Goal: Task Accomplishment & Management: Manage account settings

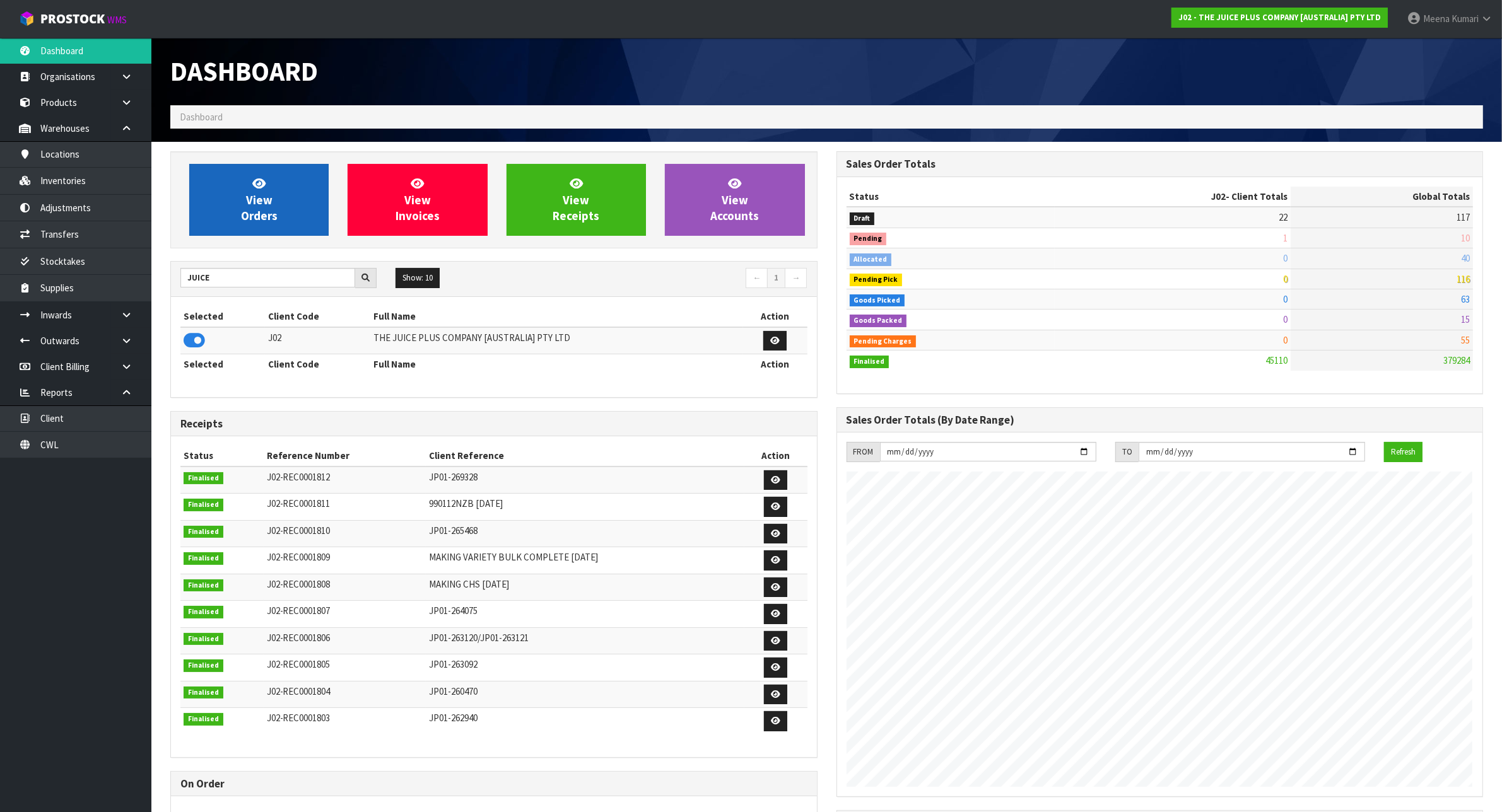
scroll to position [959, 665]
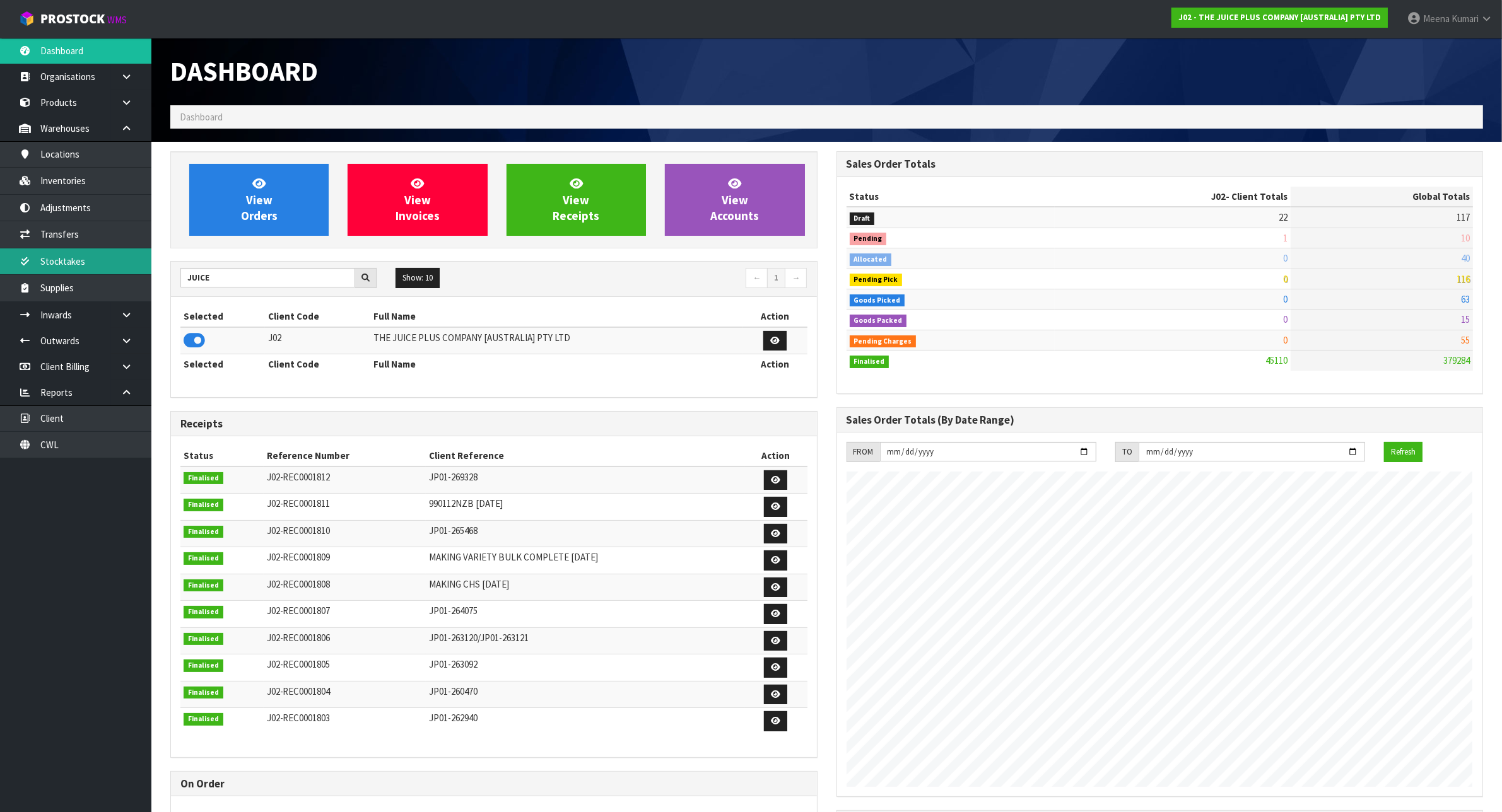
click at [82, 270] on link "Stocktakes" at bounding box center [75, 261] width 151 height 26
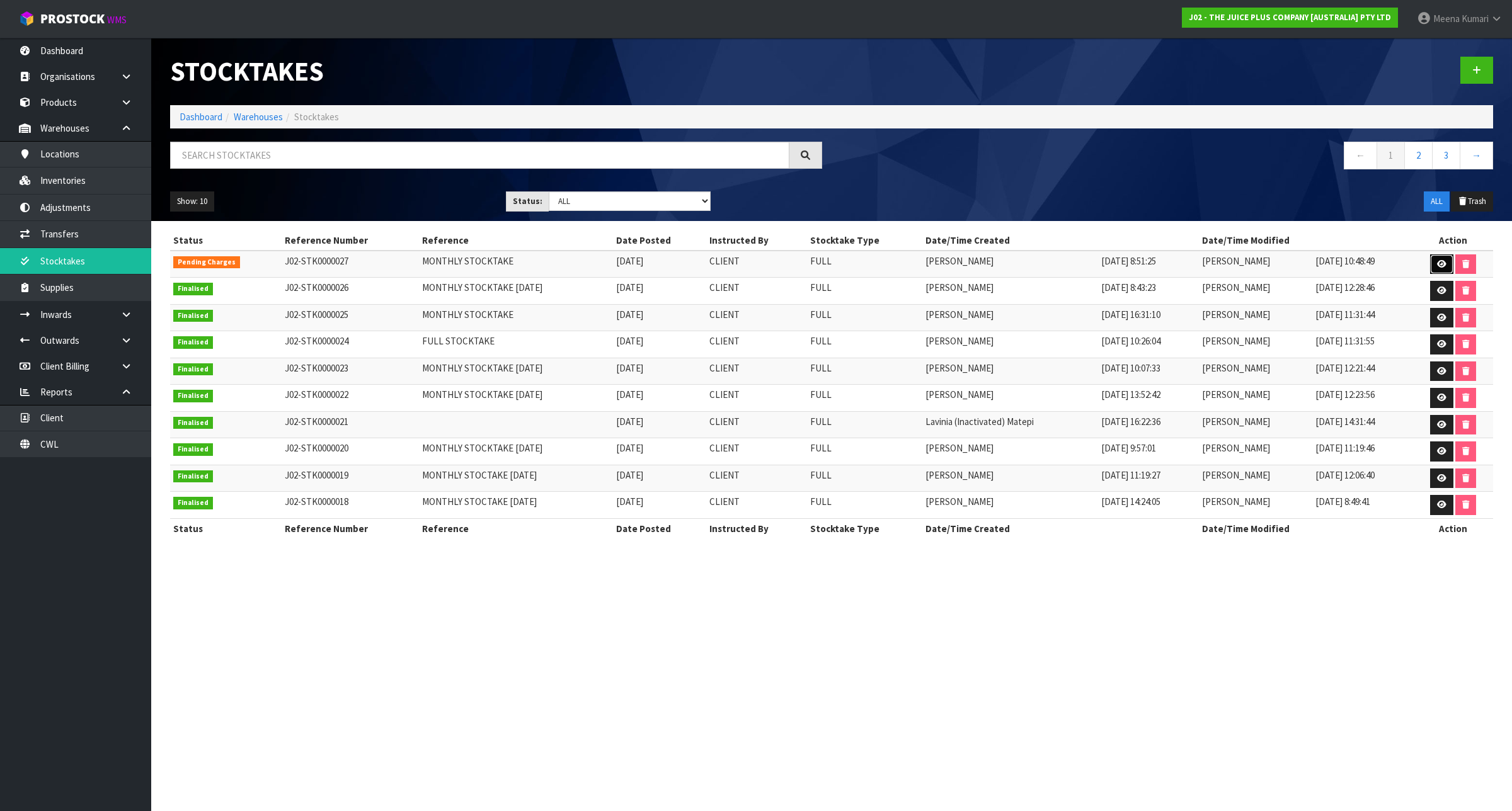
click at [1434, 254] on link at bounding box center [1442, 265] width 24 height 21
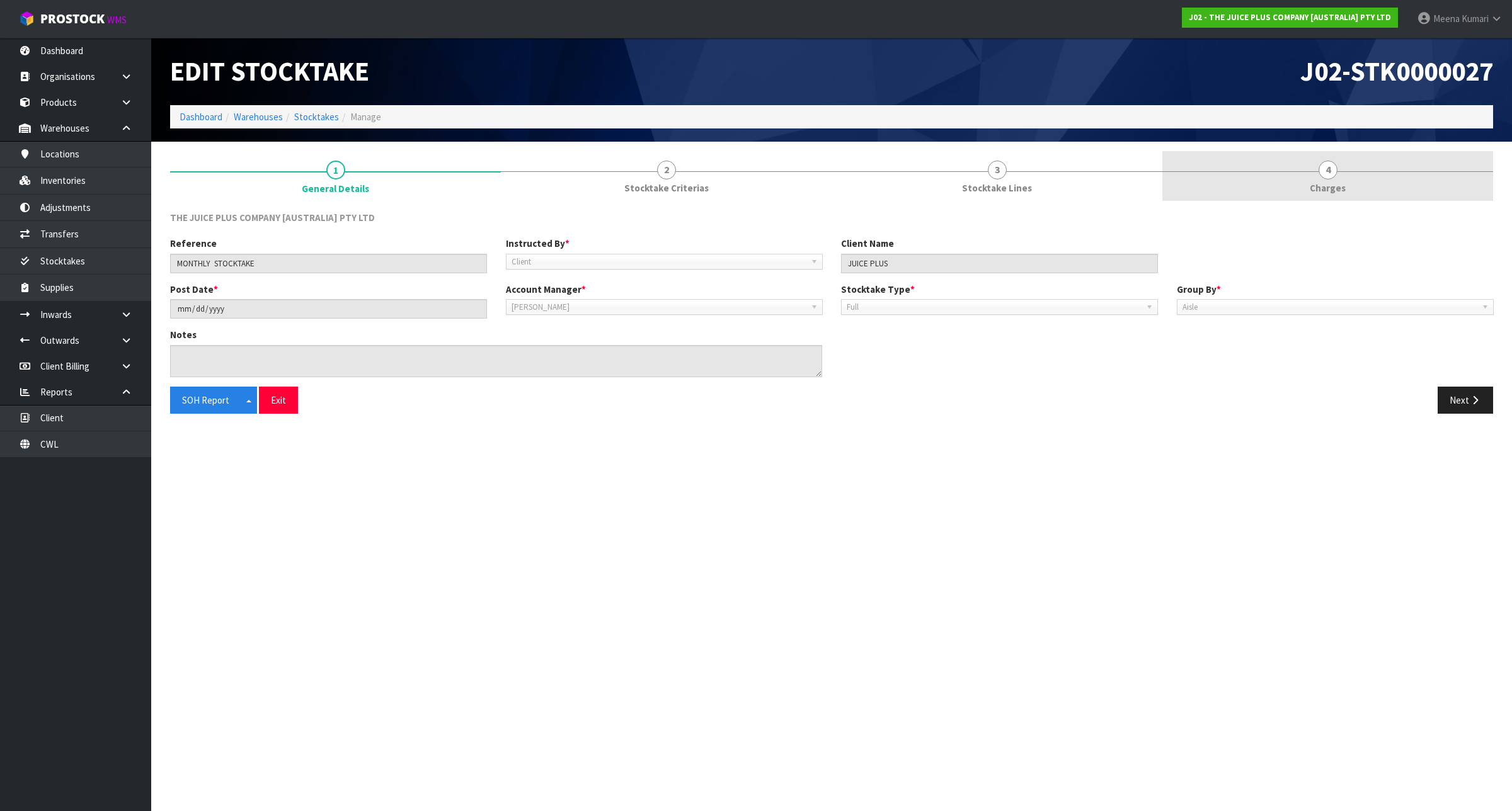
click at [1288, 167] on link "4 [GEOGRAPHIC_DATA]" at bounding box center [1327, 175] width 331 height 50
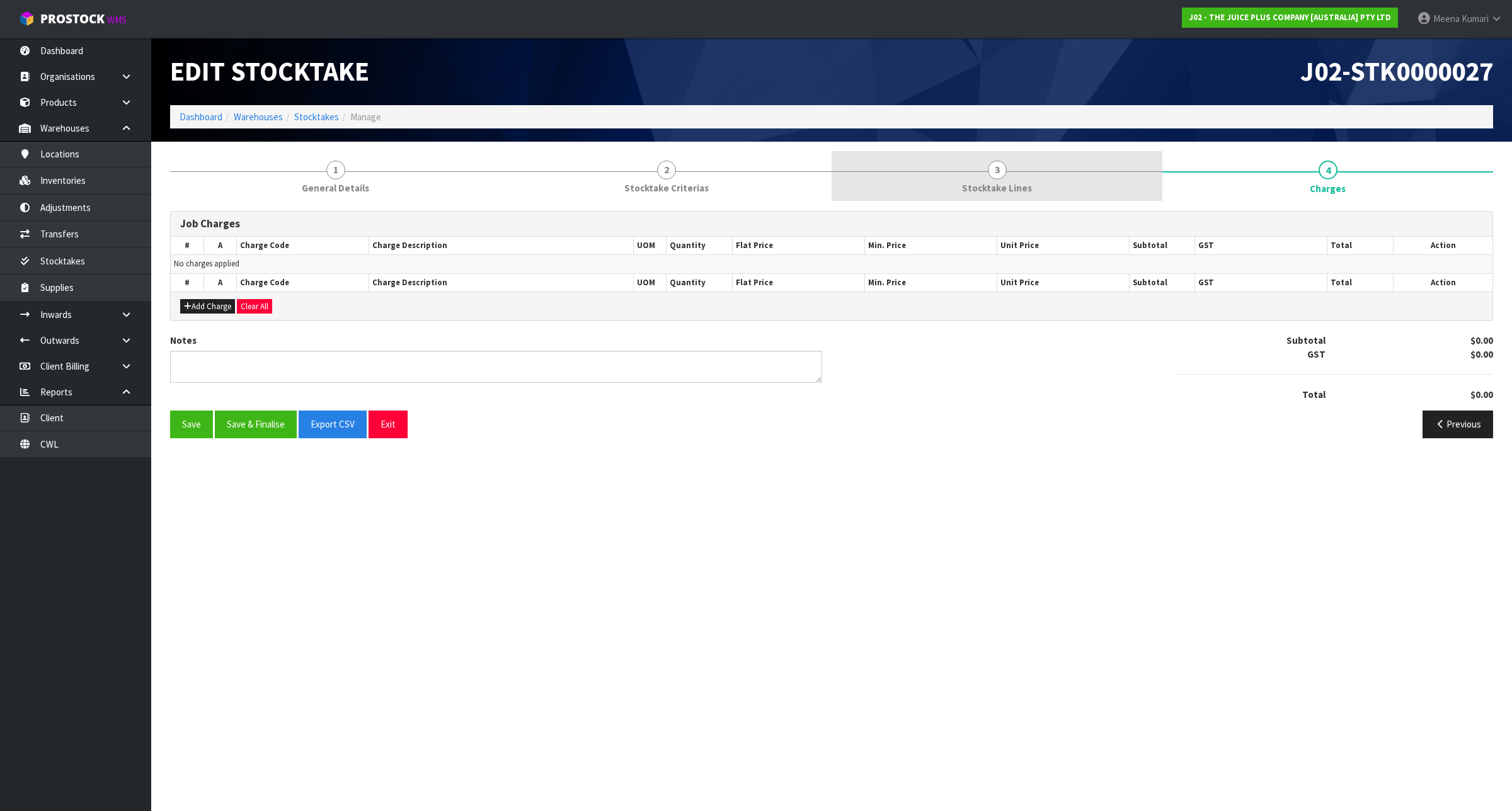
click at [1068, 178] on link "3 Stocktake Lines" at bounding box center [997, 175] width 331 height 50
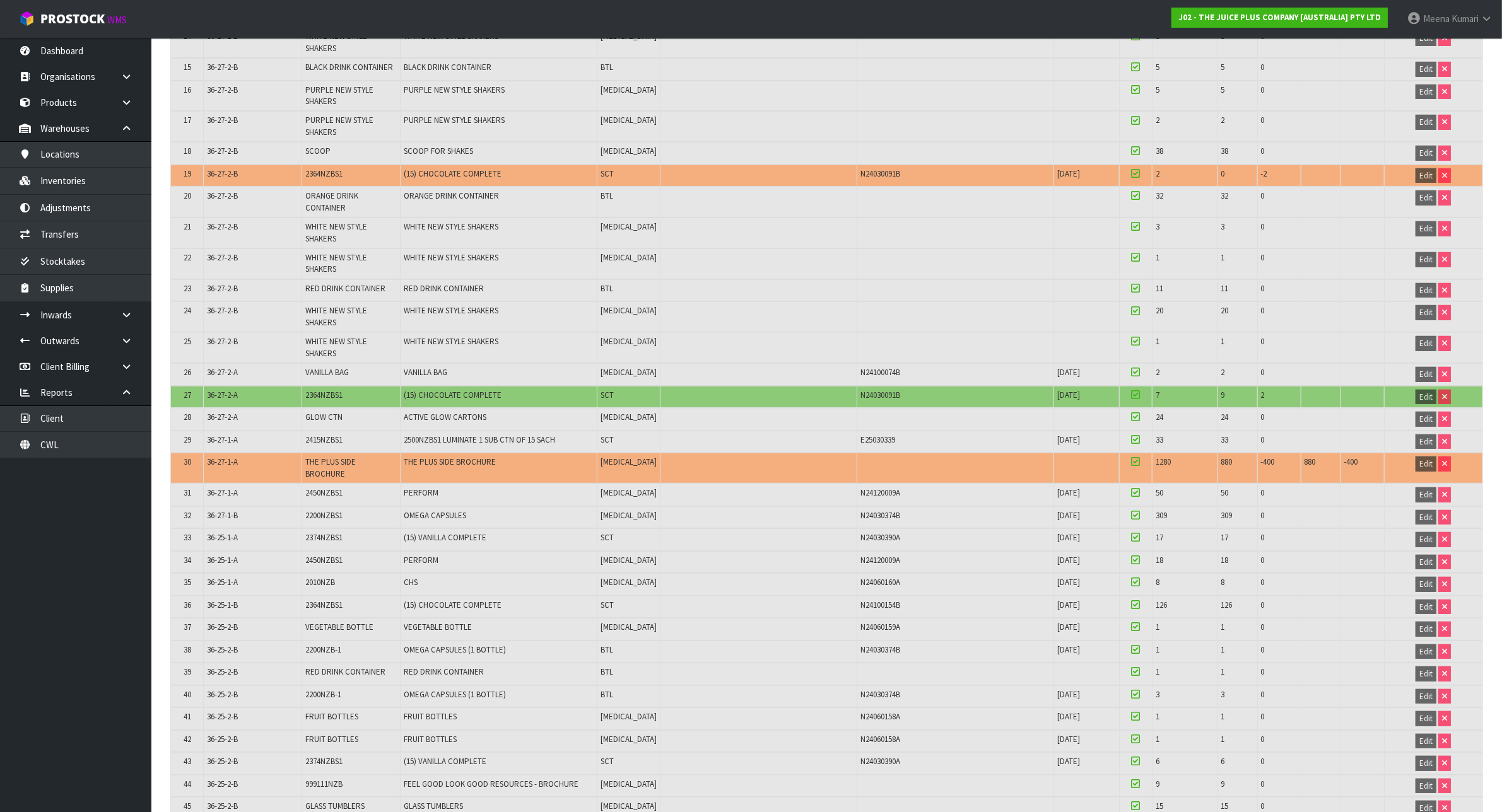
scroll to position [984, 0]
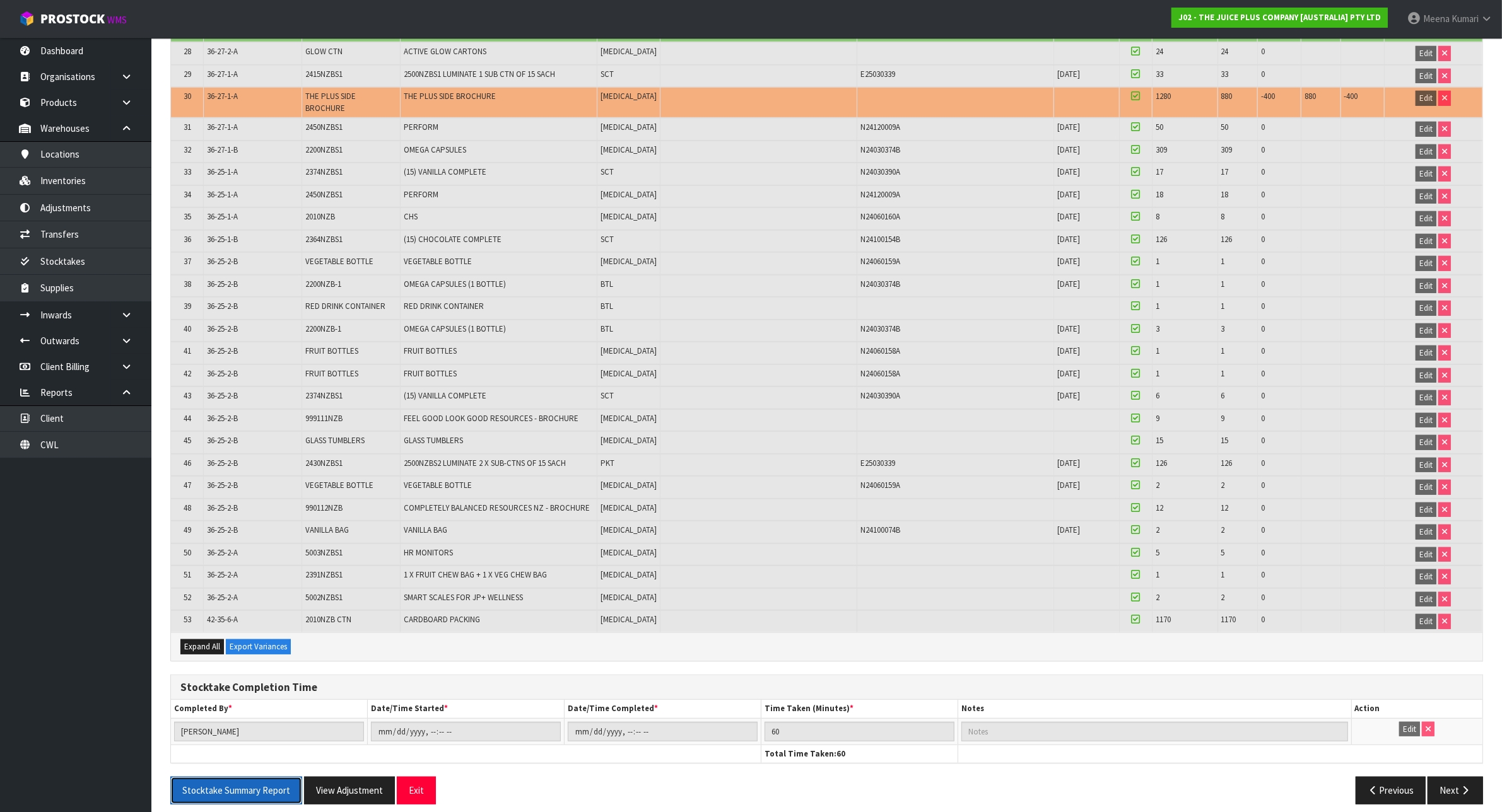
click at [275, 780] on button "Stocktake Summary Report" at bounding box center [236, 791] width 132 height 27
click at [103, 180] on link "Inventories" at bounding box center [75, 180] width 151 height 26
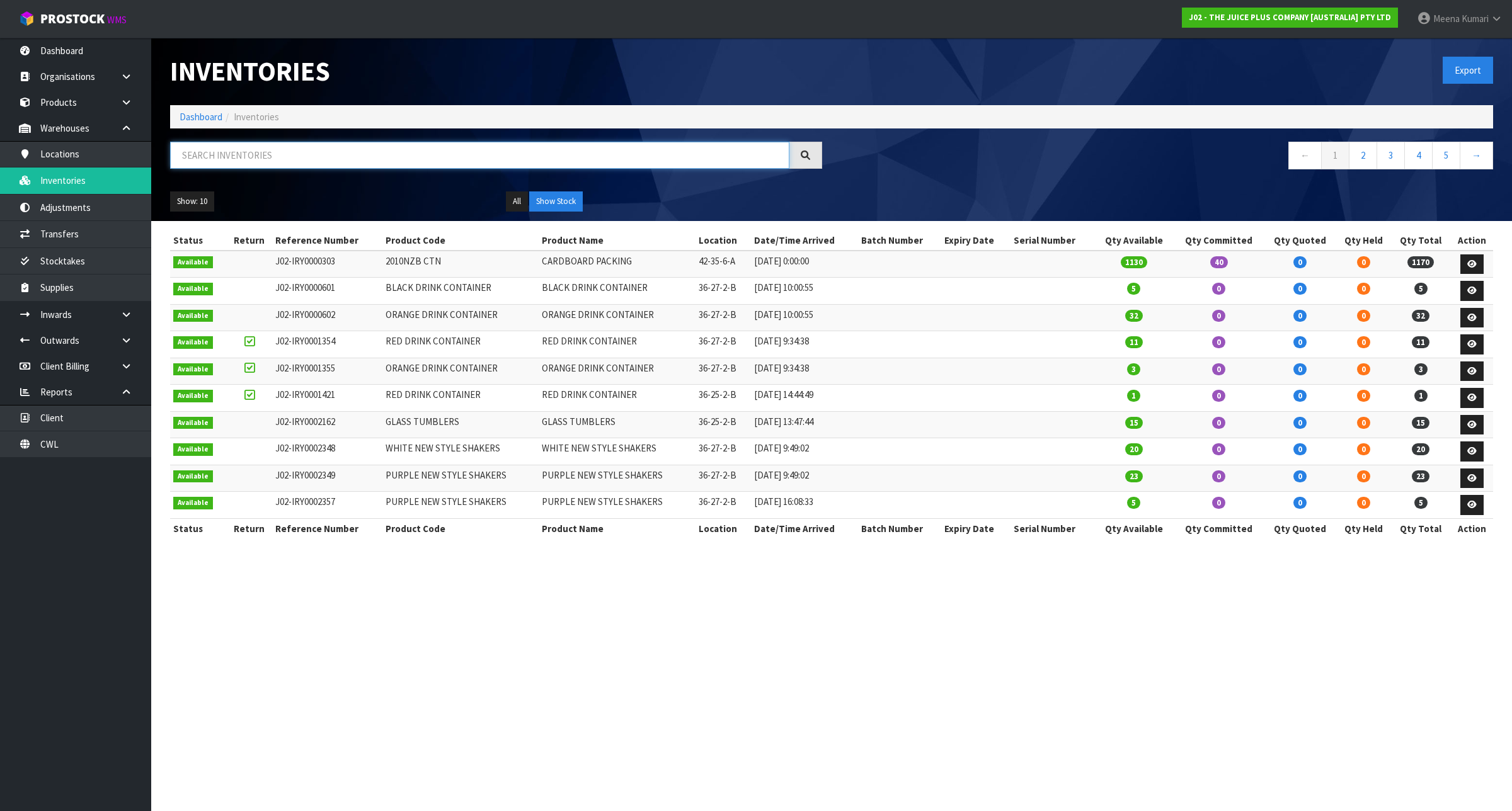
click at [306, 155] on input "text" at bounding box center [480, 155] width 619 height 27
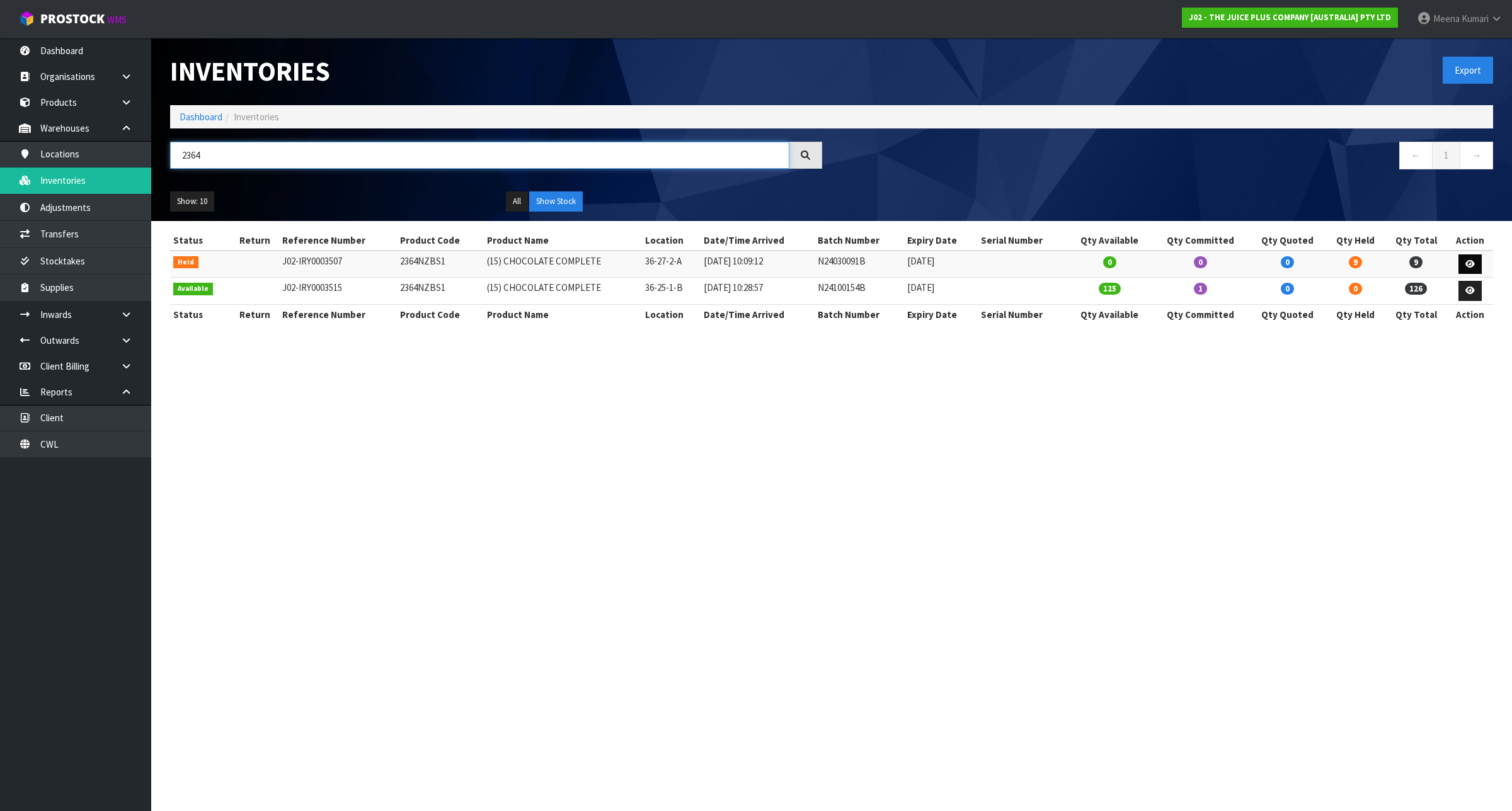
type input "2364"
click at [1472, 265] on icon at bounding box center [1470, 264] width 9 height 8
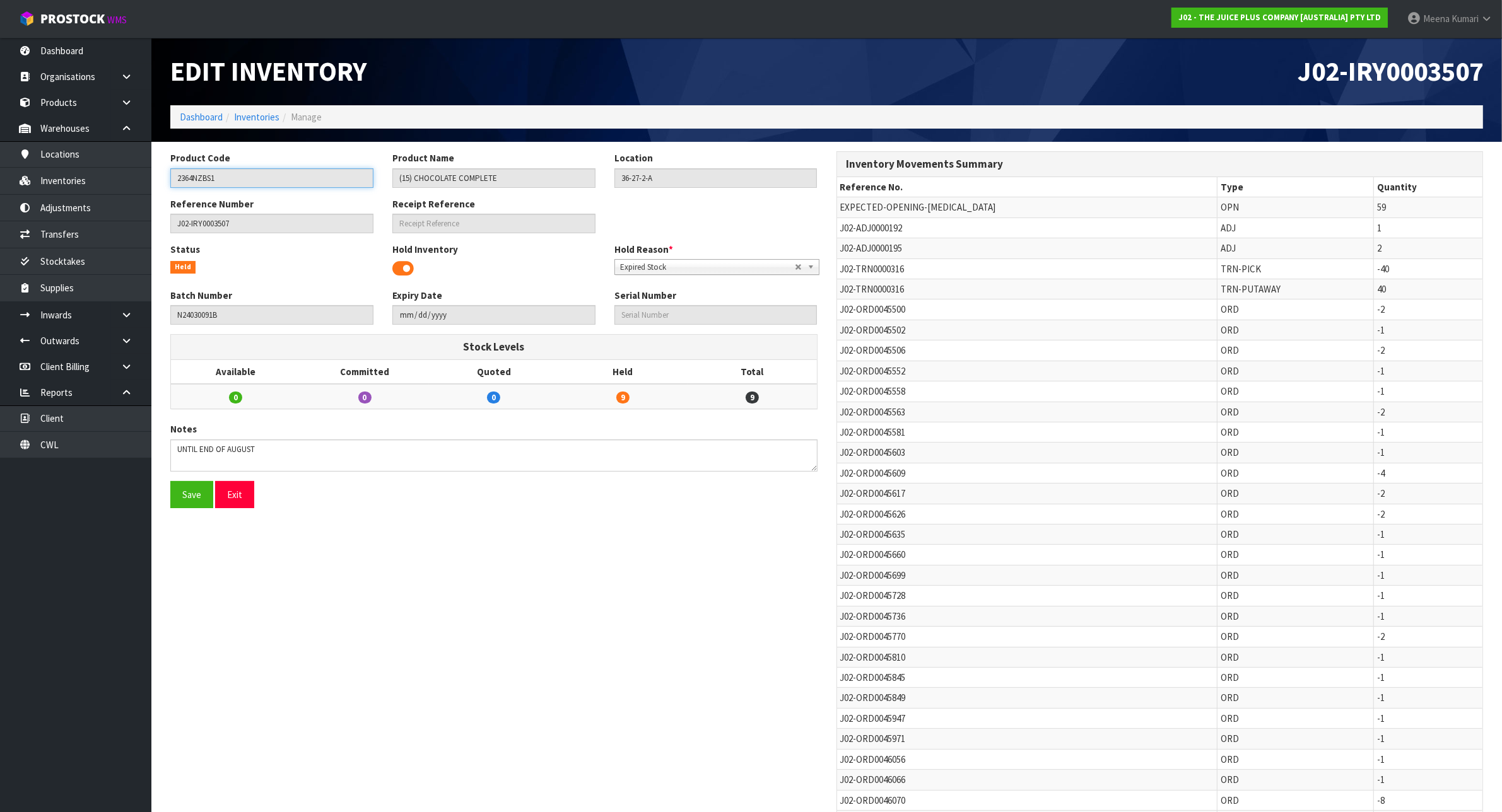
click at [271, 179] on input "2364NZBS1" at bounding box center [271, 178] width 203 height 20
click at [270, 179] on input "2364NZBS1" at bounding box center [271, 178] width 203 height 20
click at [259, 119] on link "Inventories" at bounding box center [256, 116] width 45 height 12
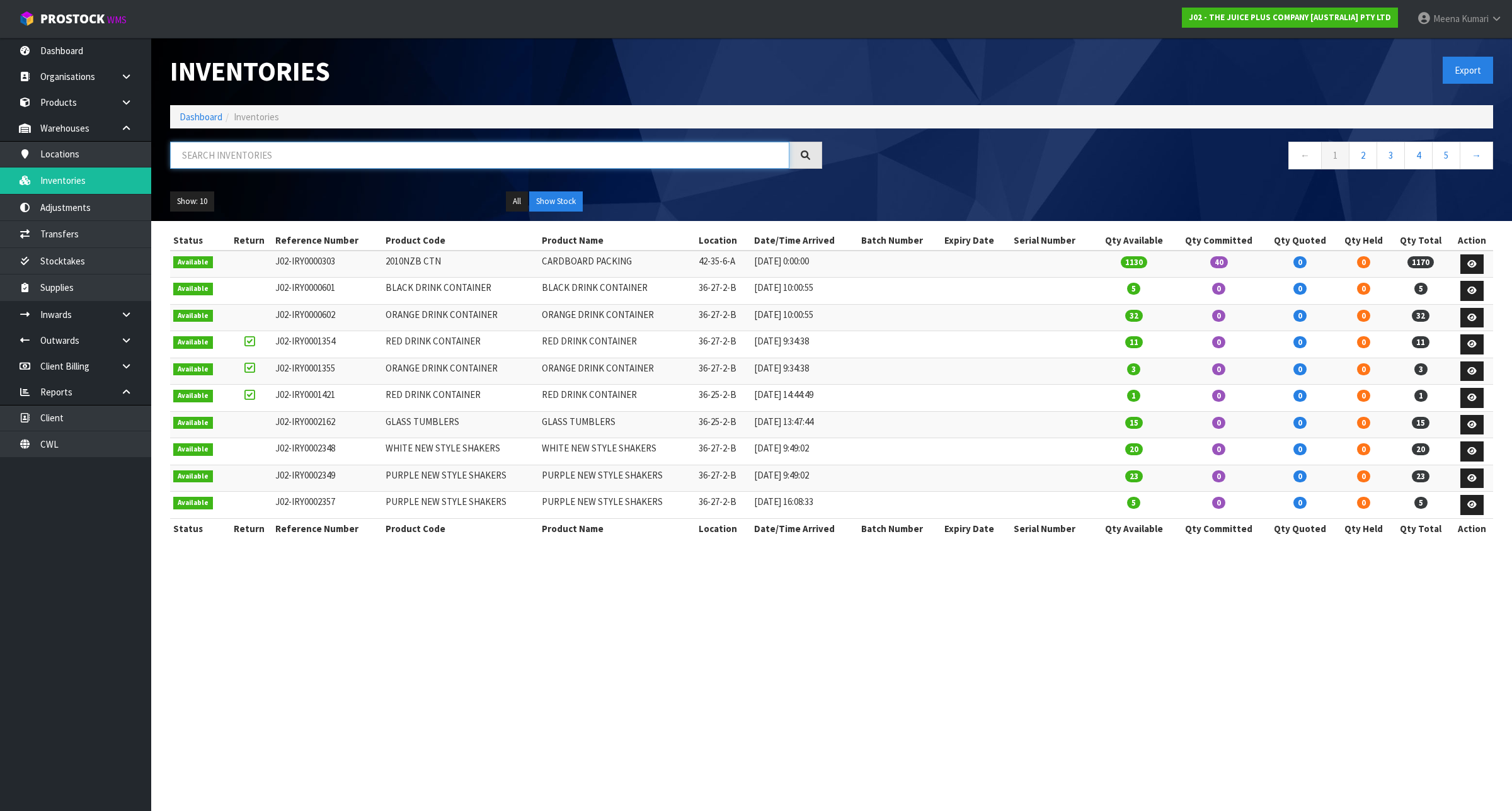
click at [274, 153] on input "text" at bounding box center [480, 155] width 619 height 27
paste input "2364NZBS1"
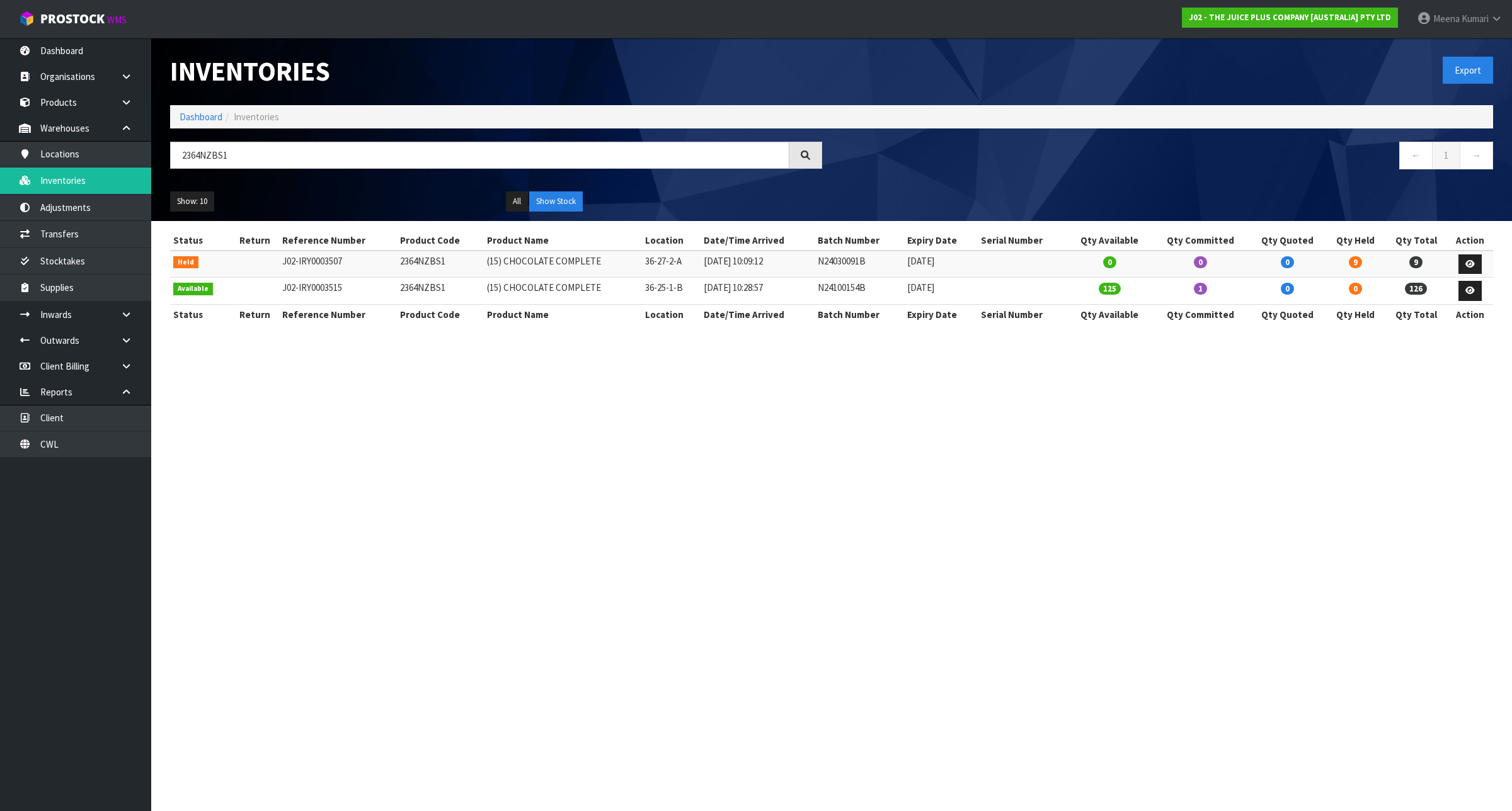
click at [427, 263] on td "2364NZBS1" at bounding box center [440, 264] width 87 height 27
copy td "2364NZBS1"
click at [369, 163] on input "2364NZBS1" at bounding box center [480, 155] width 619 height 27
click at [366, 160] on input "2364NZBS1" at bounding box center [480, 155] width 619 height 27
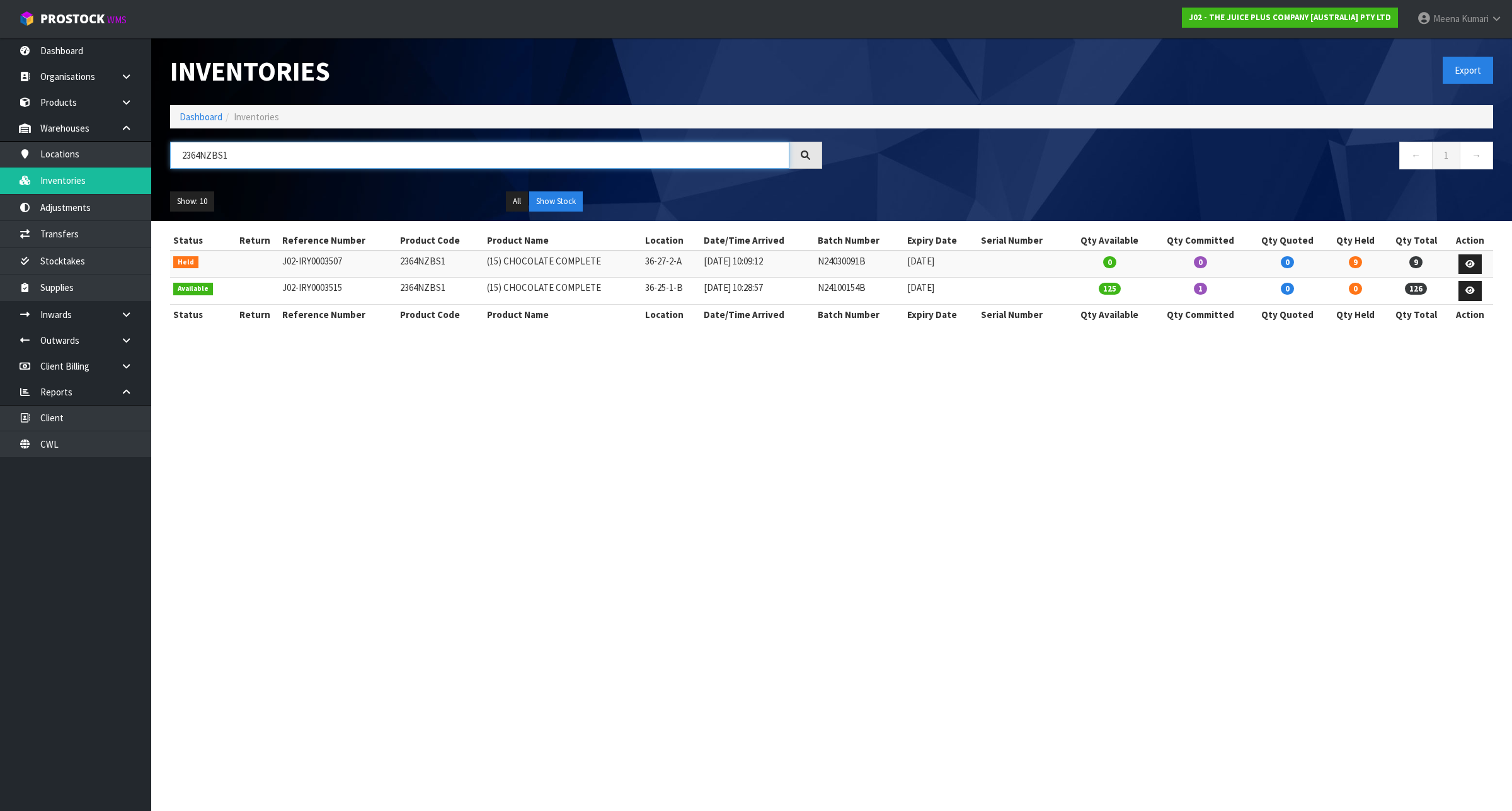
click at [366, 160] on input "2364NZBS1" at bounding box center [480, 155] width 619 height 27
click at [276, 152] on input "2364NZBS1" at bounding box center [480, 155] width 619 height 27
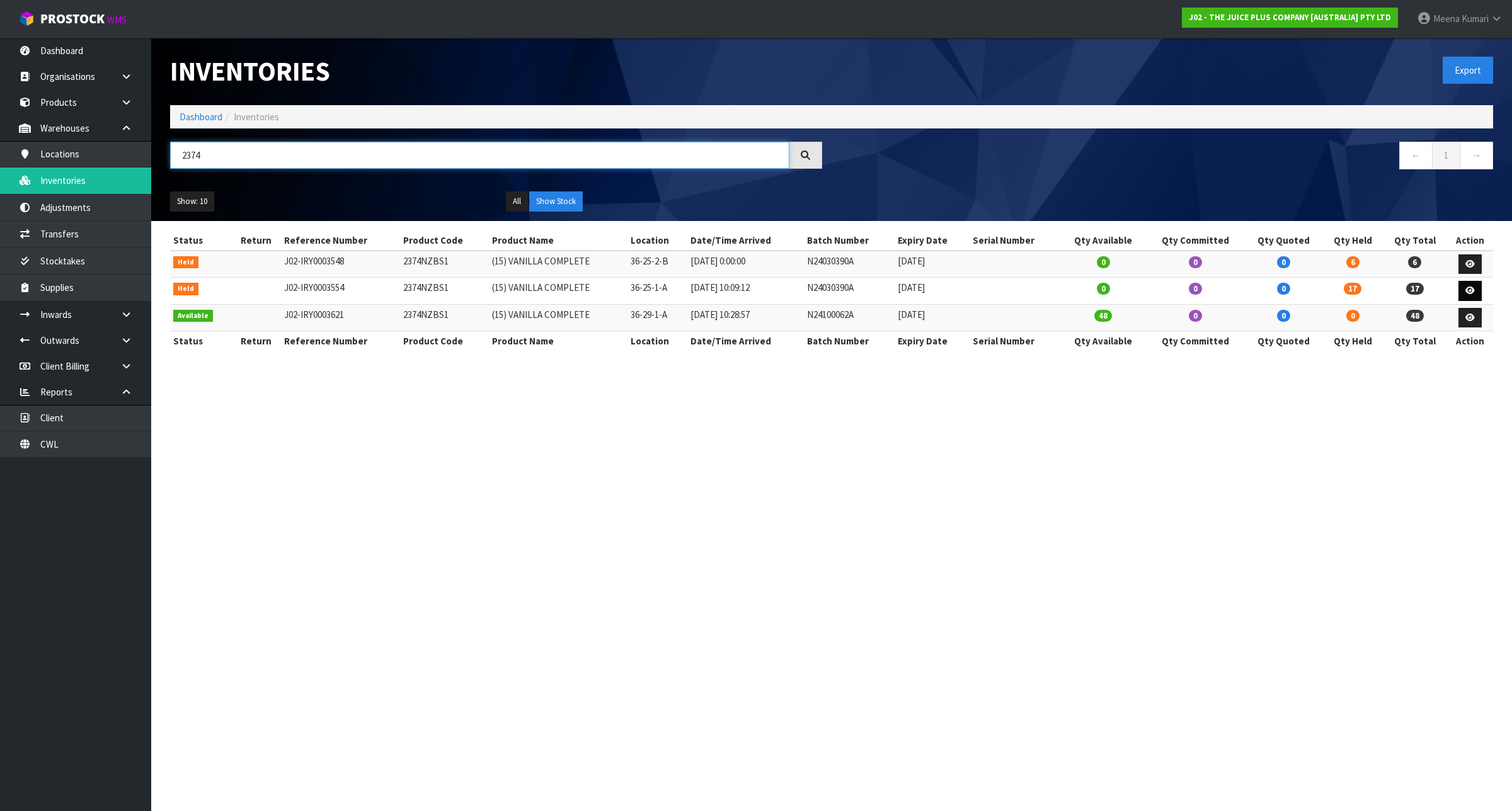
type input "2374"
click at [1476, 293] on link at bounding box center [1470, 291] width 24 height 21
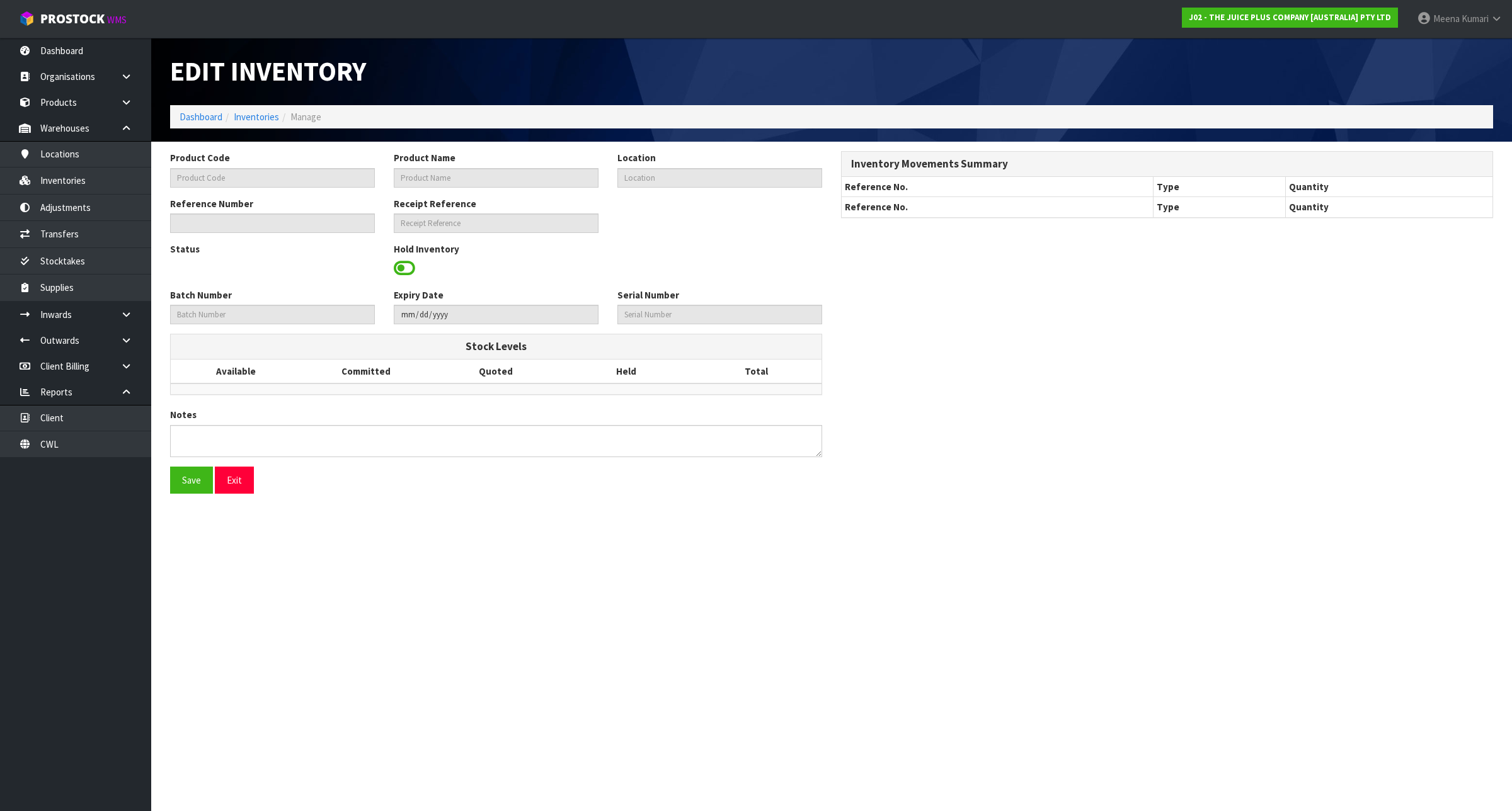
type input "2374NZBS1"
type input "(15) VANILLA COMPLETE"
type input "36-25-1-A"
type input "J02-IRY0003554"
type input "N24030390A"
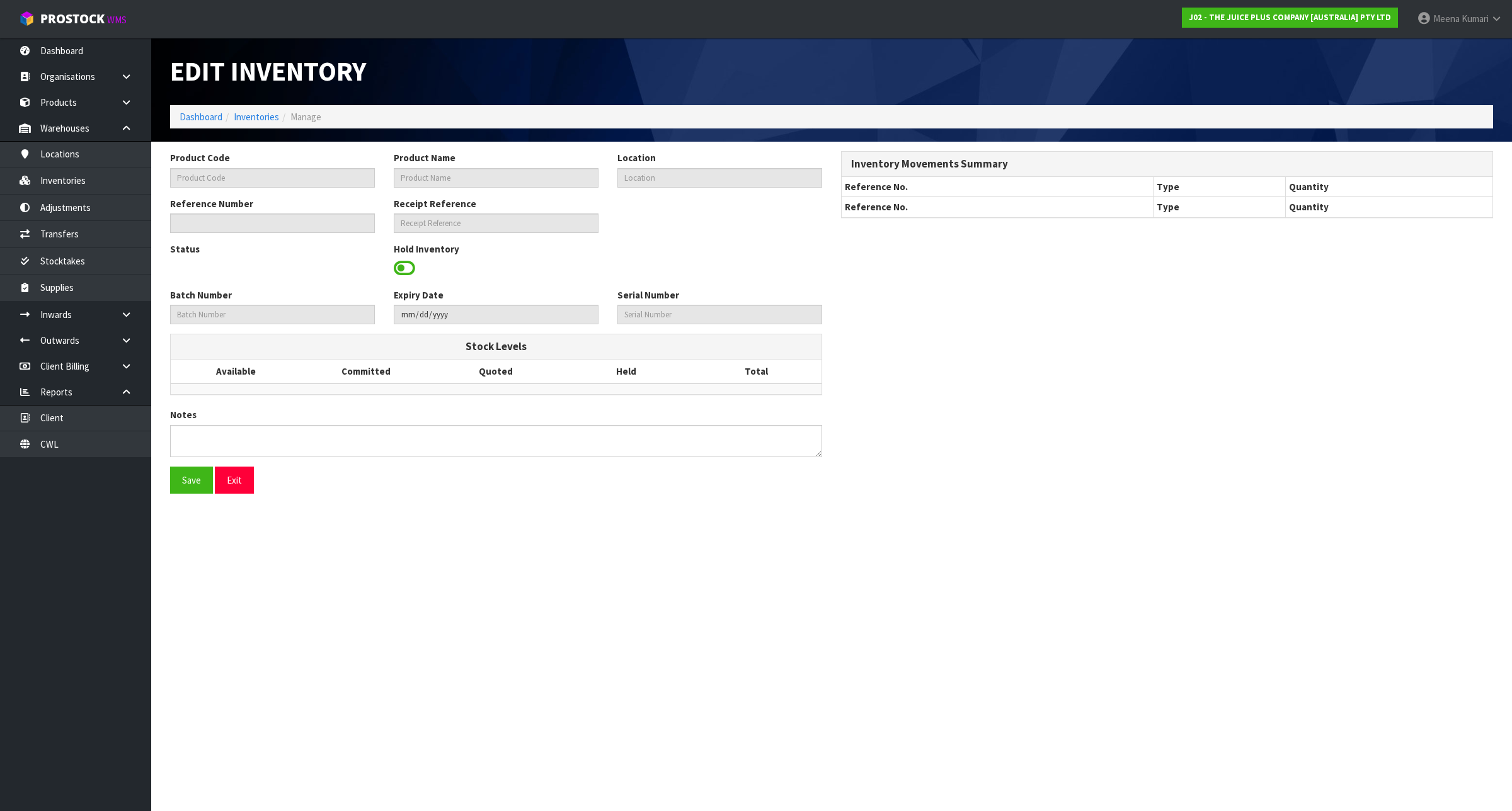
type input "[DATE]"
type textarea "UNTIL END OF AUGUST"
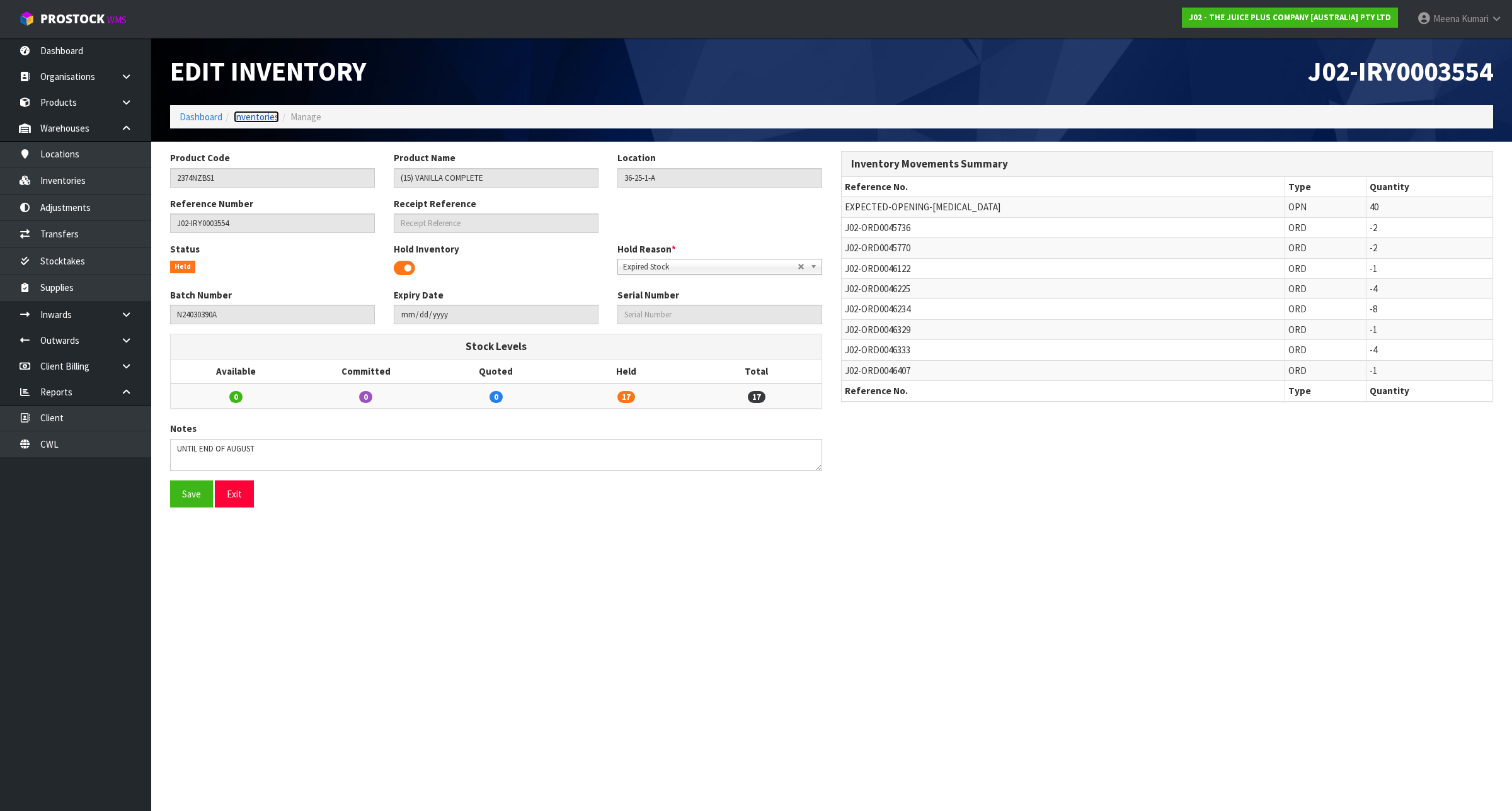
click at [273, 115] on link "Inventories" at bounding box center [256, 116] width 45 height 12
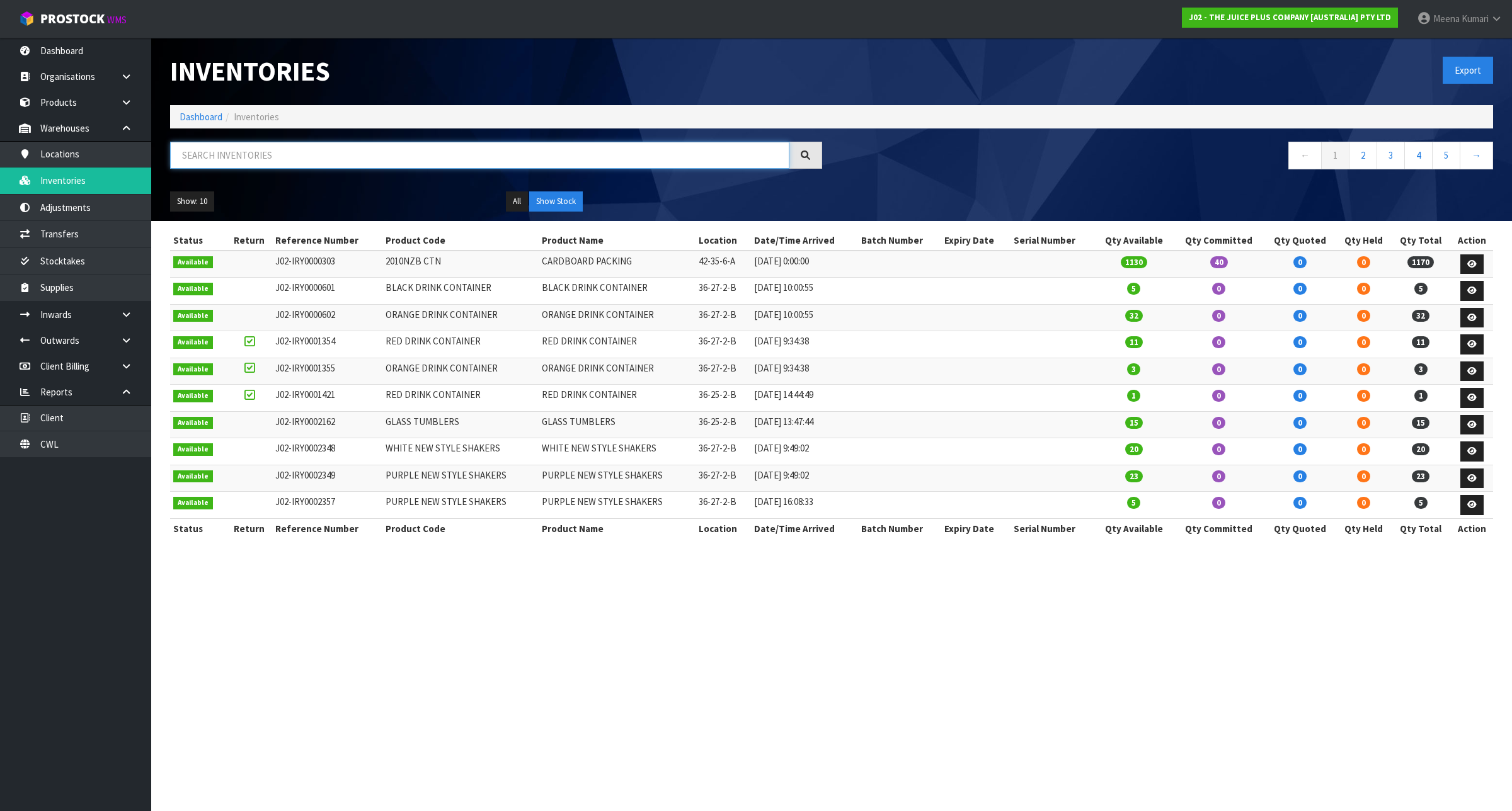
click at [262, 162] on input "text" at bounding box center [480, 155] width 619 height 27
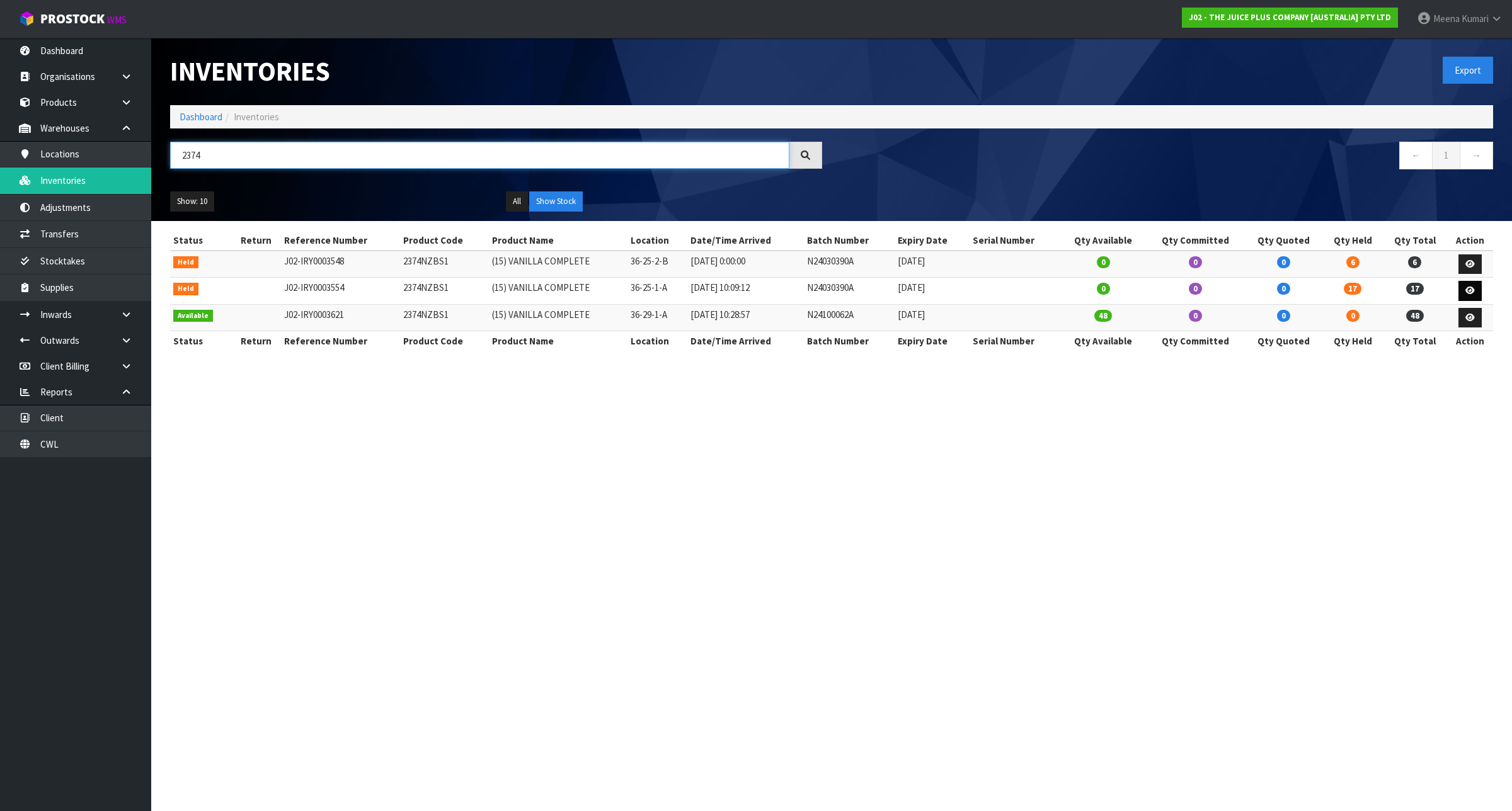
type input "2374"
click at [1461, 287] on link at bounding box center [1470, 291] width 24 height 21
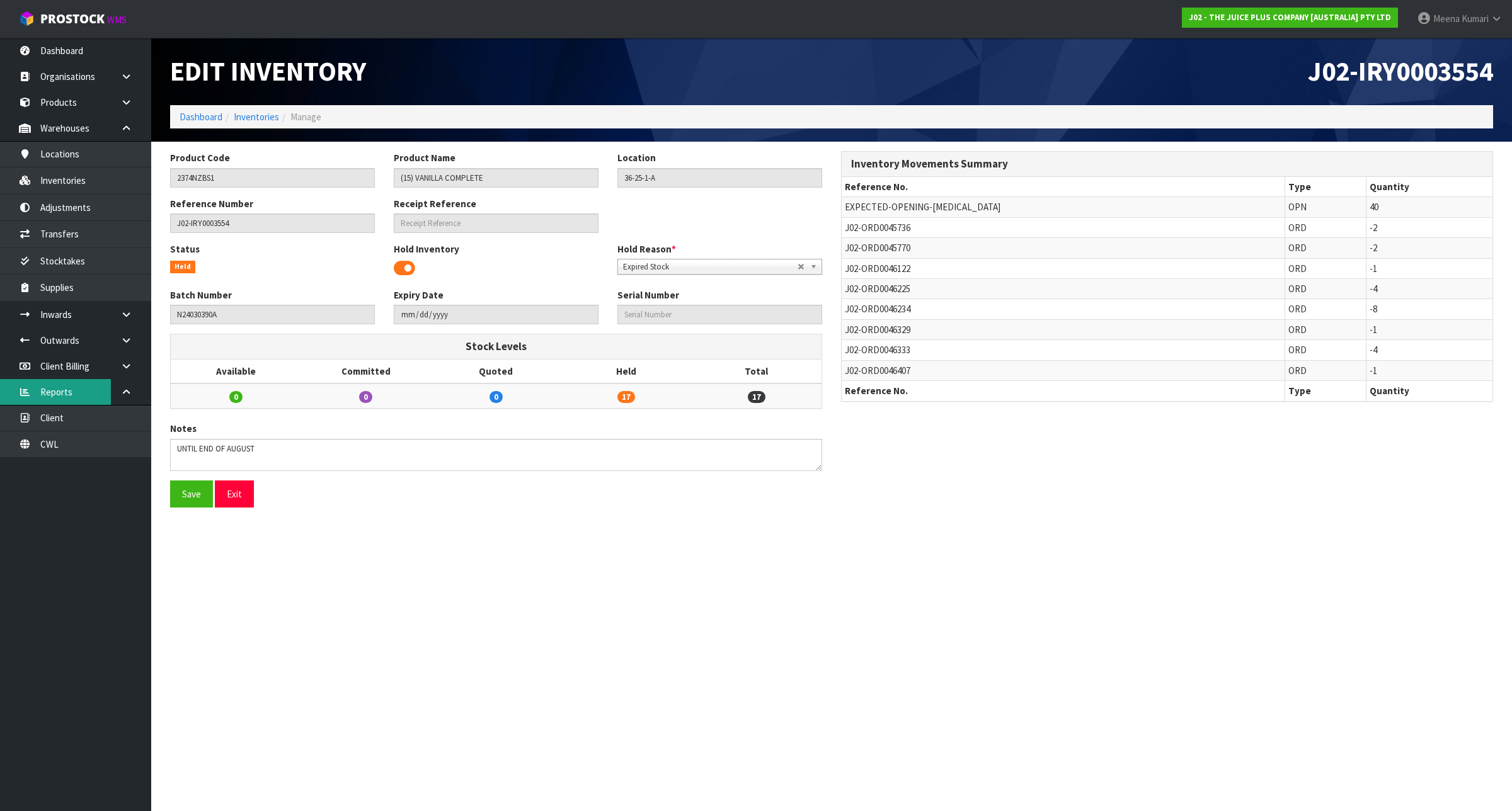
click at [92, 392] on link "Reports" at bounding box center [75, 392] width 151 height 26
click at [98, 418] on link "Client" at bounding box center [75, 418] width 151 height 26
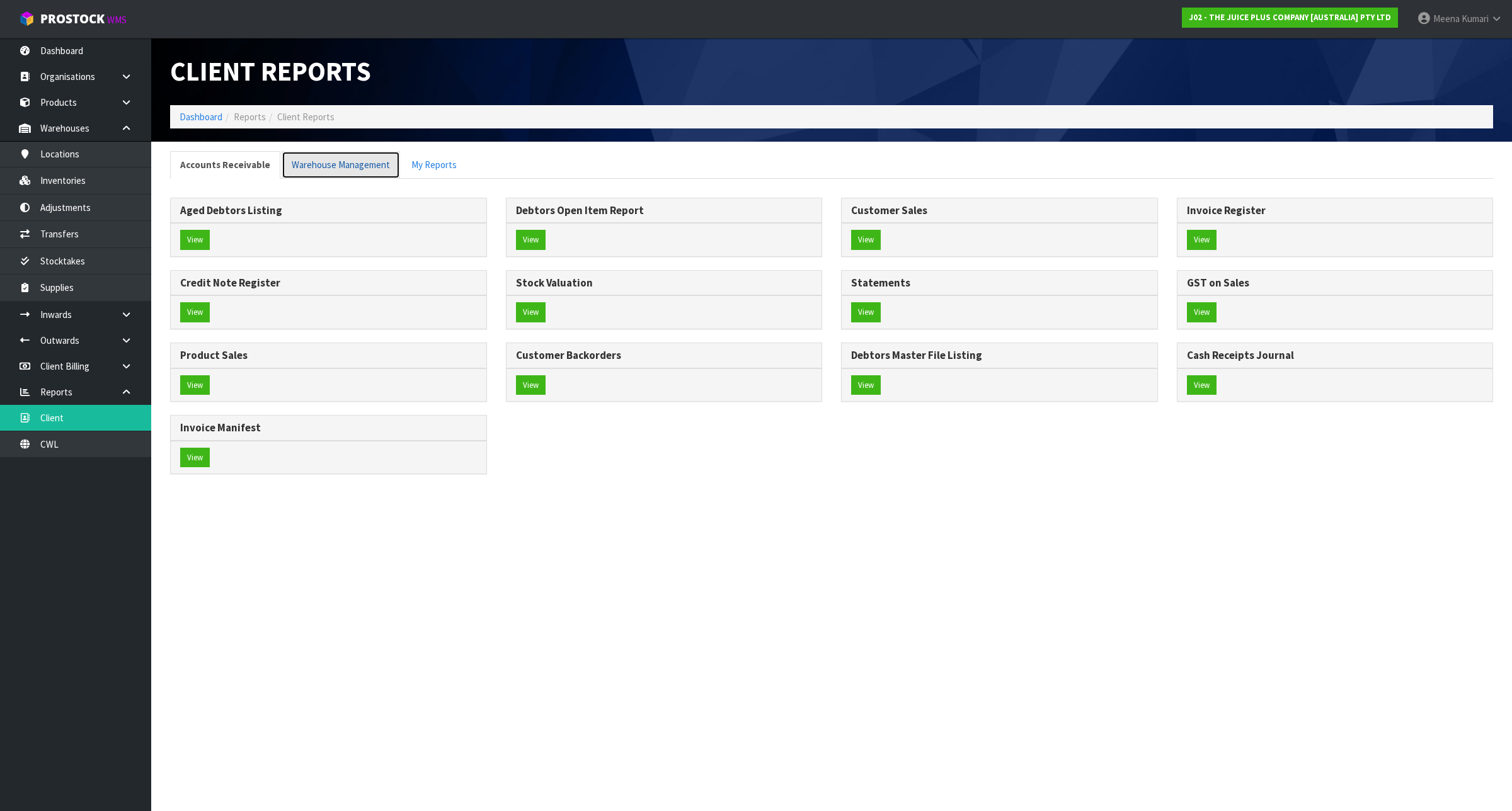
click at [356, 168] on link "Warehouse Management" at bounding box center [340, 164] width 118 height 27
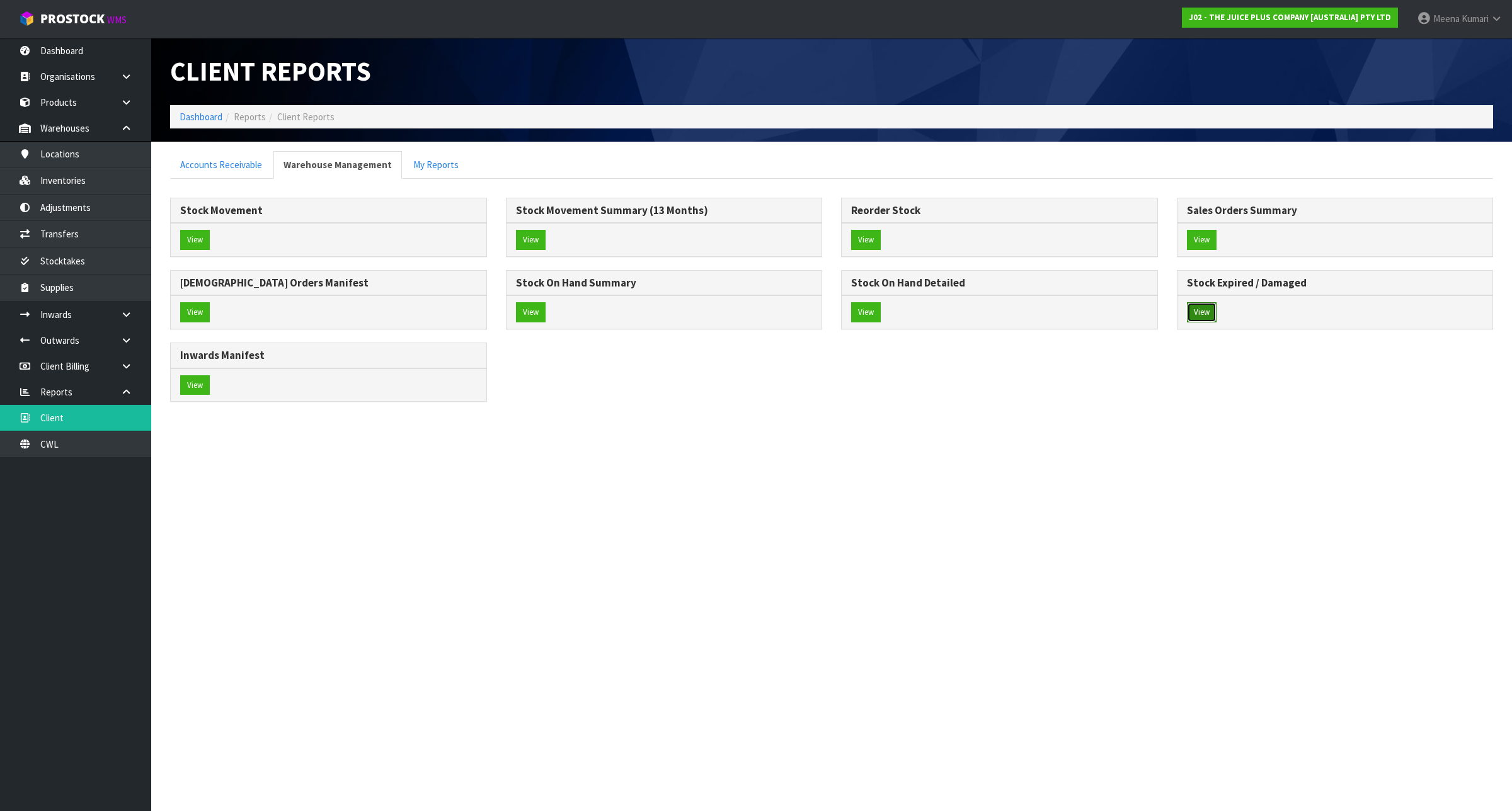
click at [1205, 316] on button "View" at bounding box center [1202, 313] width 29 height 21
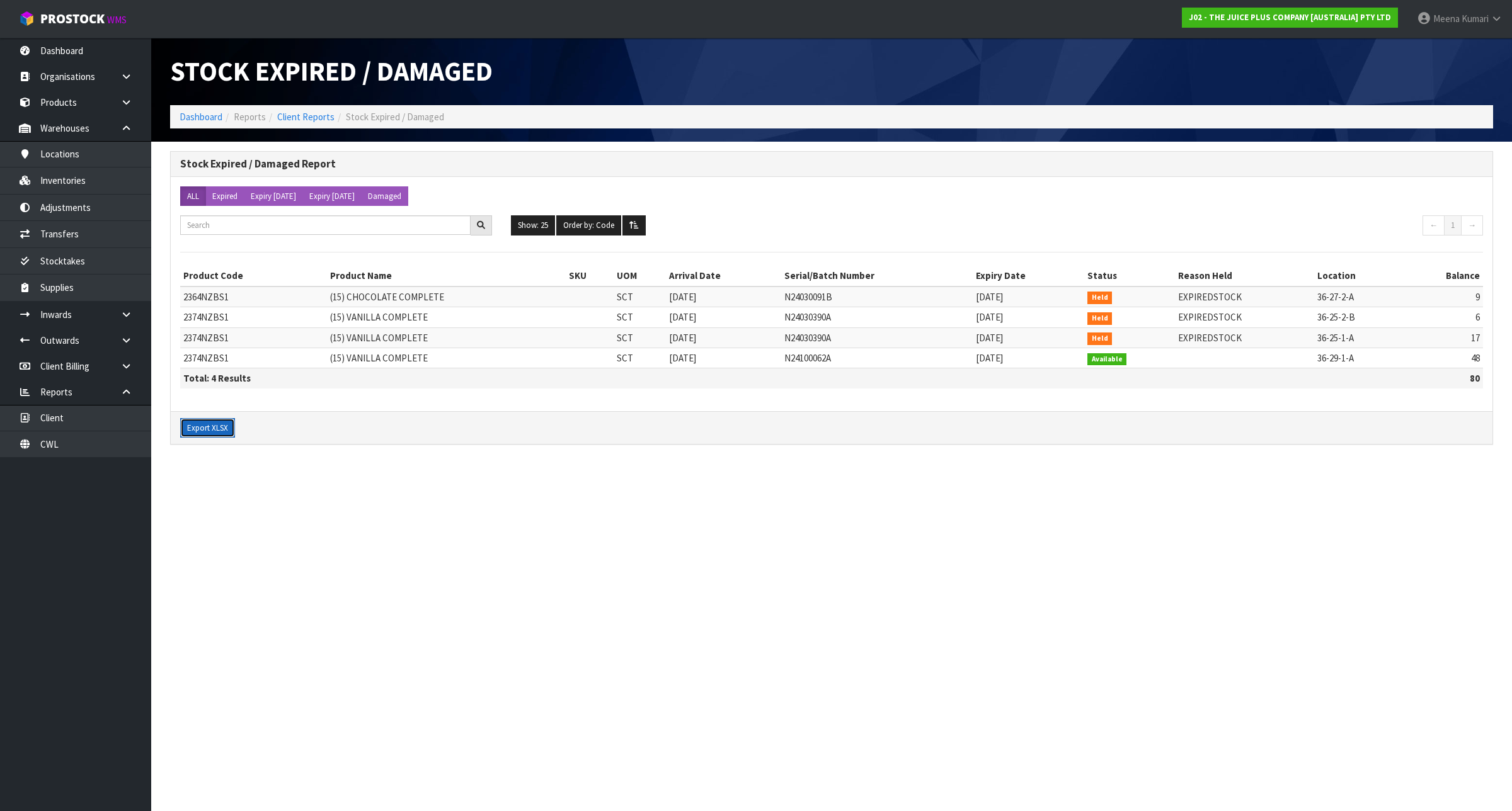
click at [216, 425] on button "Export XLSX" at bounding box center [207, 429] width 55 height 21
click at [211, 117] on link "Dashboard" at bounding box center [201, 116] width 43 height 12
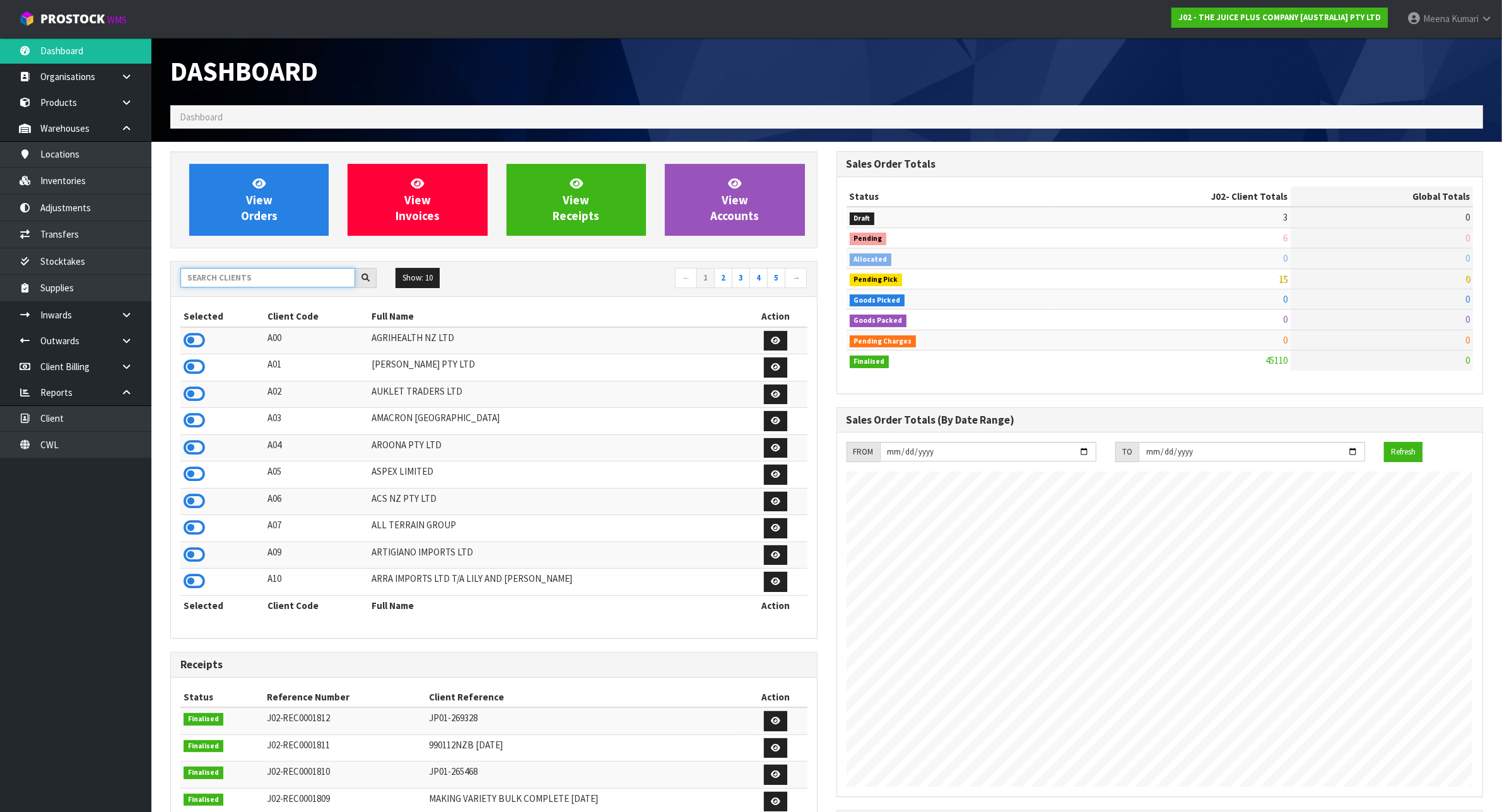
click at [275, 276] on input "text" at bounding box center [267, 278] width 175 height 20
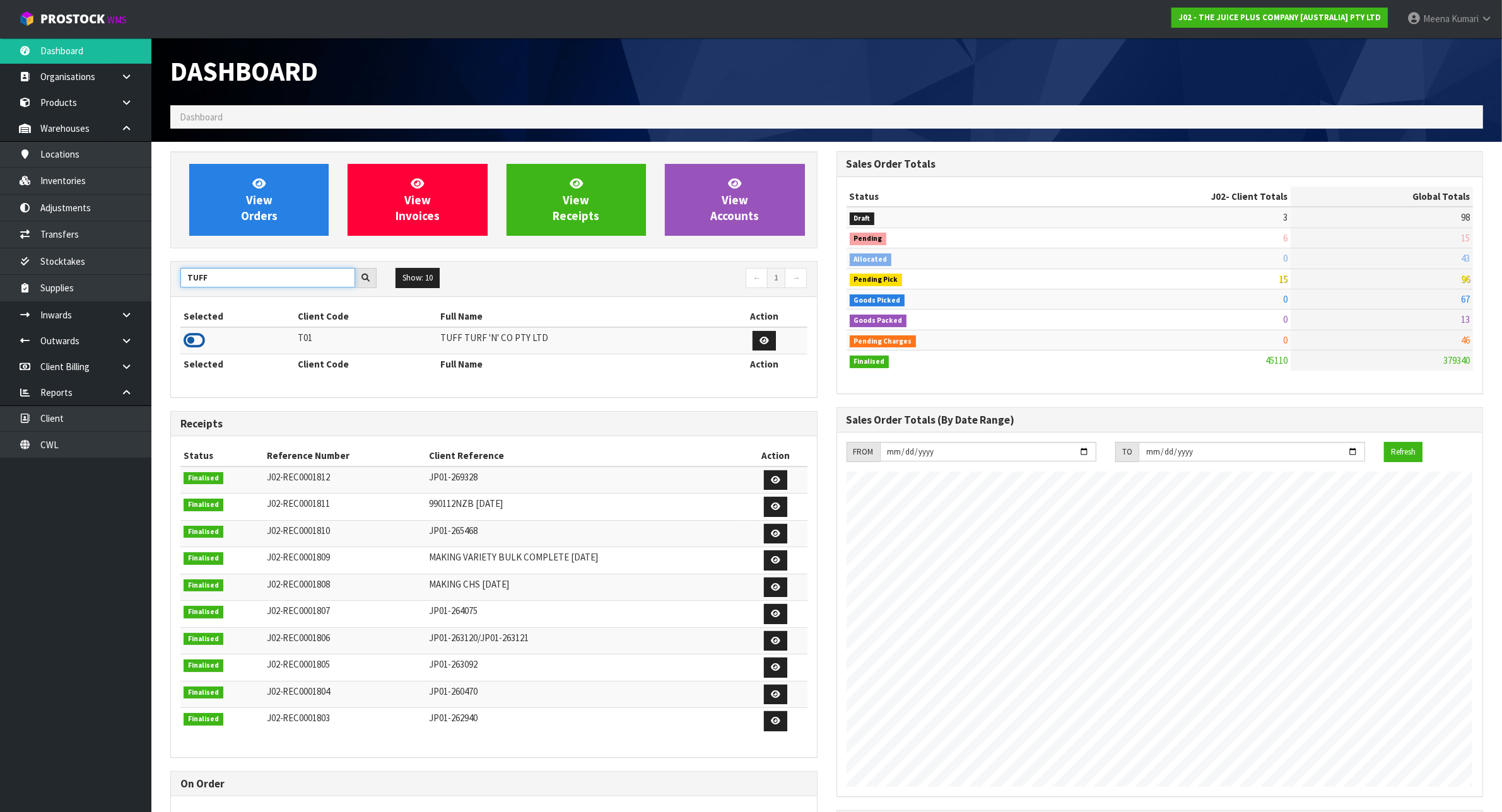
type input "TUFF"
click at [195, 342] on icon at bounding box center [194, 341] width 21 height 19
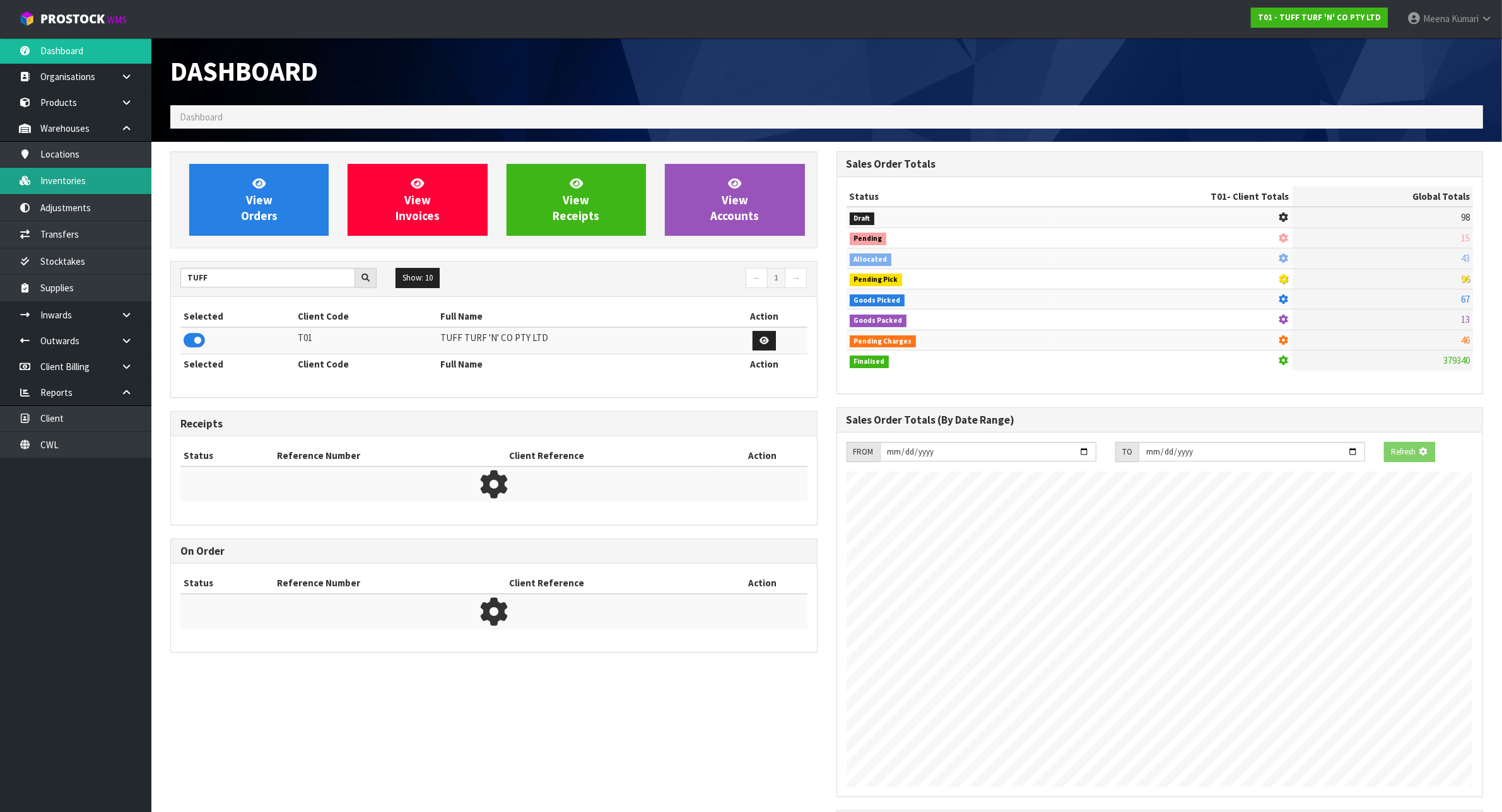
scroll to position [629785, 630138]
click at [119, 187] on link "Inventories" at bounding box center [75, 180] width 151 height 26
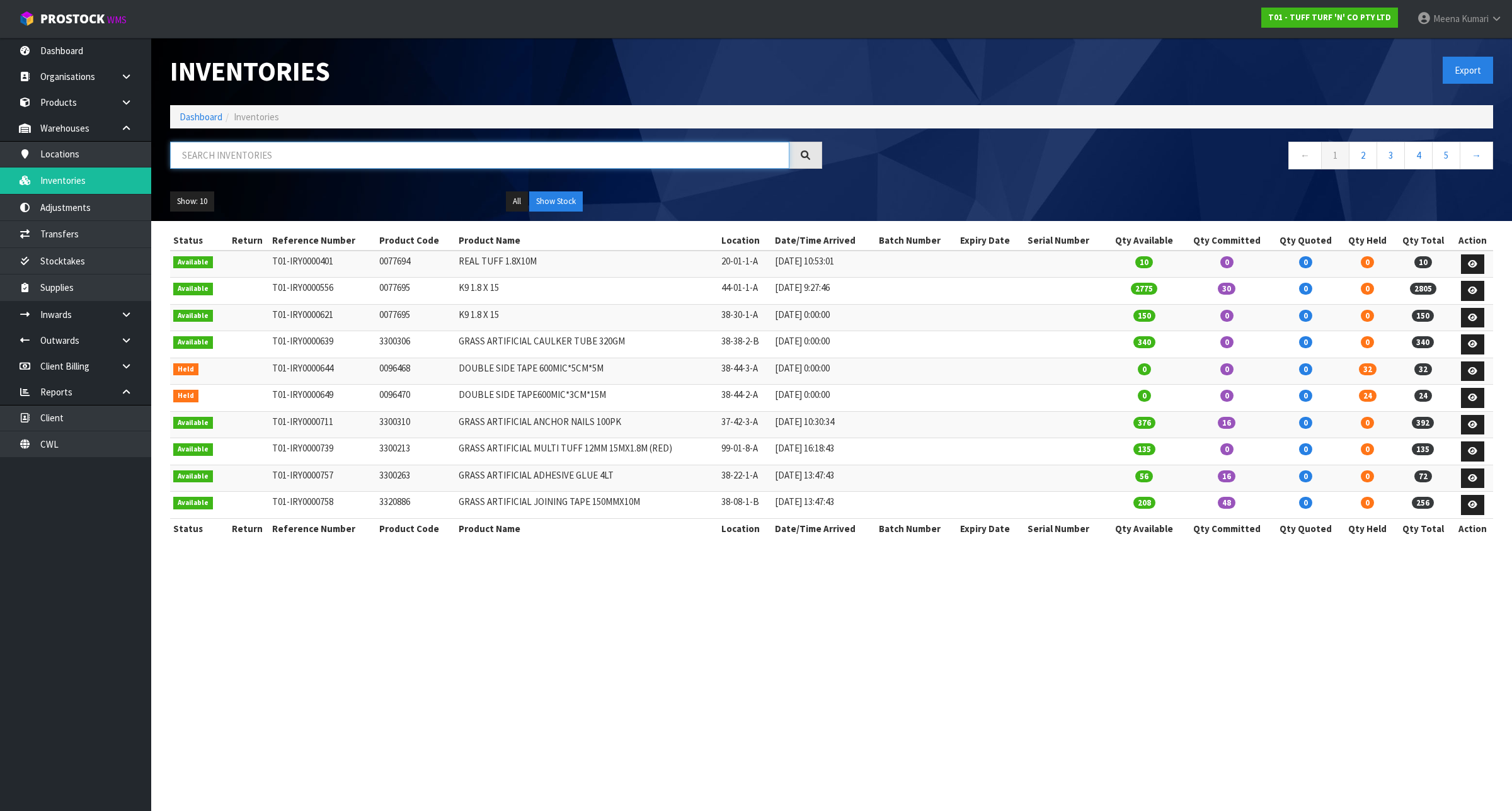
click at [250, 166] on input "text" at bounding box center [480, 155] width 619 height 27
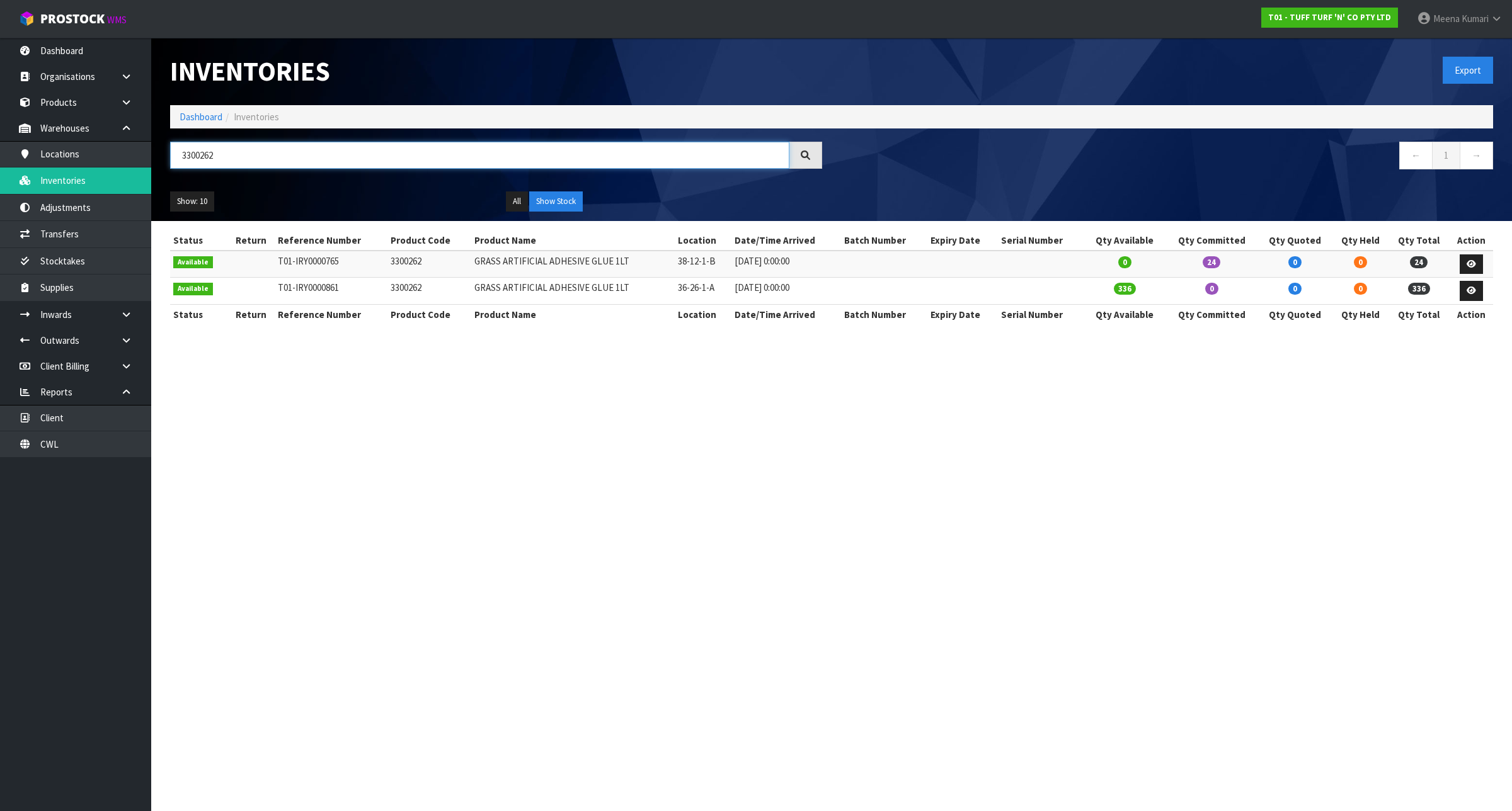
type input "3300262"
click at [1478, 297] on link at bounding box center [1472, 291] width 24 height 21
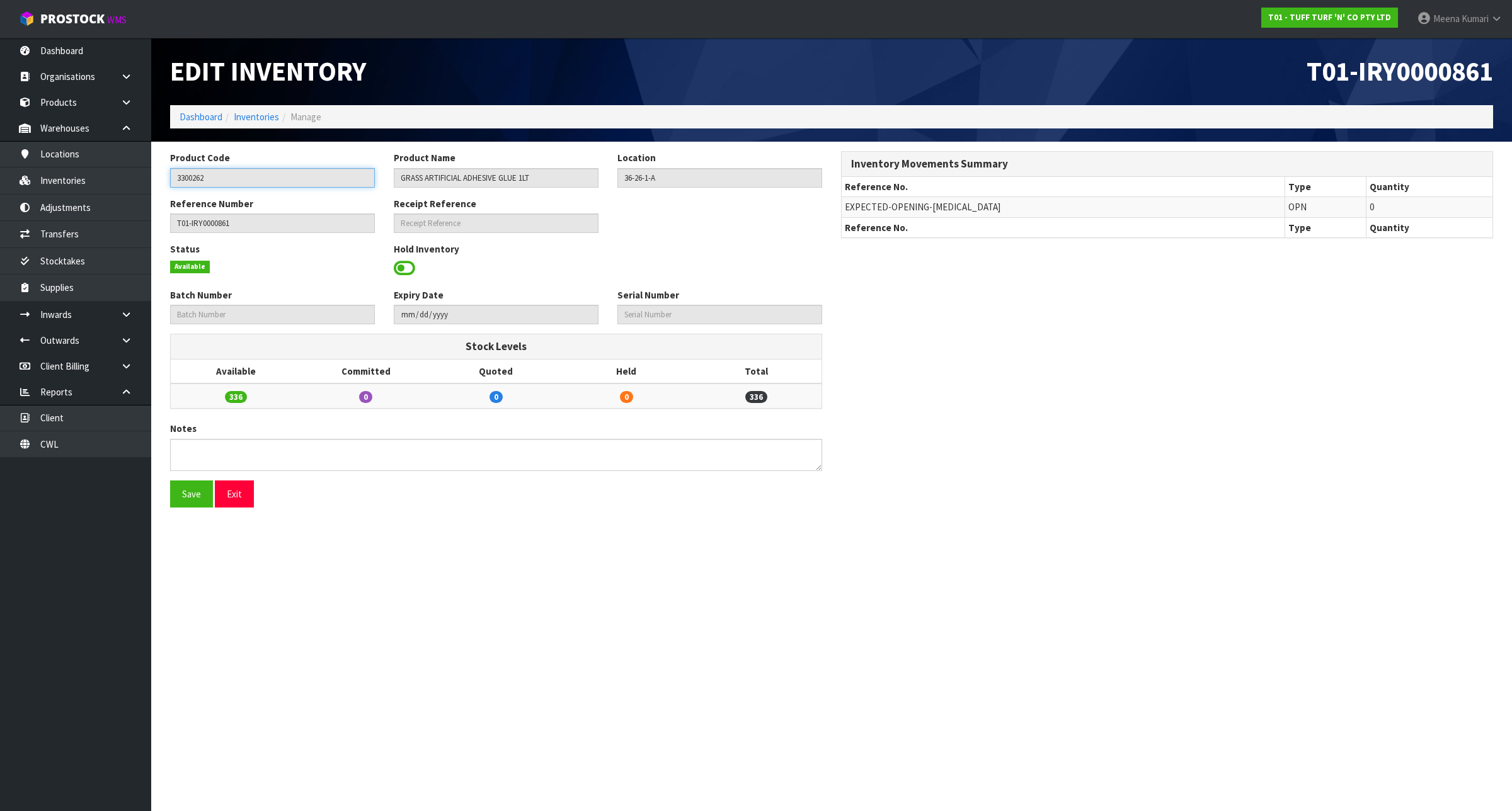
click at [322, 179] on input "3300262" at bounding box center [272, 178] width 205 height 20
click at [85, 234] on link "Transfers" at bounding box center [75, 234] width 151 height 26
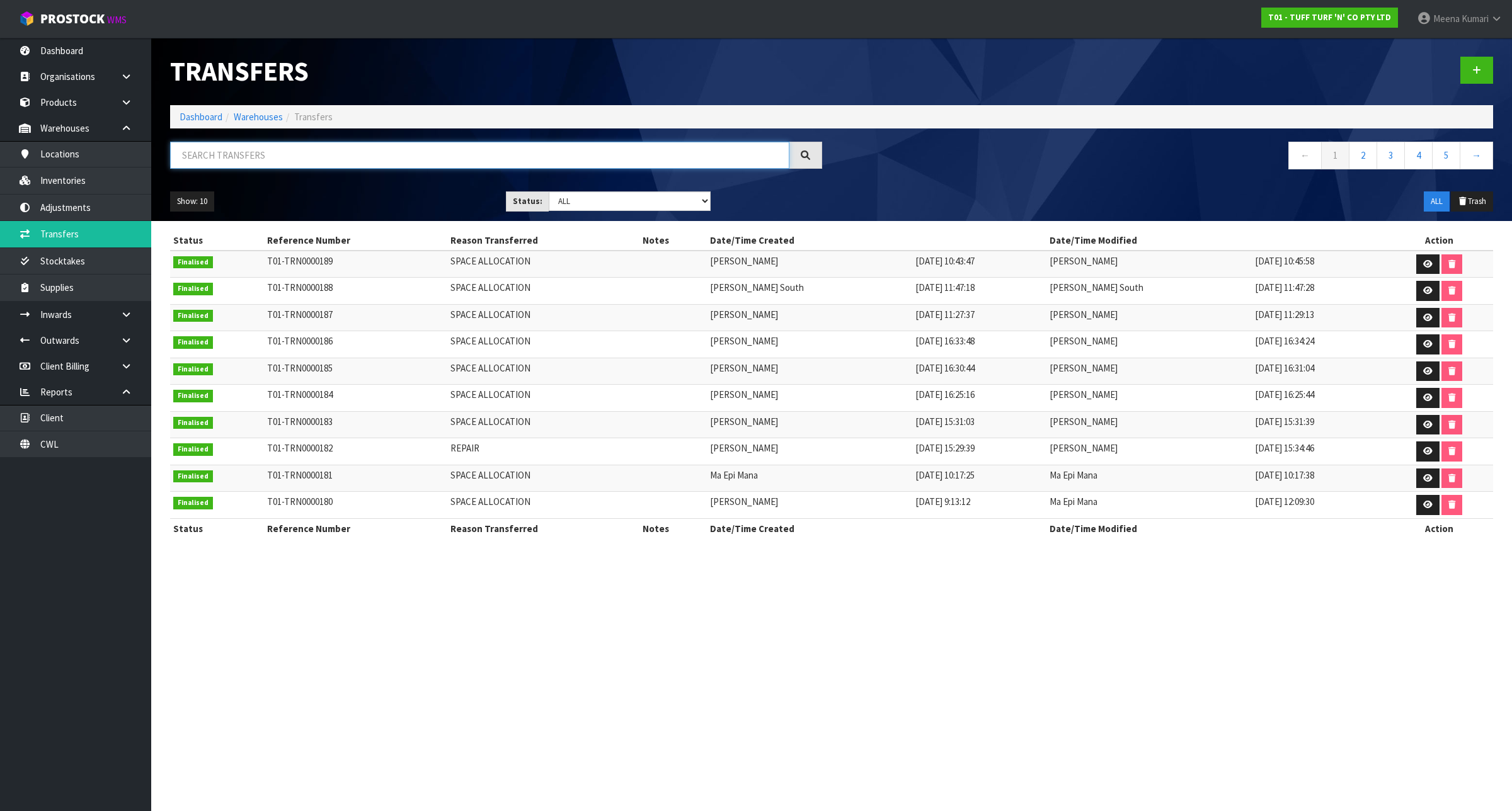
click at [263, 156] on input "text" at bounding box center [480, 155] width 619 height 27
paste input "3300262"
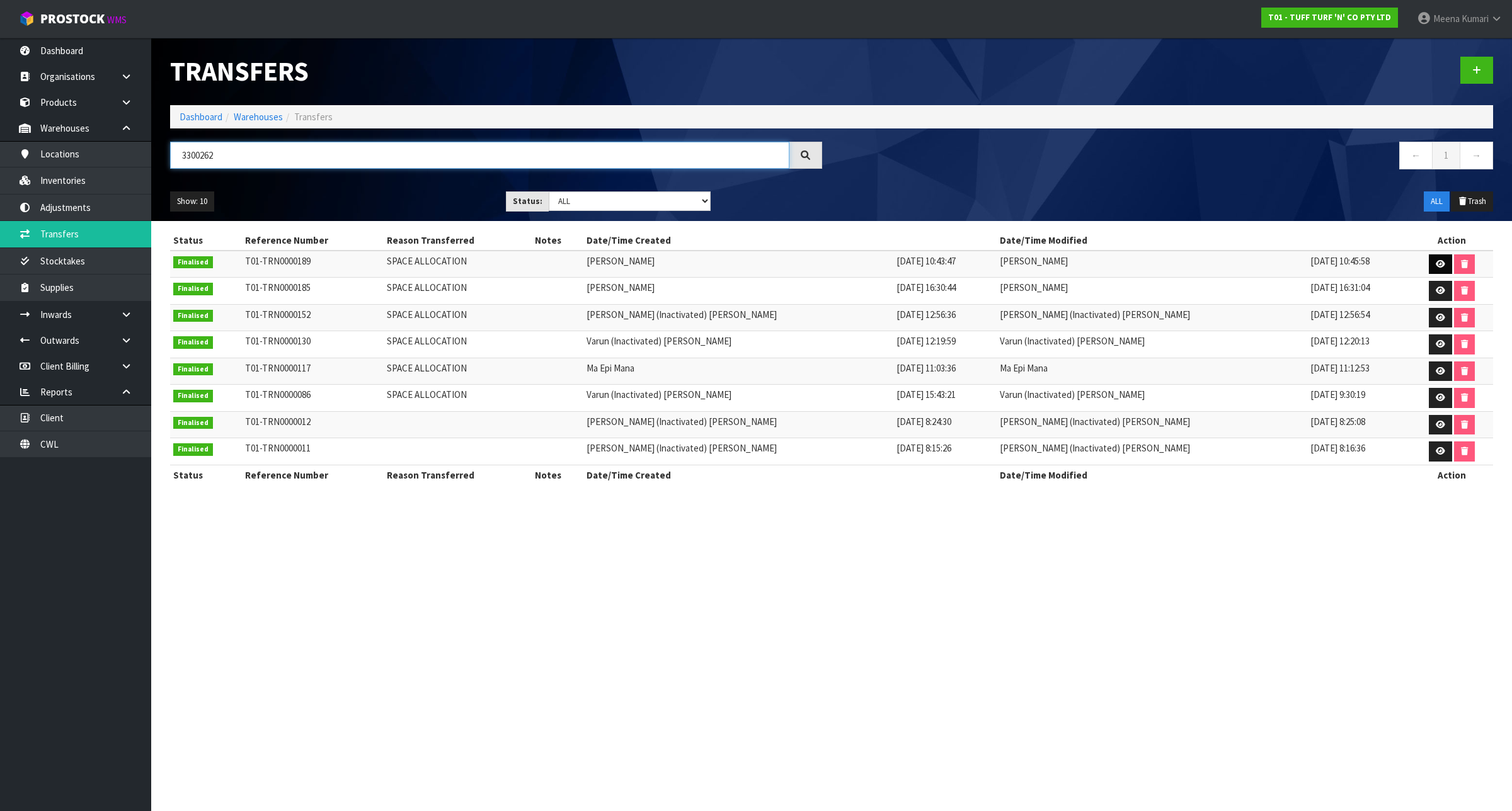
type input "3300262"
click at [1429, 258] on link at bounding box center [1441, 265] width 24 height 21
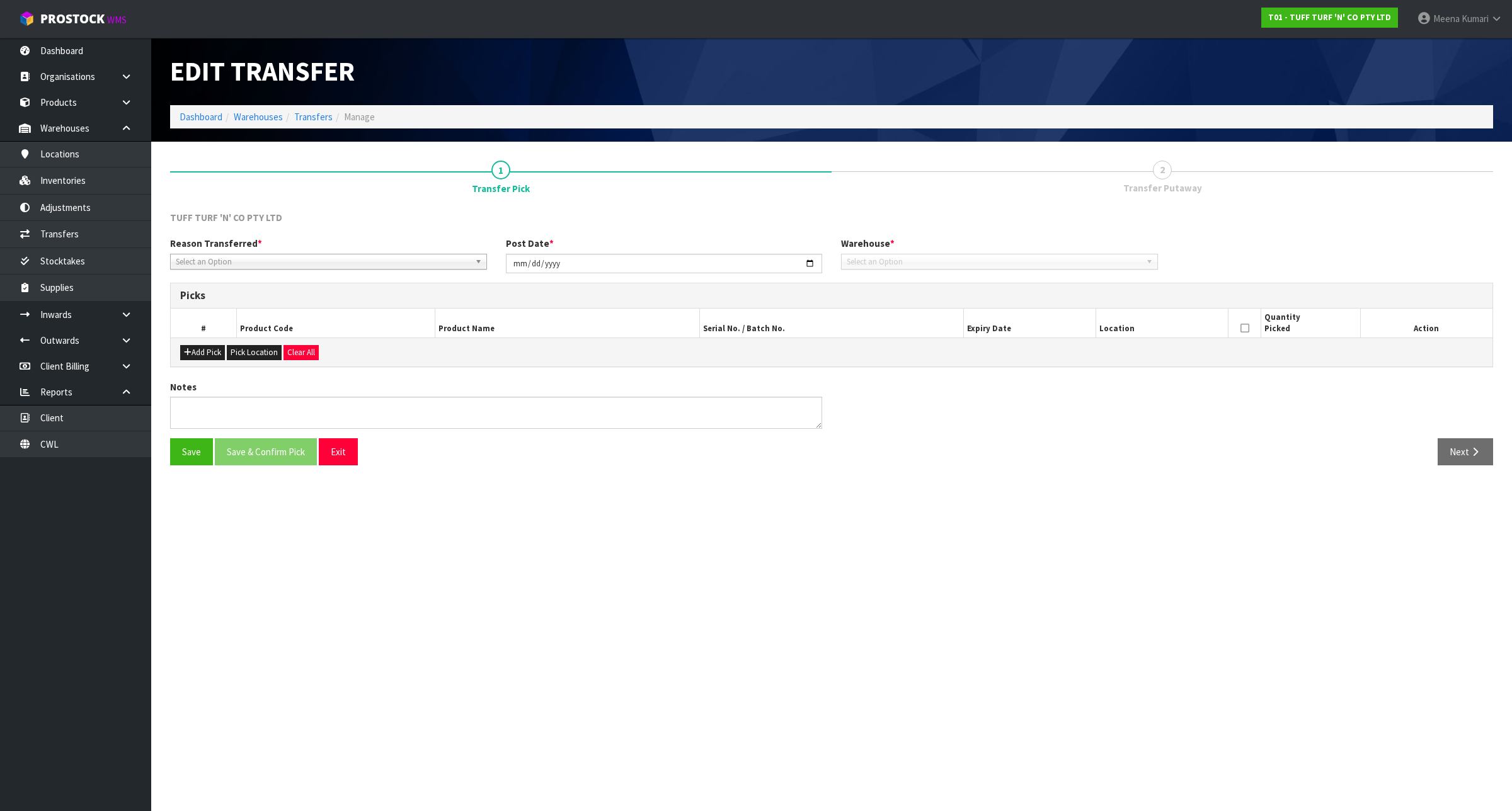
type input "[DATE]"
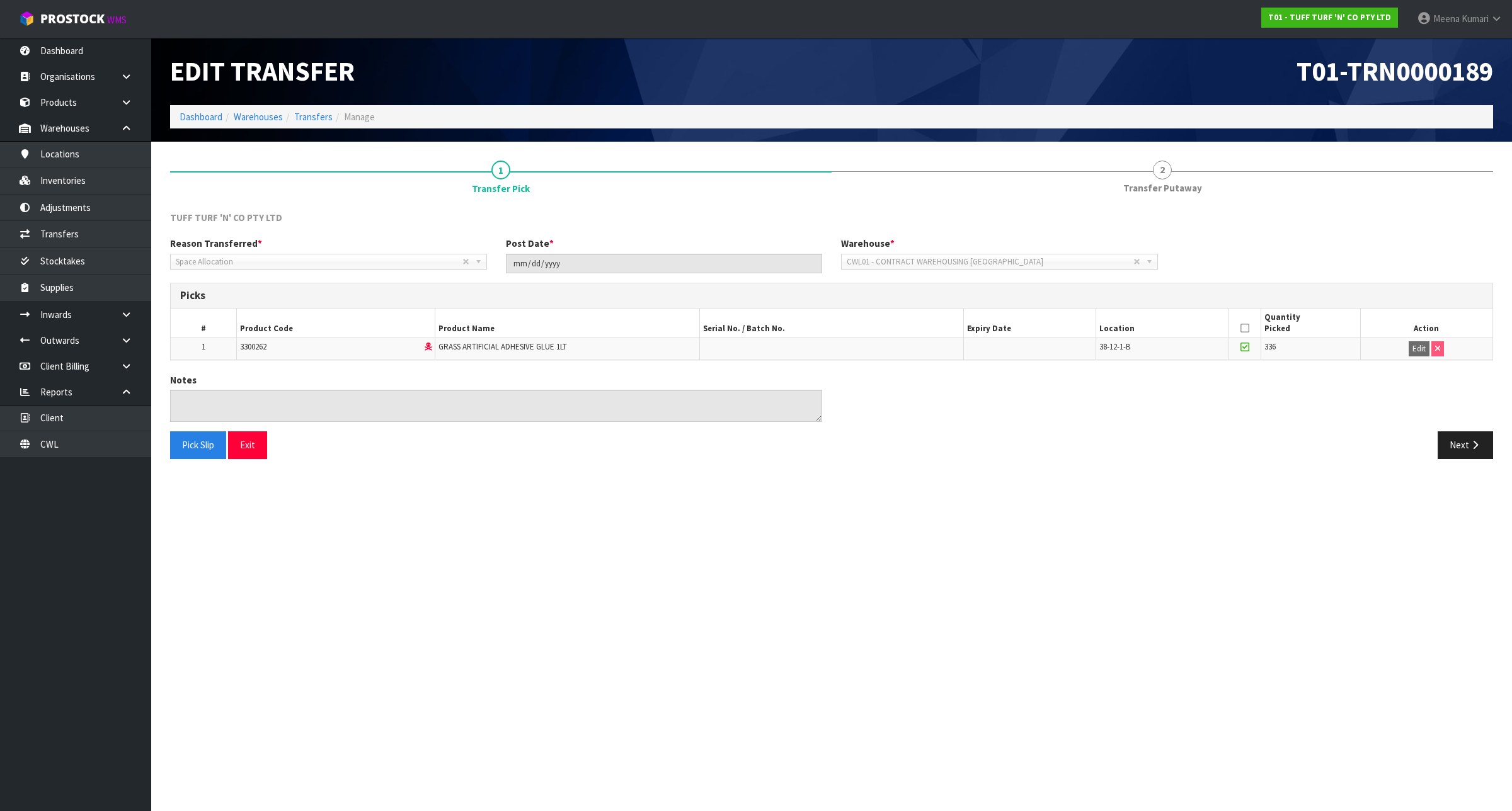
click at [263, 356] on td "3300262" at bounding box center [336, 348] width 198 height 21
copy span "3300262"
click at [85, 186] on link "Inventories" at bounding box center [75, 180] width 151 height 26
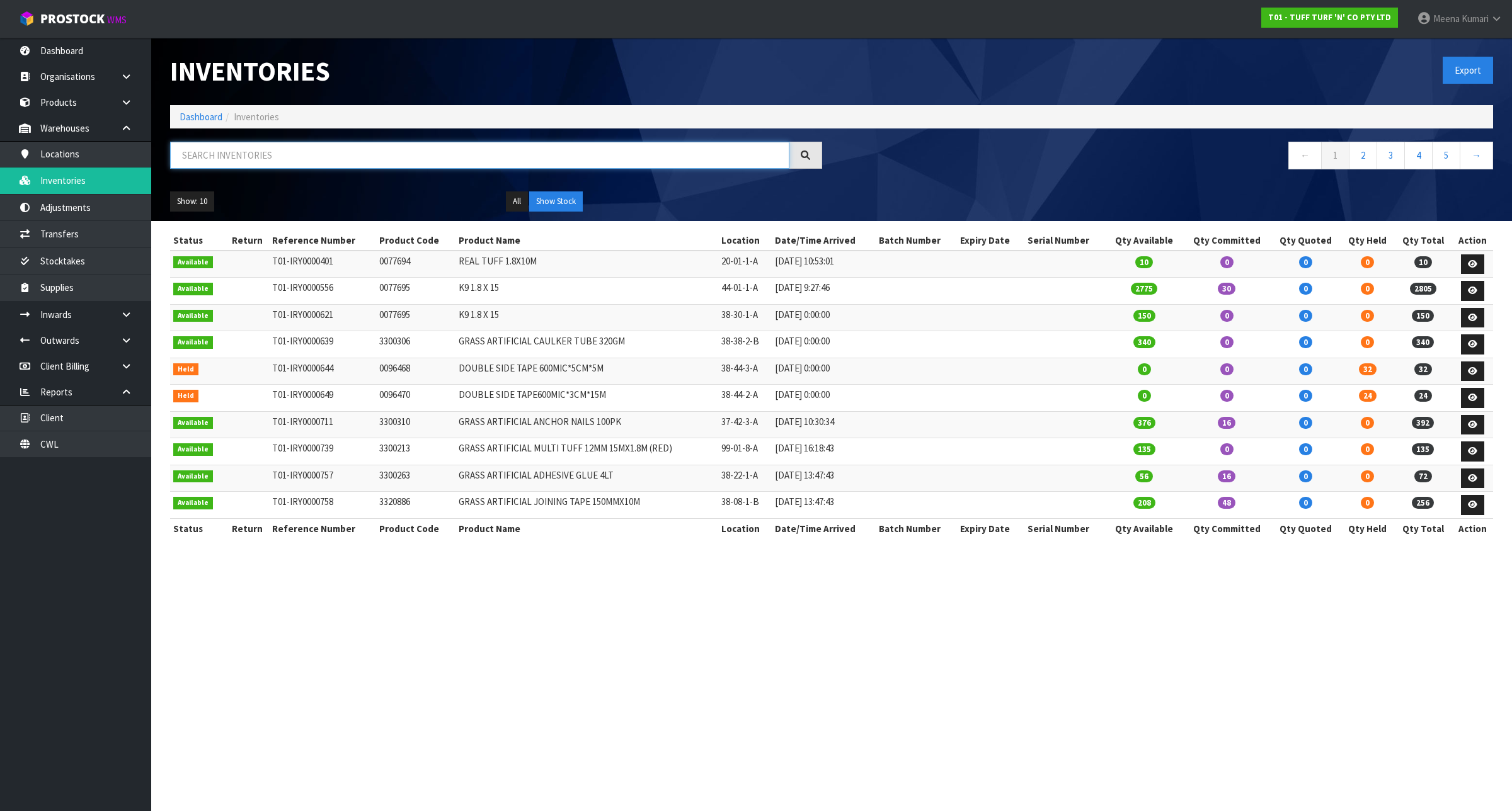
click at [303, 155] on input "text" at bounding box center [480, 155] width 619 height 27
paste input "3300262"
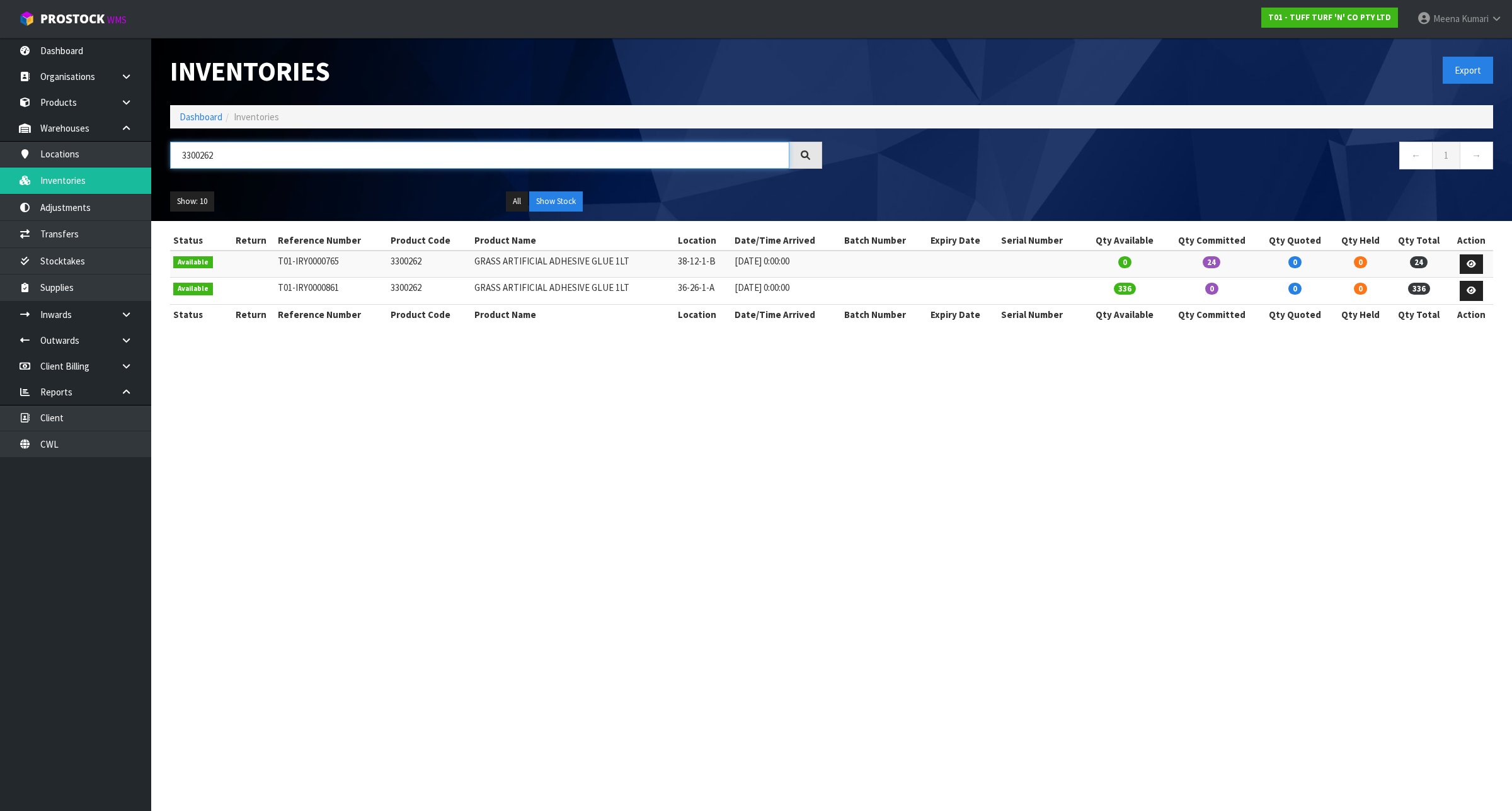
type input "3300262"
click at [184, 120] on link "Dashboard" at bounding box center [201, 116] width 43 height 12
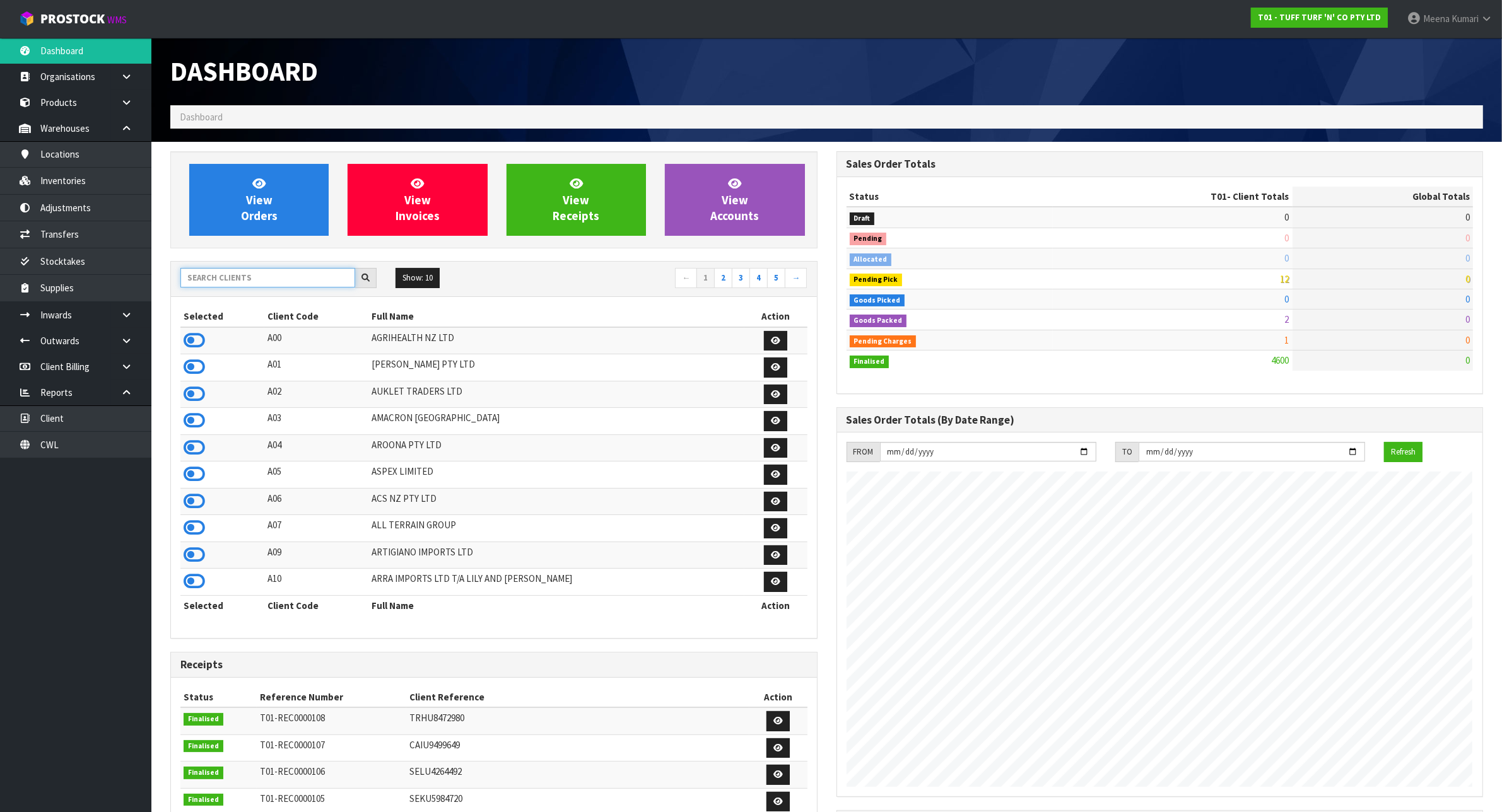
scroll to position [959, 665]
click at [263, 281] on input "text" at bounding box center [267, 278] width 175 height 20
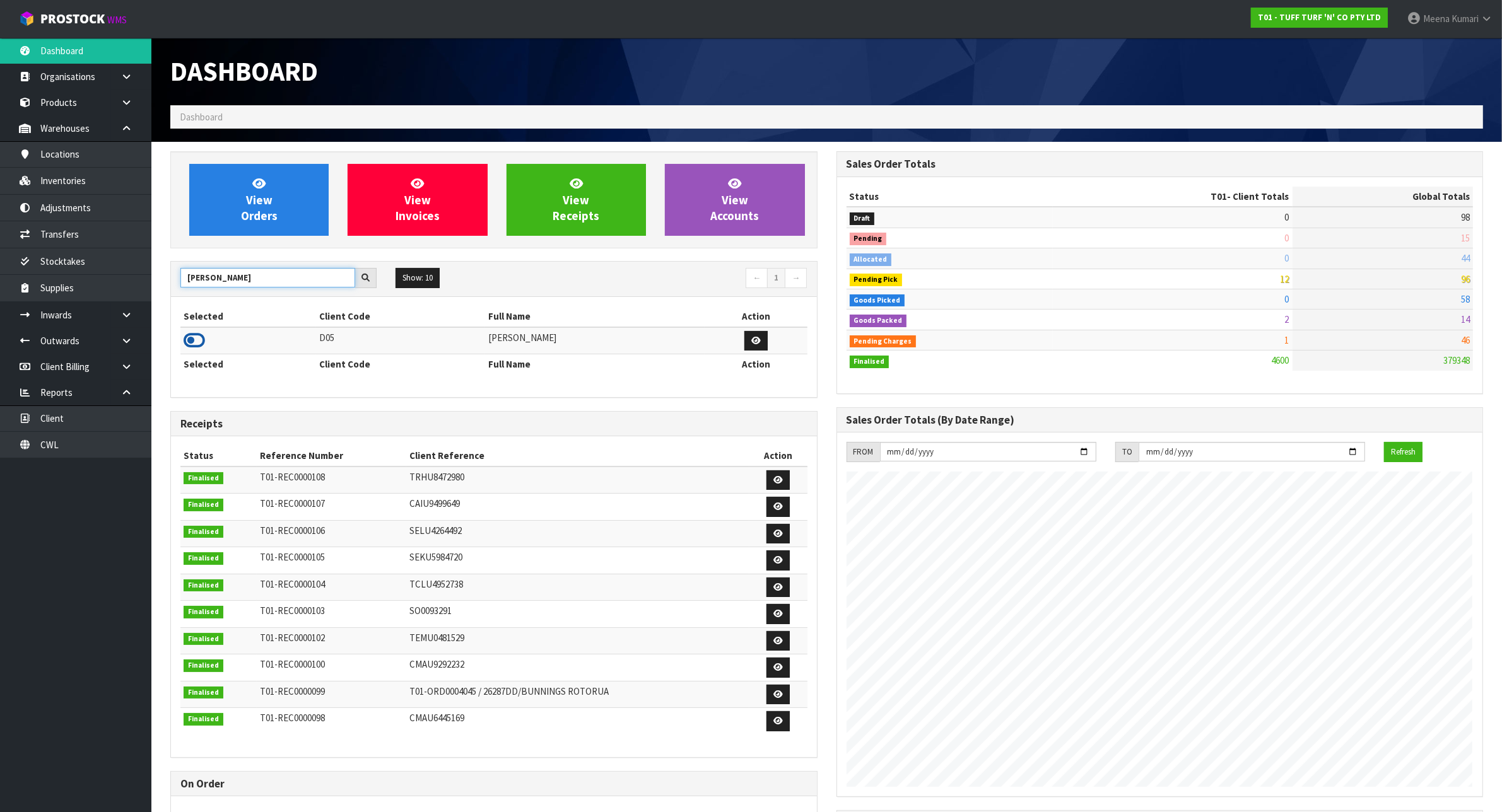
type input "[PERSON_NAME]"
click at [197, 338] on icon at bounding box center [194, 341] width 21 height 19
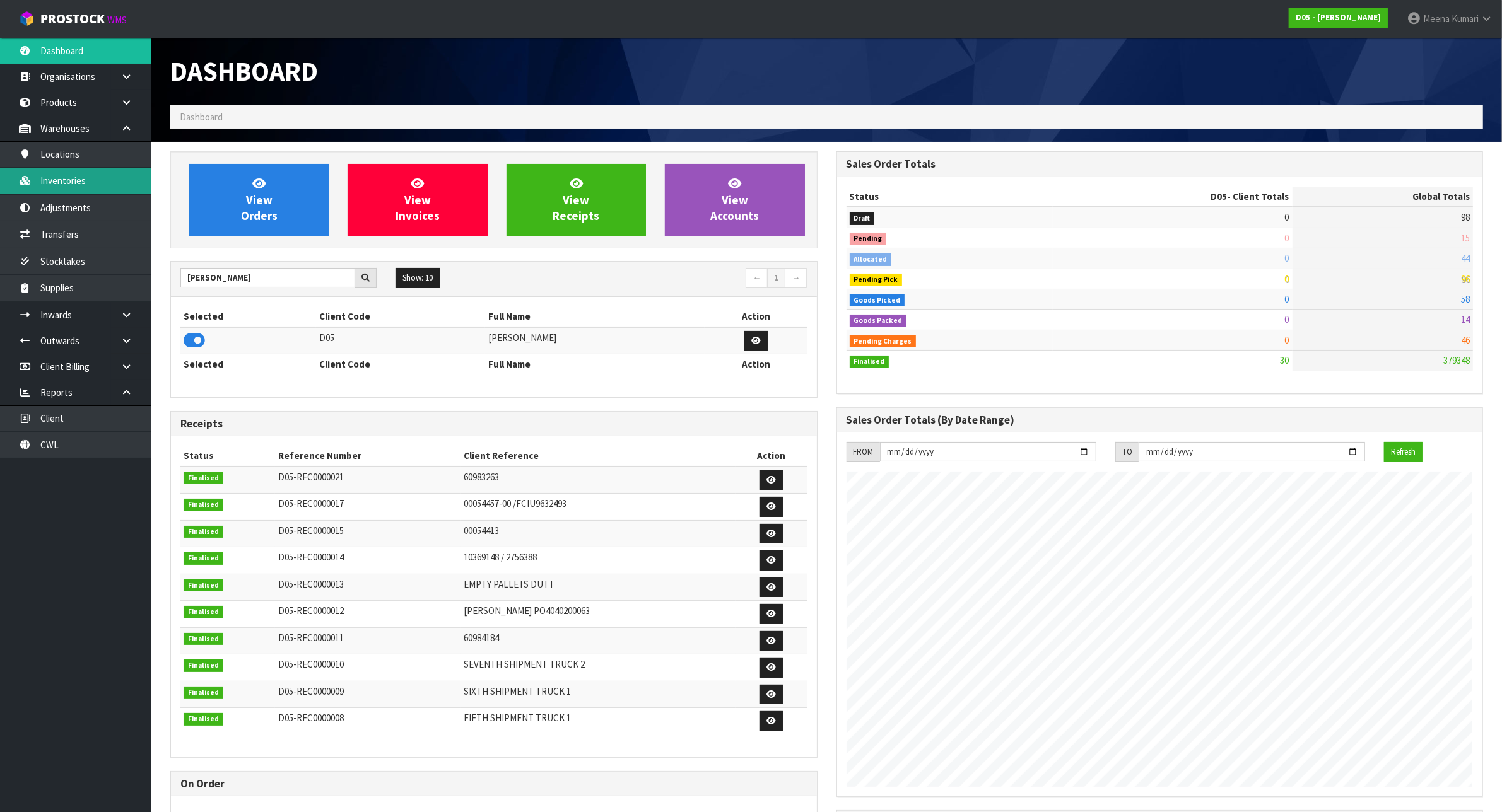
scroll to position [875, 665]
click at [101, 178] on link "Inventories" at bounding box center [75, 180] width 151 height 26
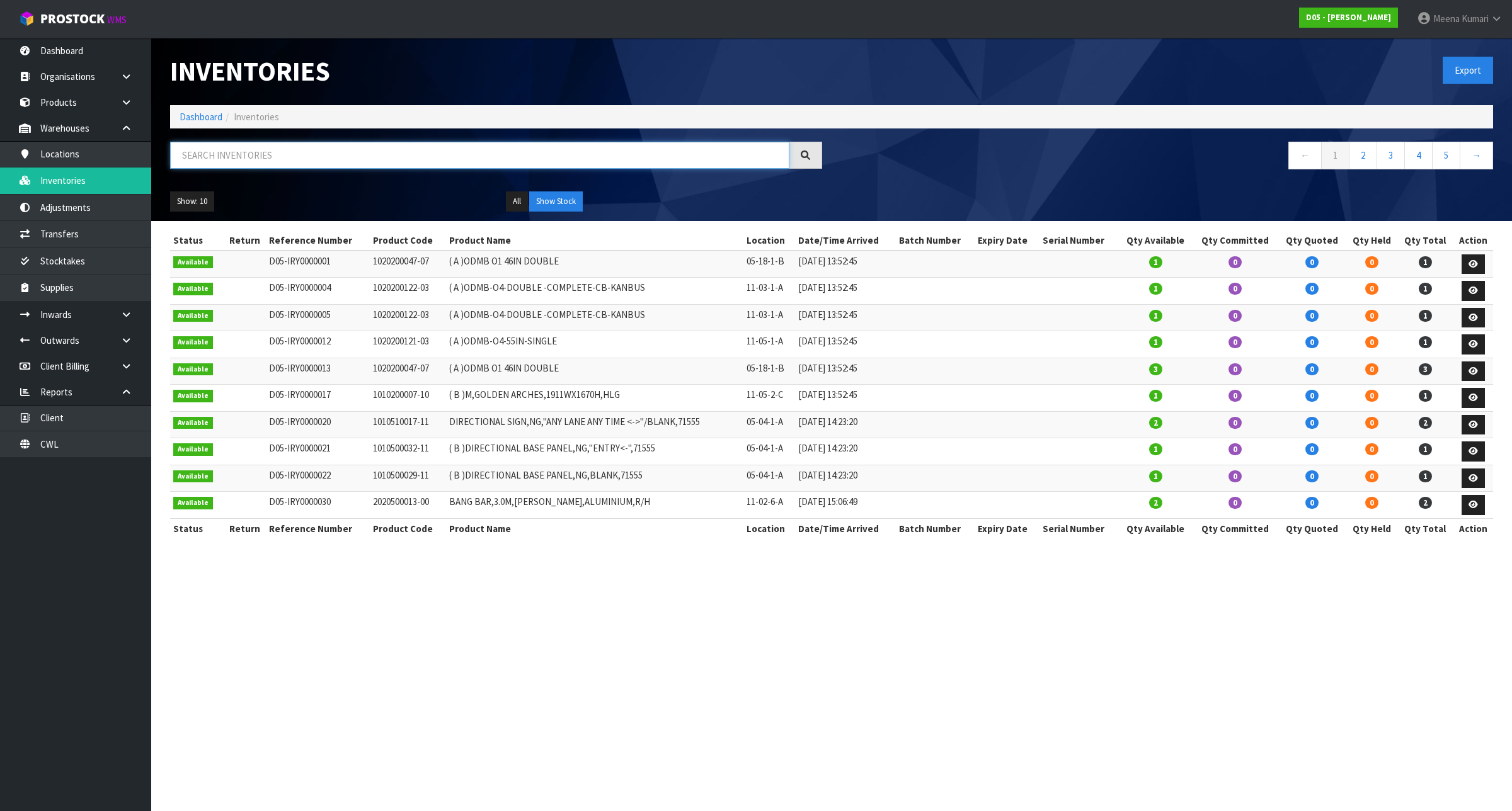
click at [427, 155] on input "text" at bounding box center [480, 155] width 619 height 27
paste input "1011800004-02"
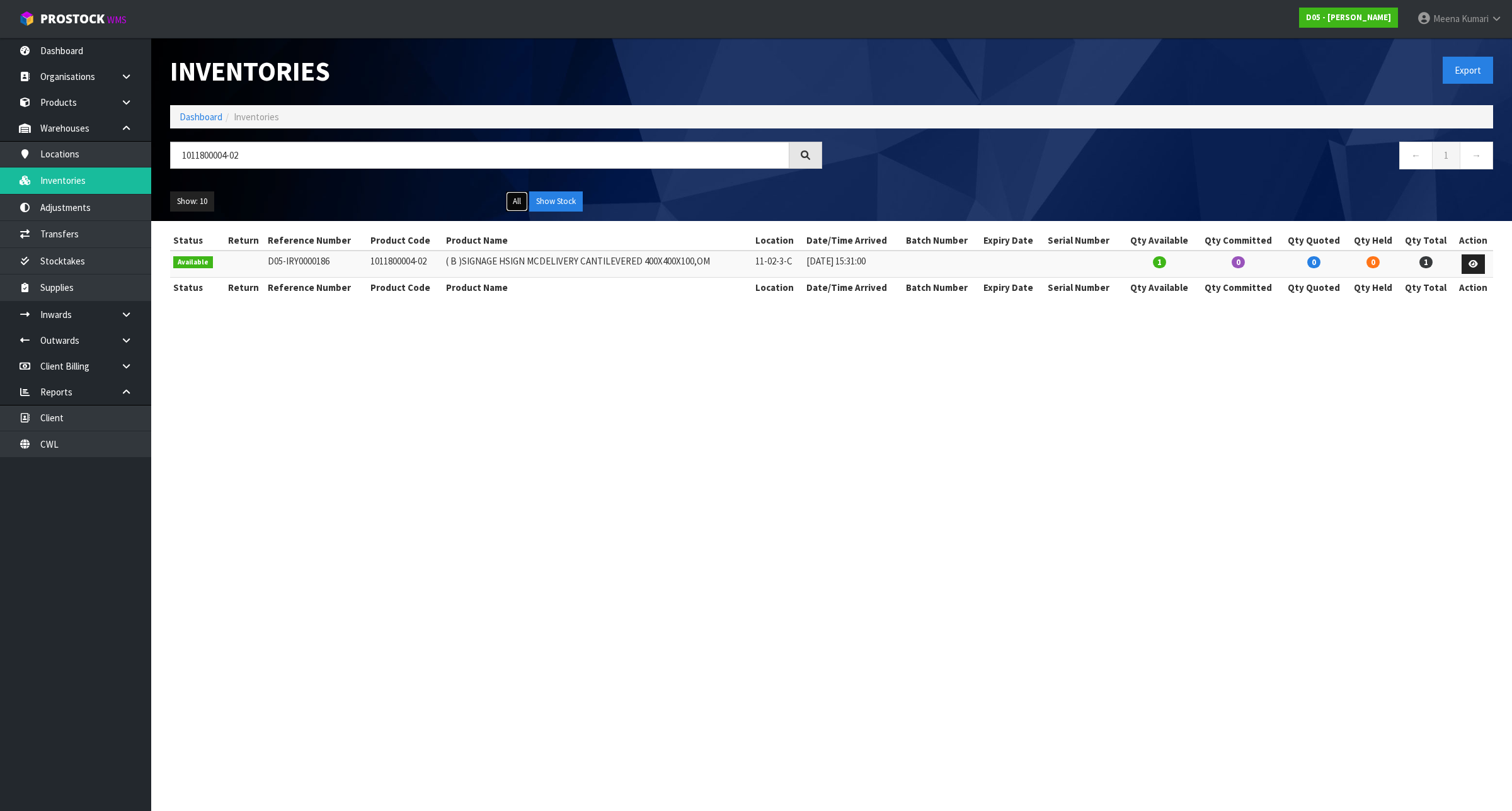
click at [518, 201] on button "All" at bounding box center [517, 201] width 22 height 21
click at [517, 201] on button "All" at bounding box center [517, 201] width 22 height 21
click at [548, 198] on button "Show Stock" at bounding box center [556, 201] width 54 height 21
click at [528, 194] on ul "All Show Stock" at bounding box center [664, 201] width 317 height 21
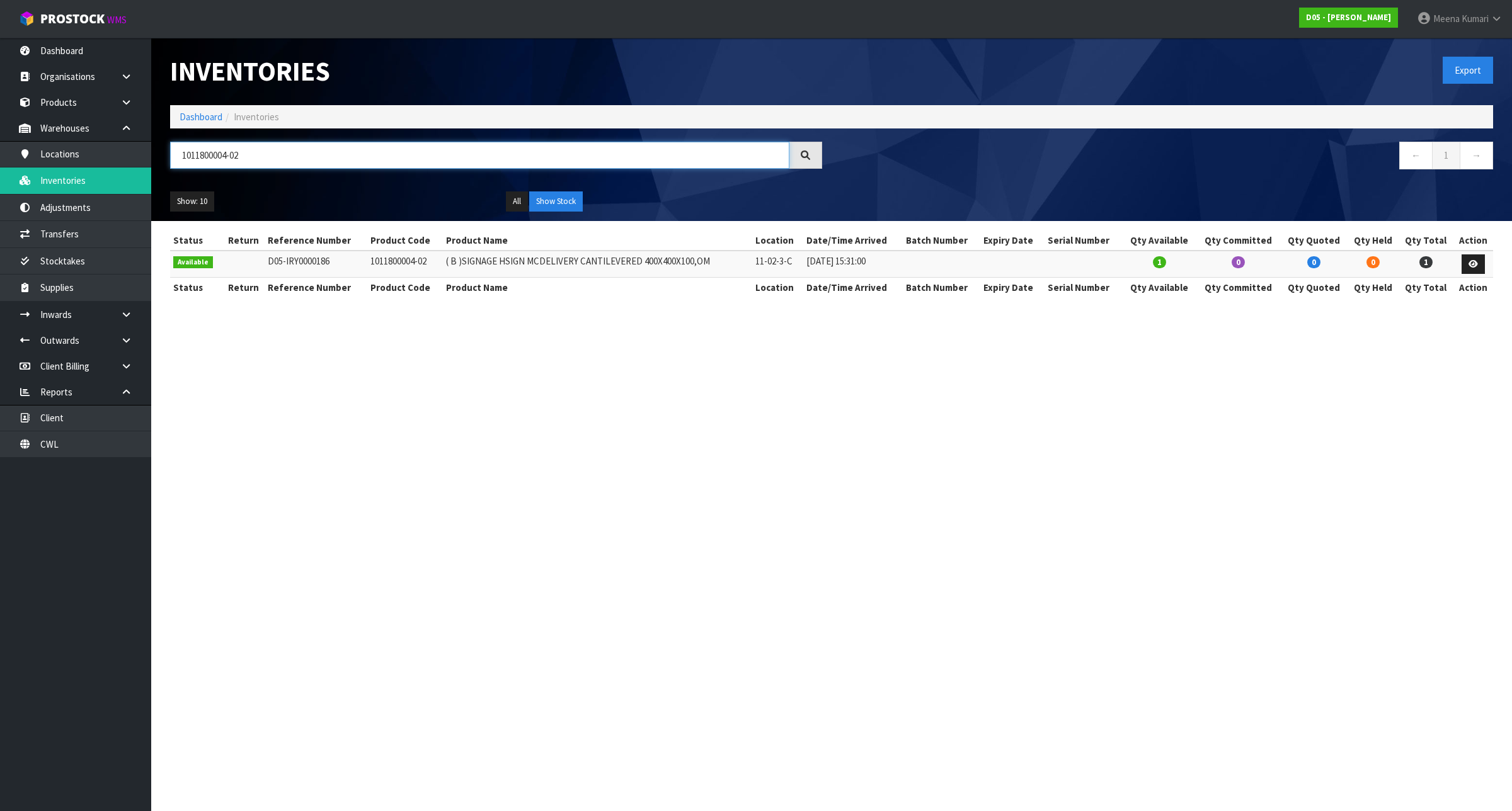
click at [387, 148] on input "1011800004-02" at bounding box center [480, 155] width 619 height 27
paste input "400026-00"
type input "1011400026-00"
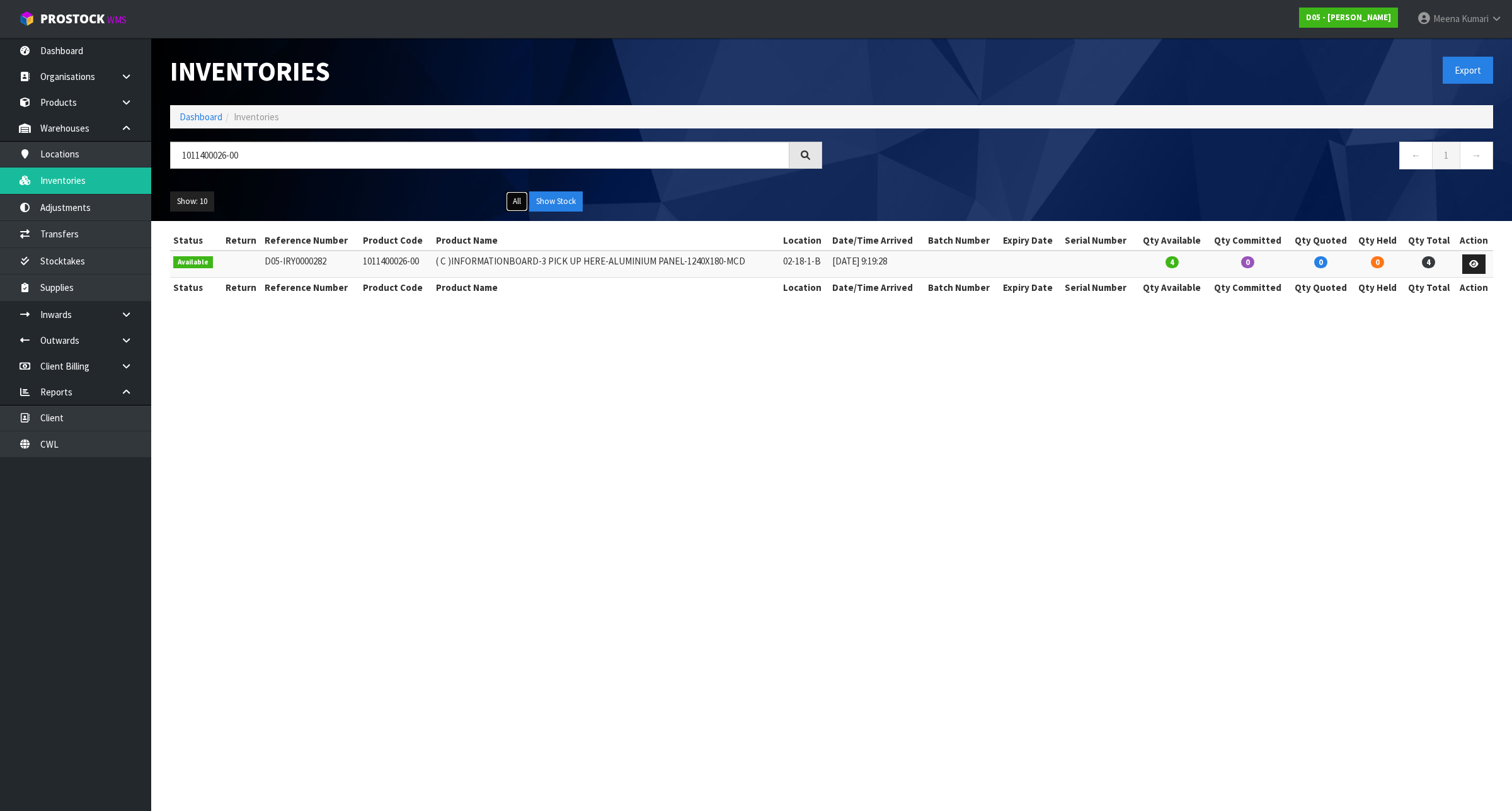
click at [521, 195] on button "All" at bounding box center [517, 201] width 22 height 21
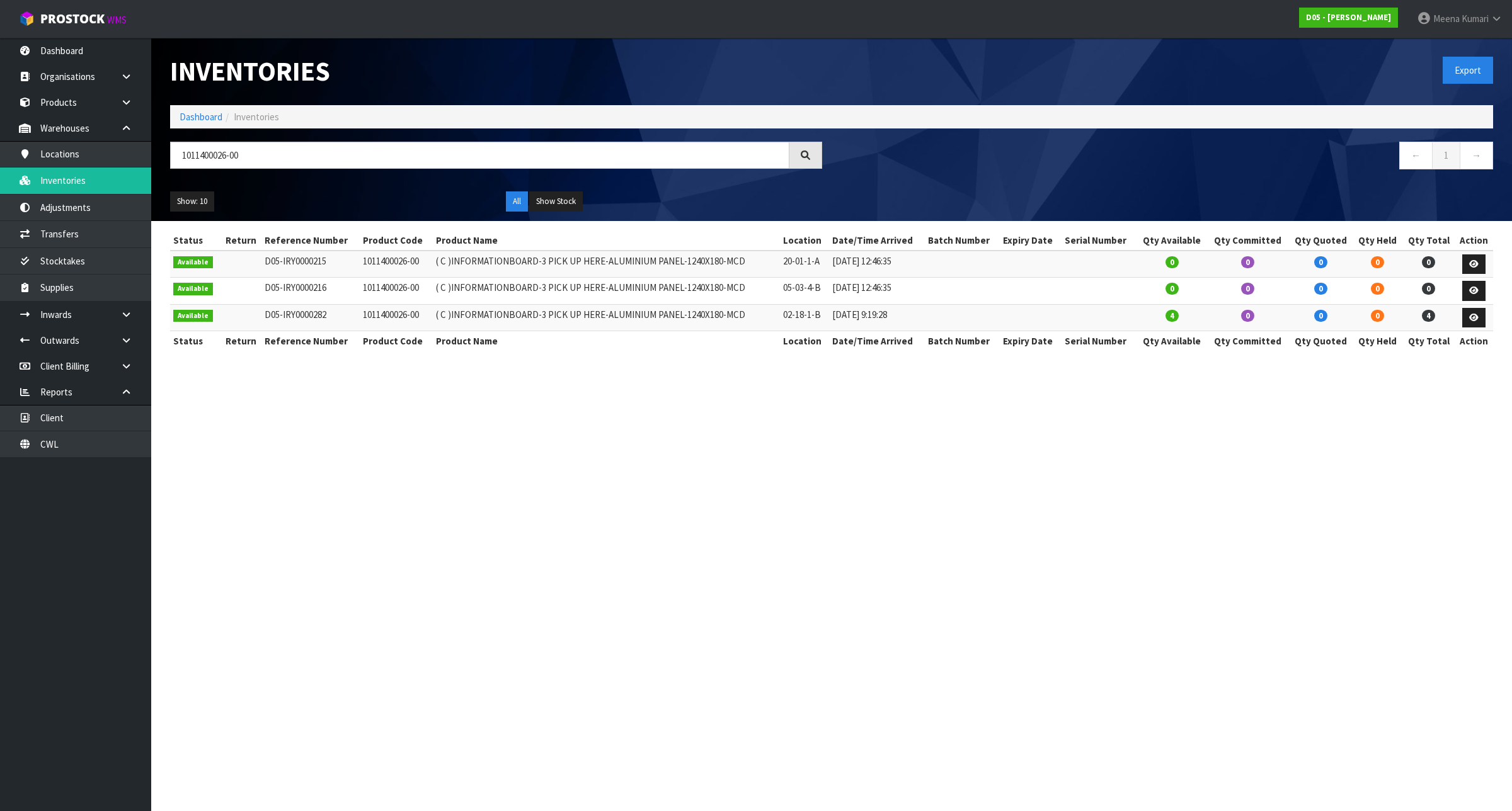
drag, startPoint x: 265, startPoint y: 169, endPoint x: 266, endPoint y: 163, distance: 6.1
click at [265, 167] on div "1011400026-00" at bounding box center [495, 160] width 671 height 36
click at [266, 162] on input "1011400026-00" at bounding box center [480, 155] width 619 height 27
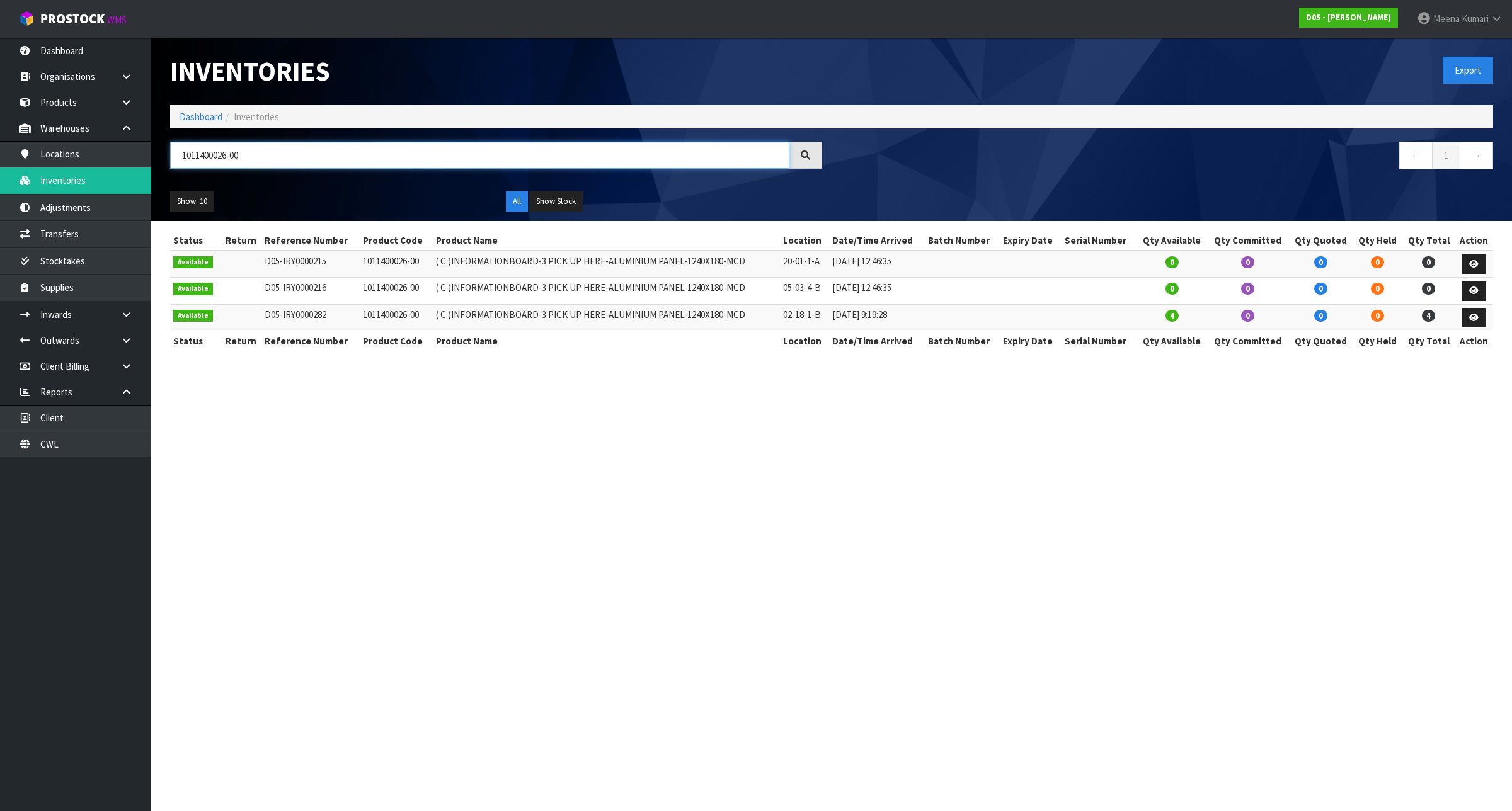
paste input "5"
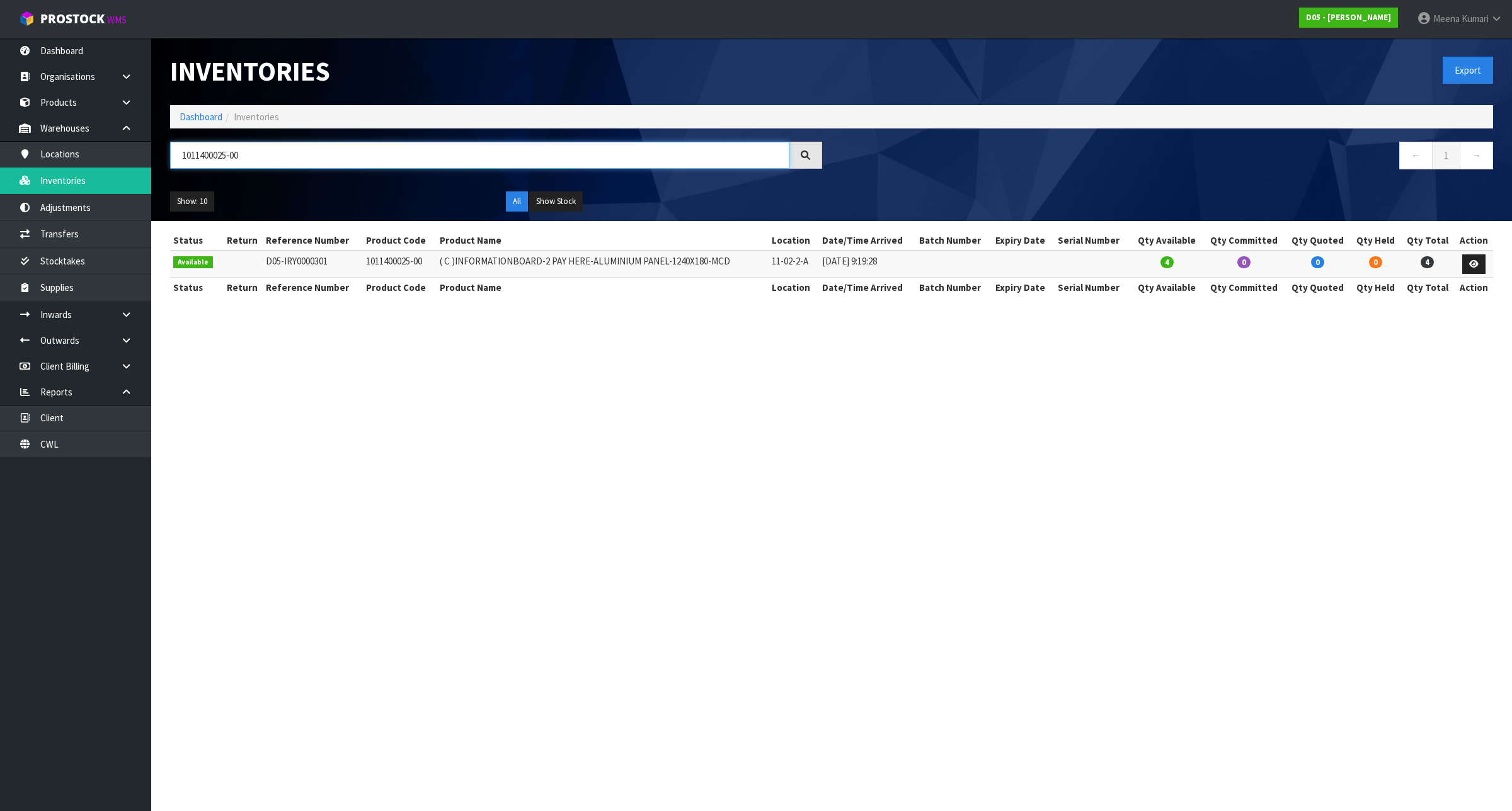
type input "1011400025-00"
click at [513, 200] on button "All" at bounding box center [517, 201] width 22 height 21
click at [514, 200] on button "All" at bounding box center [517, 201] width 22 height 21
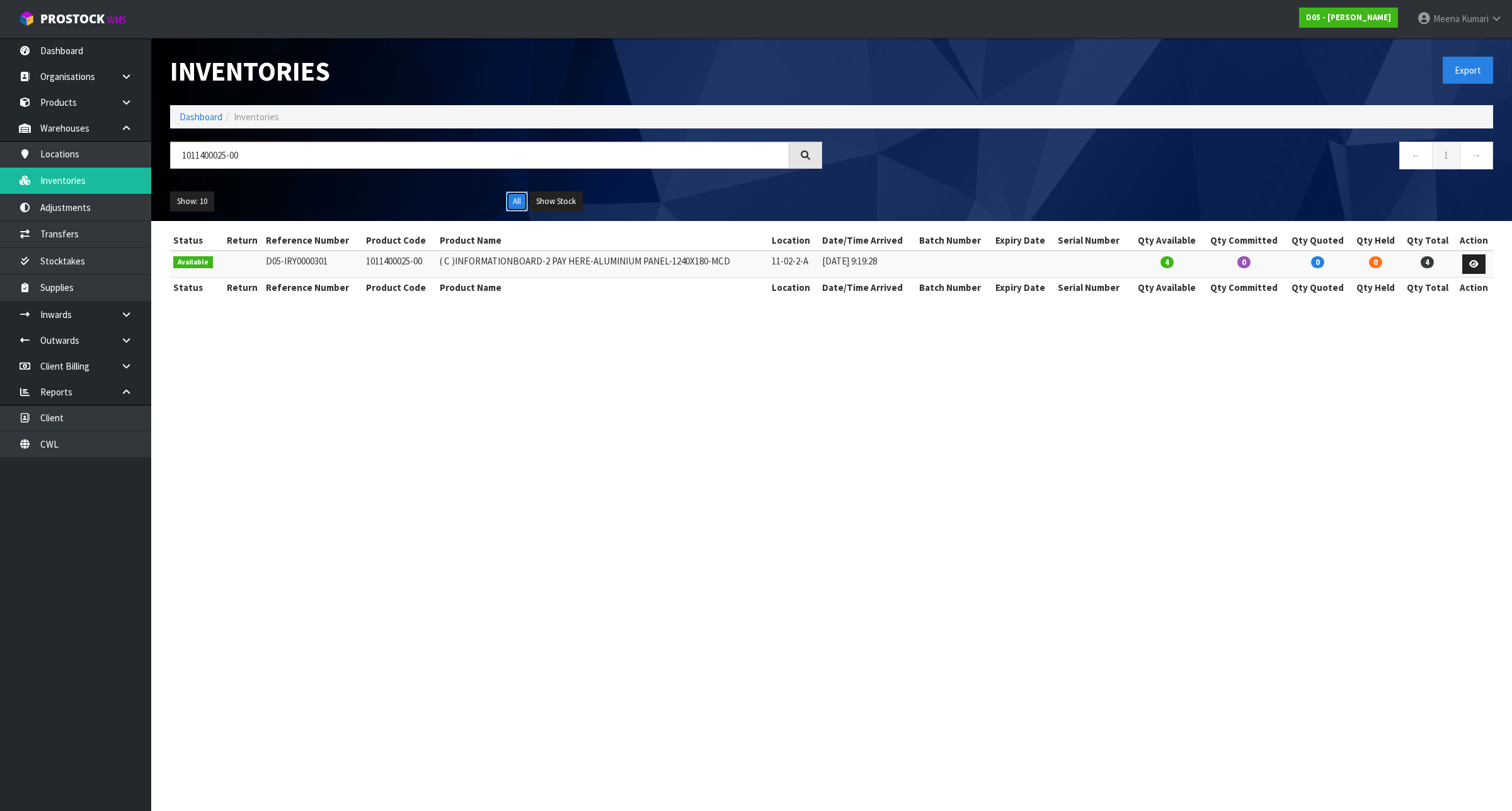
click at [514, 200] on button "All" at bounding box center [517, 201] width 22 height 21
click at [572, 201] on button "Show Stock" at bounding box center [556, 201] width 54 height 21
click at [517, 201] on button "All" at bounding box center [517, 201] width 22 height 21
click at [1474, 268] on link at bounding box center [1474, 265] width 24 height 21
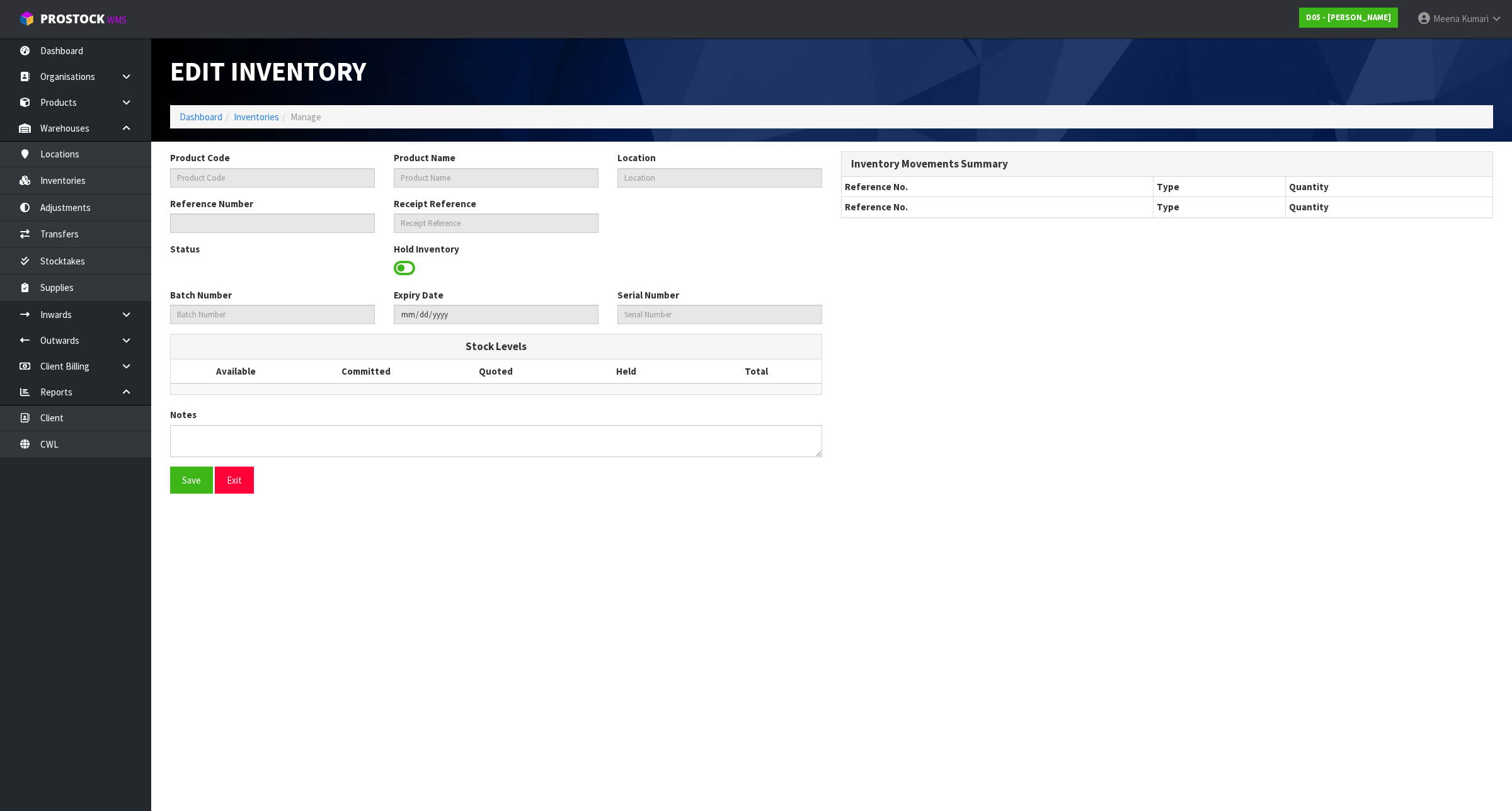
type input "1011400025-00"
type input "( C )INFORMATIONBOARD-2 PAY HERE-ALUMINIUM PANEL-1240X180-MCD"
type input "11-02-2-A"
type input "D05-IRY0000301"
type input "D05-REC0000017"
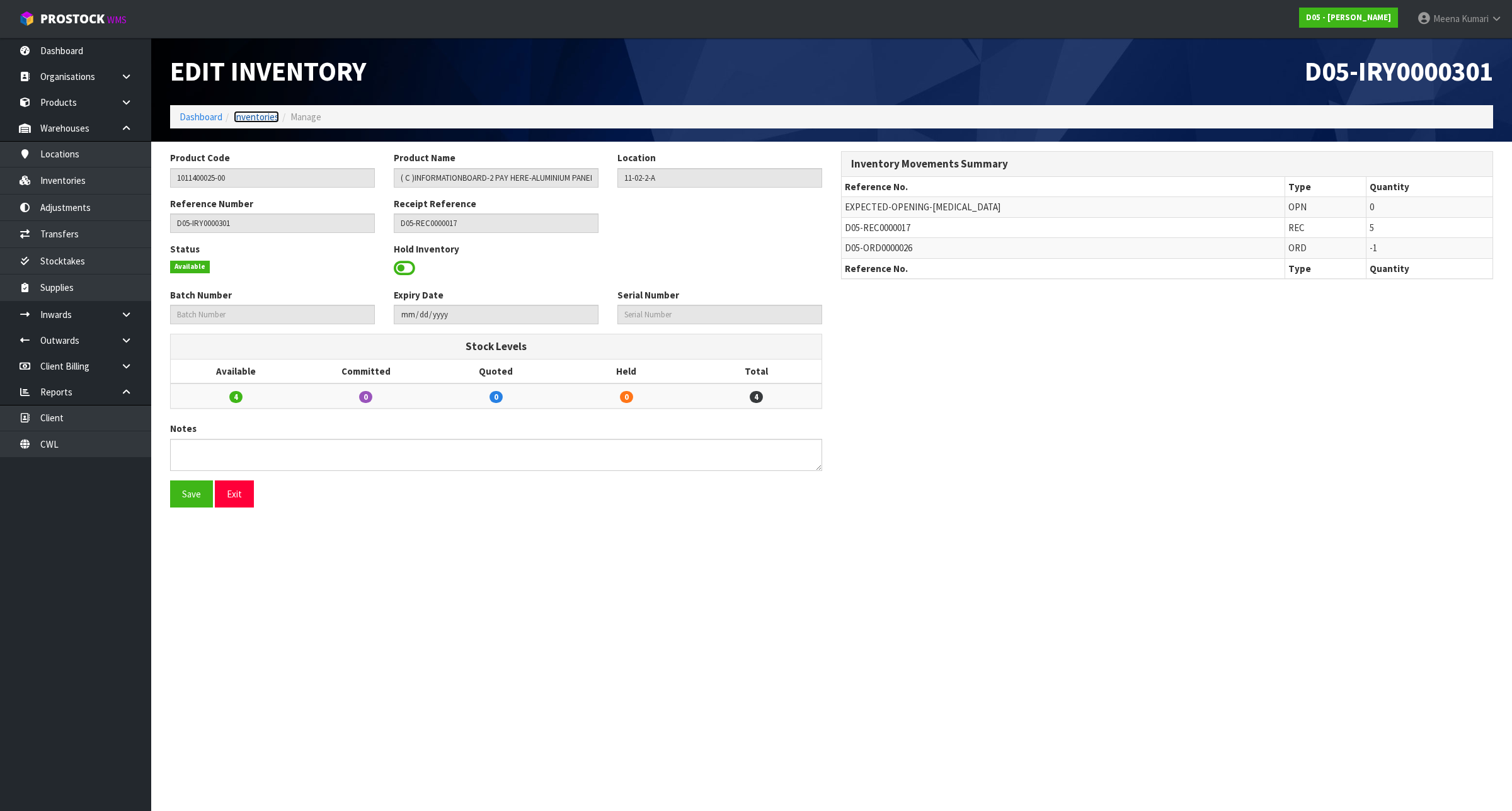
click at [262, 118] on link "Inventories" at bounding box center [256, 116] width 45 height 12
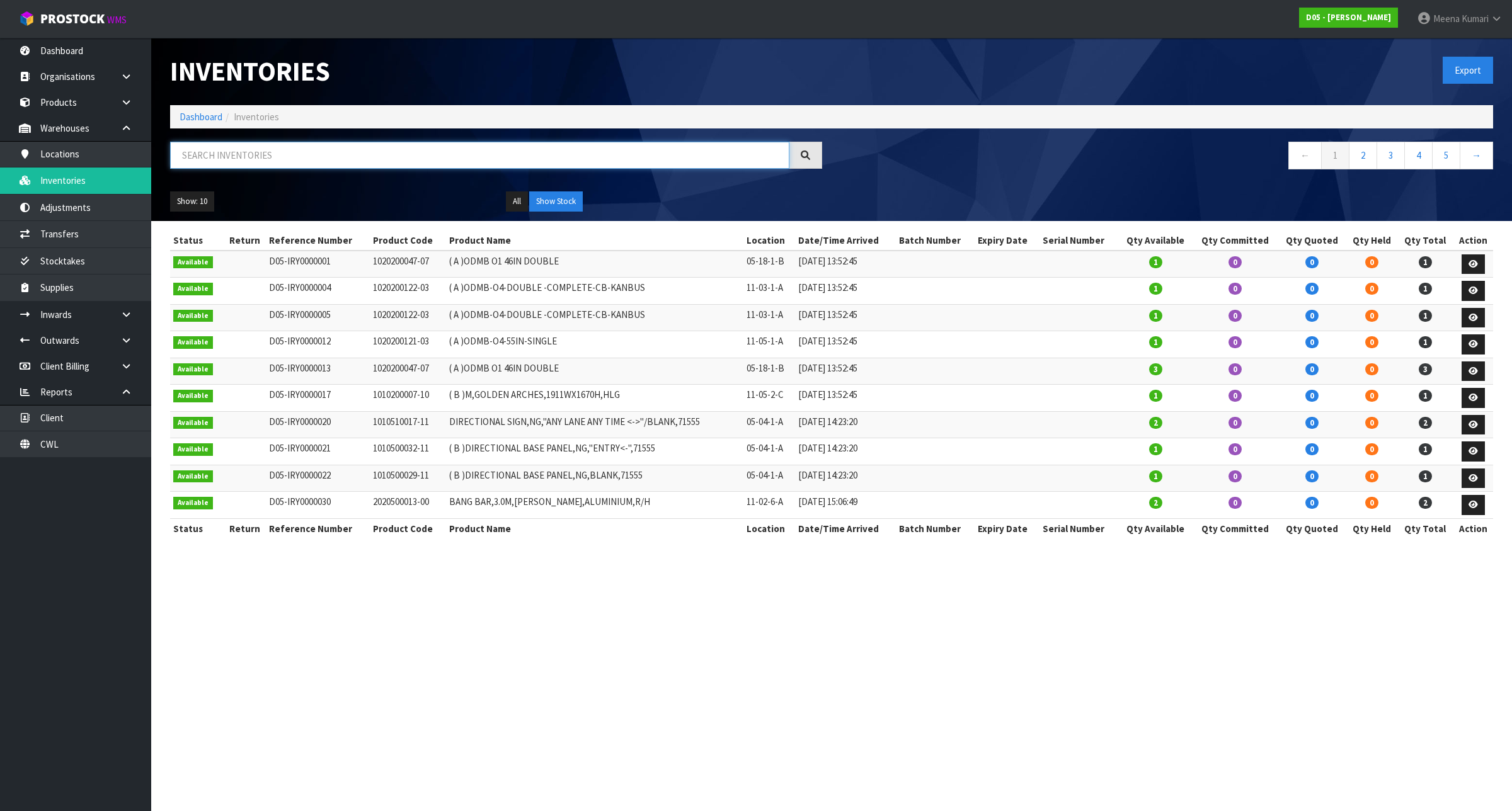
click at [241, 165] on input "text" at bounding box center [480, 155] width 619 height 27
paste input "1011400027-00"
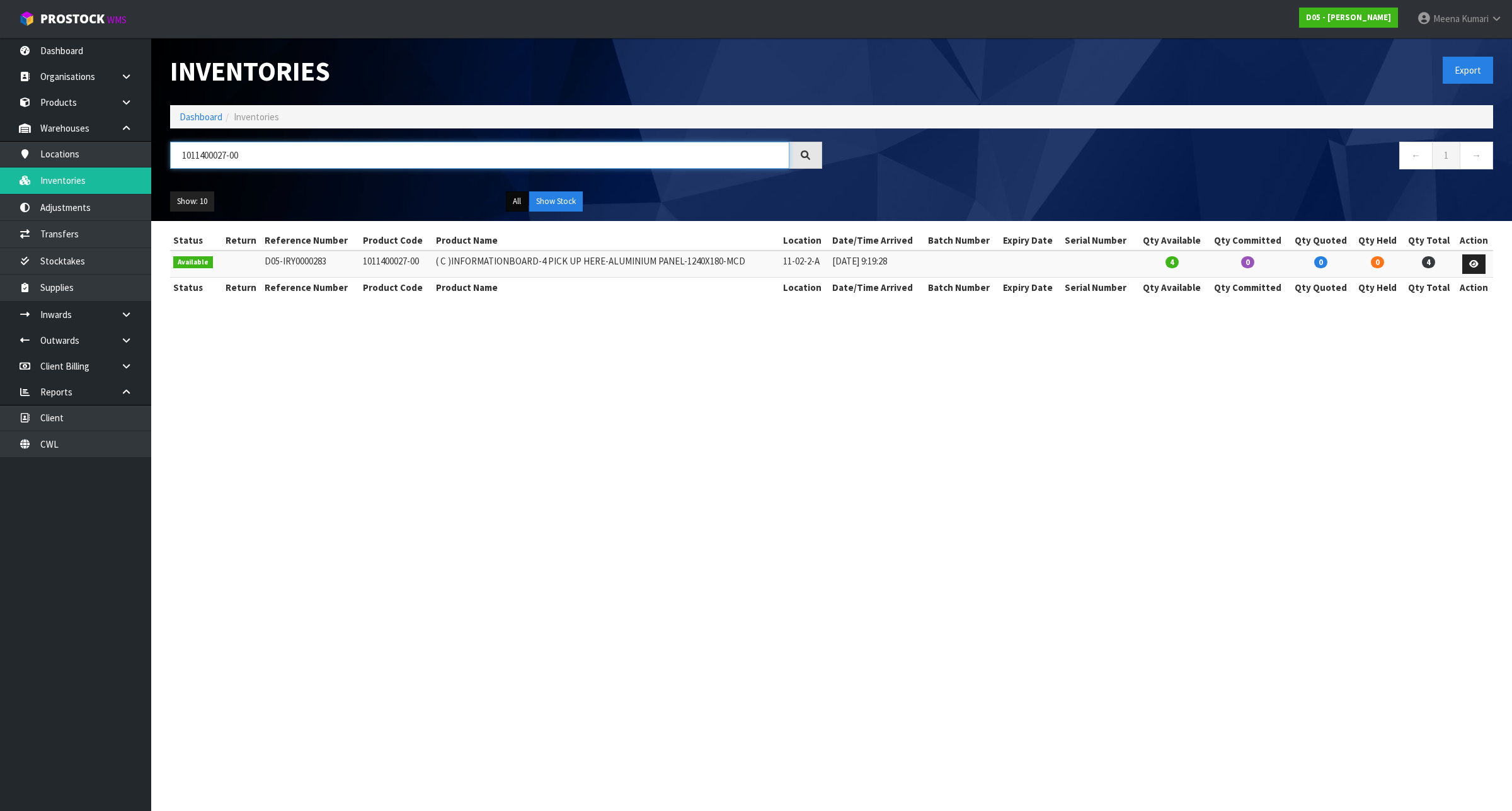
type input "1011400027-00"
click at [517, 200] on button "All" at bounding box center [517, 201] width 22 height 21
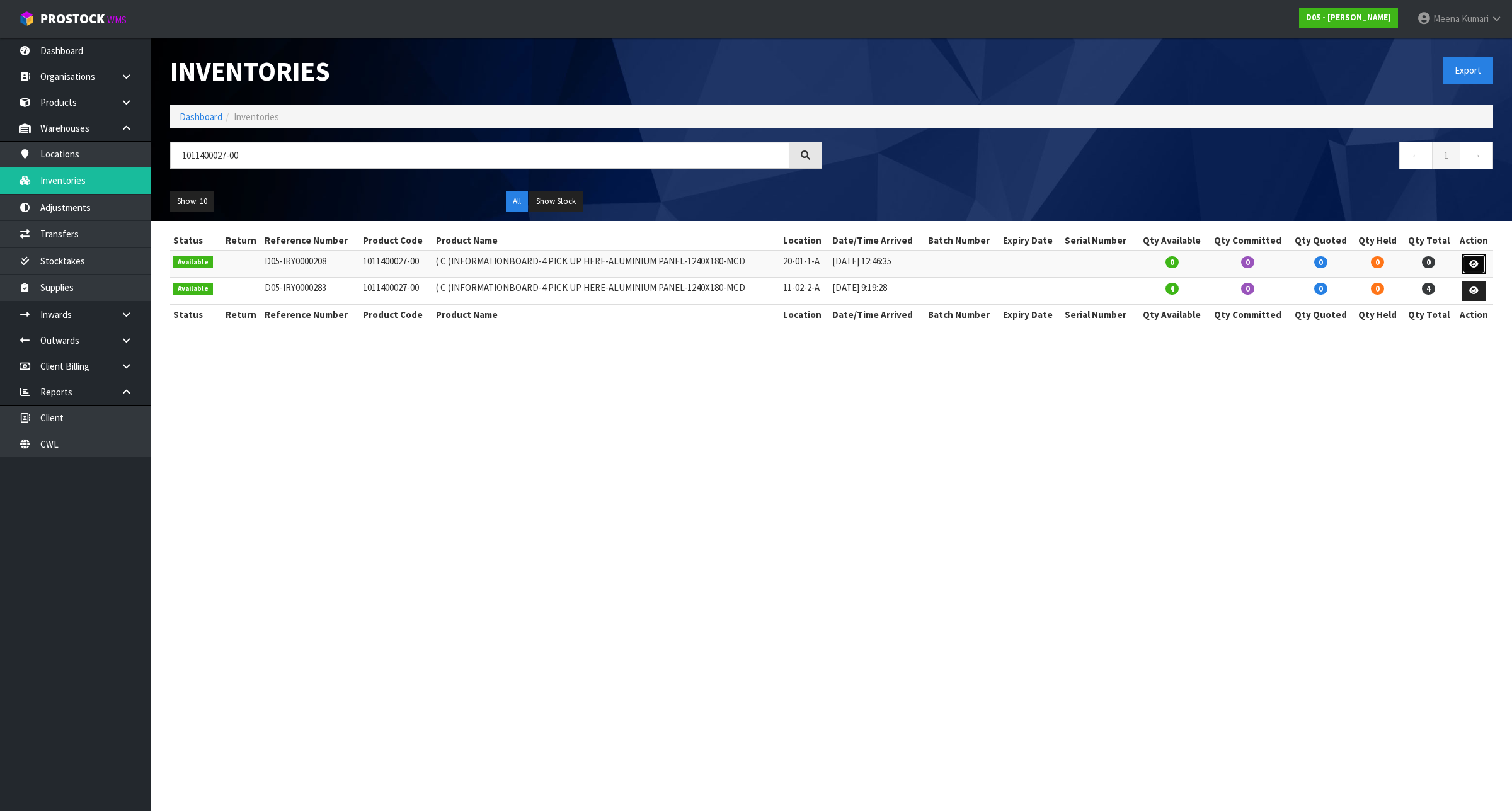
click at [1475, 262] on icon at bounding box center [1474, 264] width 9 height 8
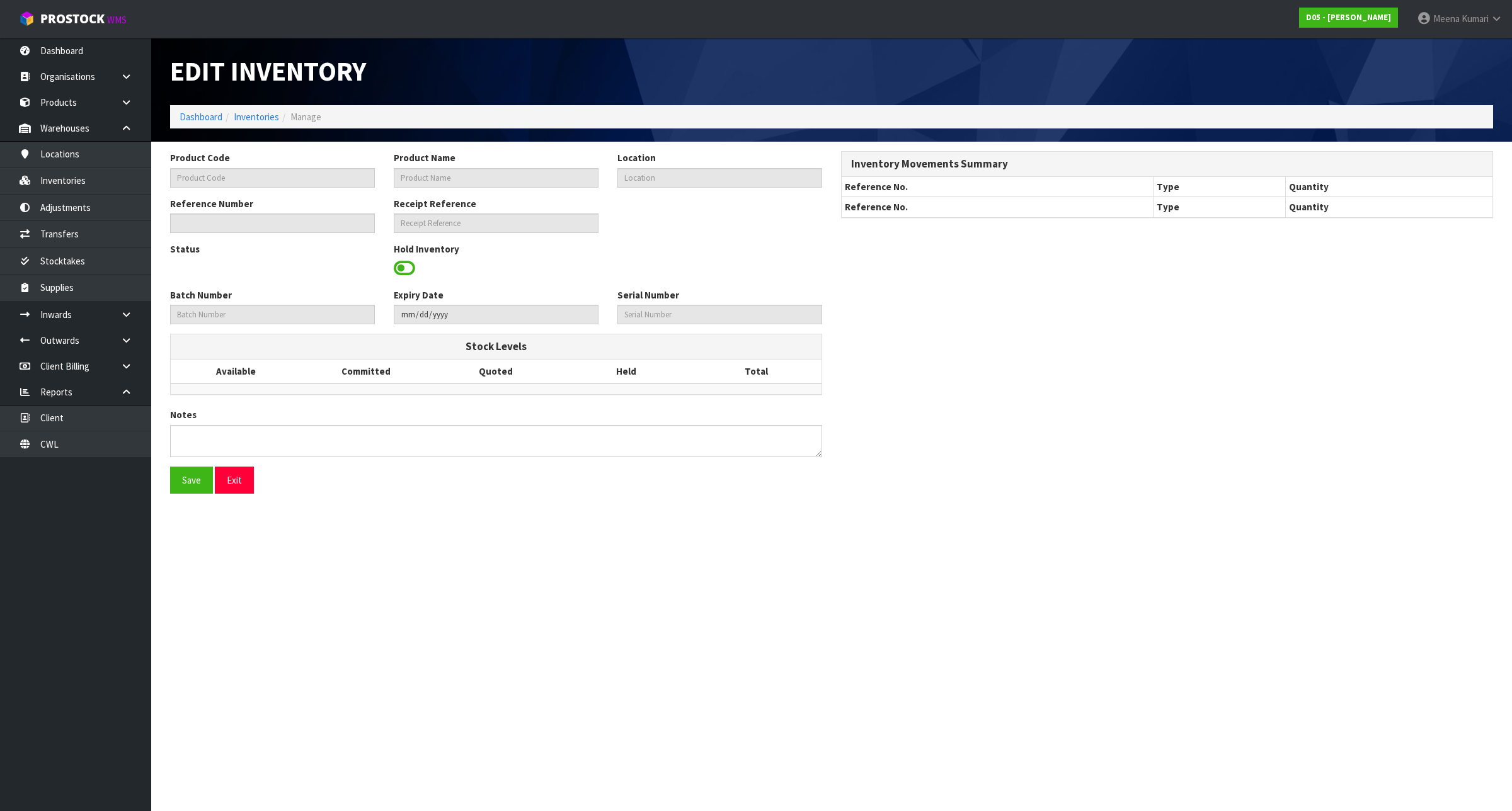
type input "1011400027-00"
type input "( C )INFORMATIONBOARD-4 PICK UP HERE-ALUMINIUM PANEL-1240X180-MCD"
type input "20-01-1-A"
type input "D05-IRY0000208"
type input "D05-REC0000014"
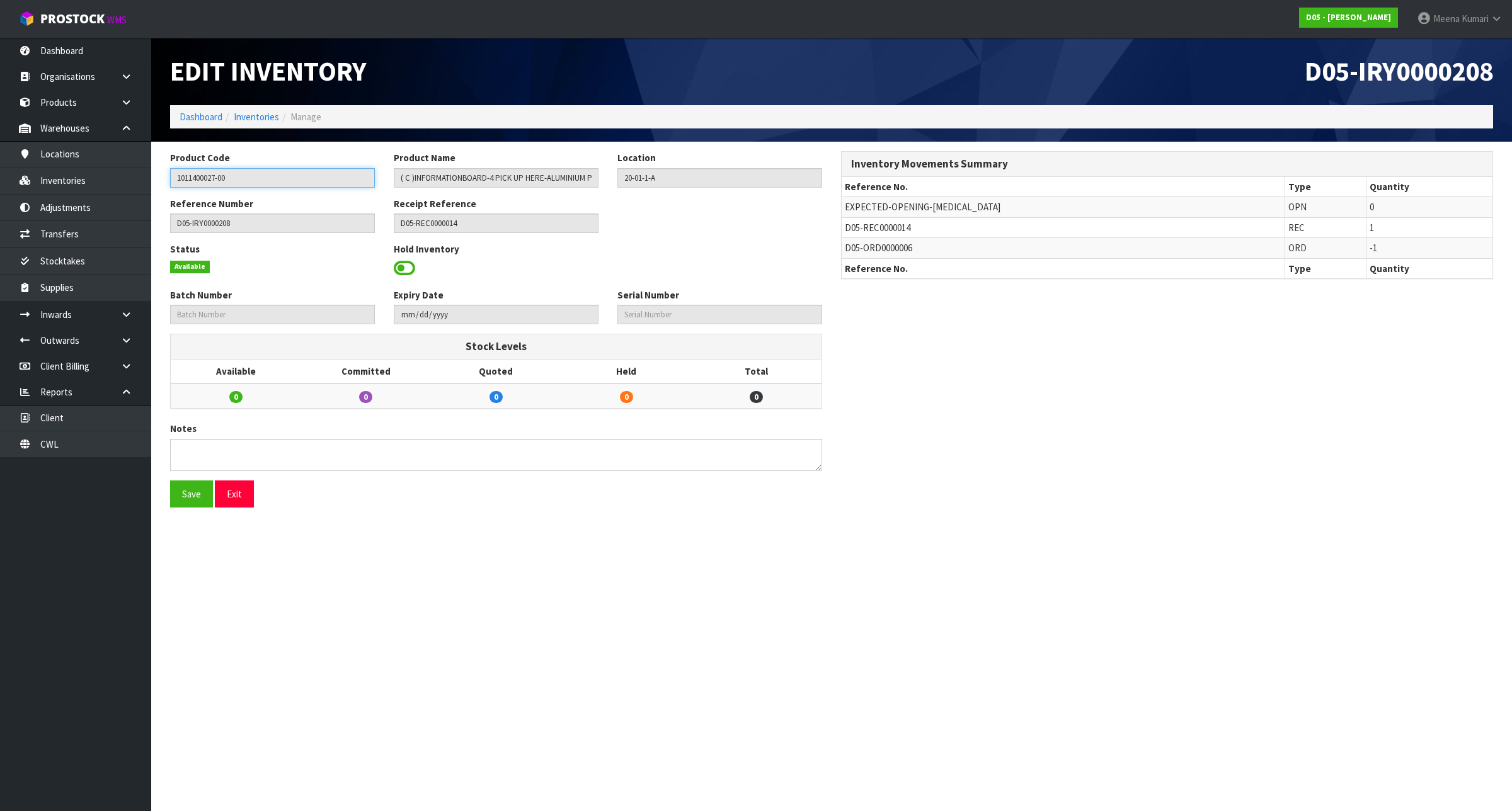
click at [323, 173] on input "1011400027-00" at bounding box center [272, 178] width 205 height 20
click at [322, 173] on input "1011400027-00" at bounding box center [272, 178] width 205 height 20
click at [322, 174] on input "1011400027-00" at bounding box center [272, 178] width 205 height 20
click at [263, 115] on link "Inventories" at bounding box center [256, 116] width 45 height 12
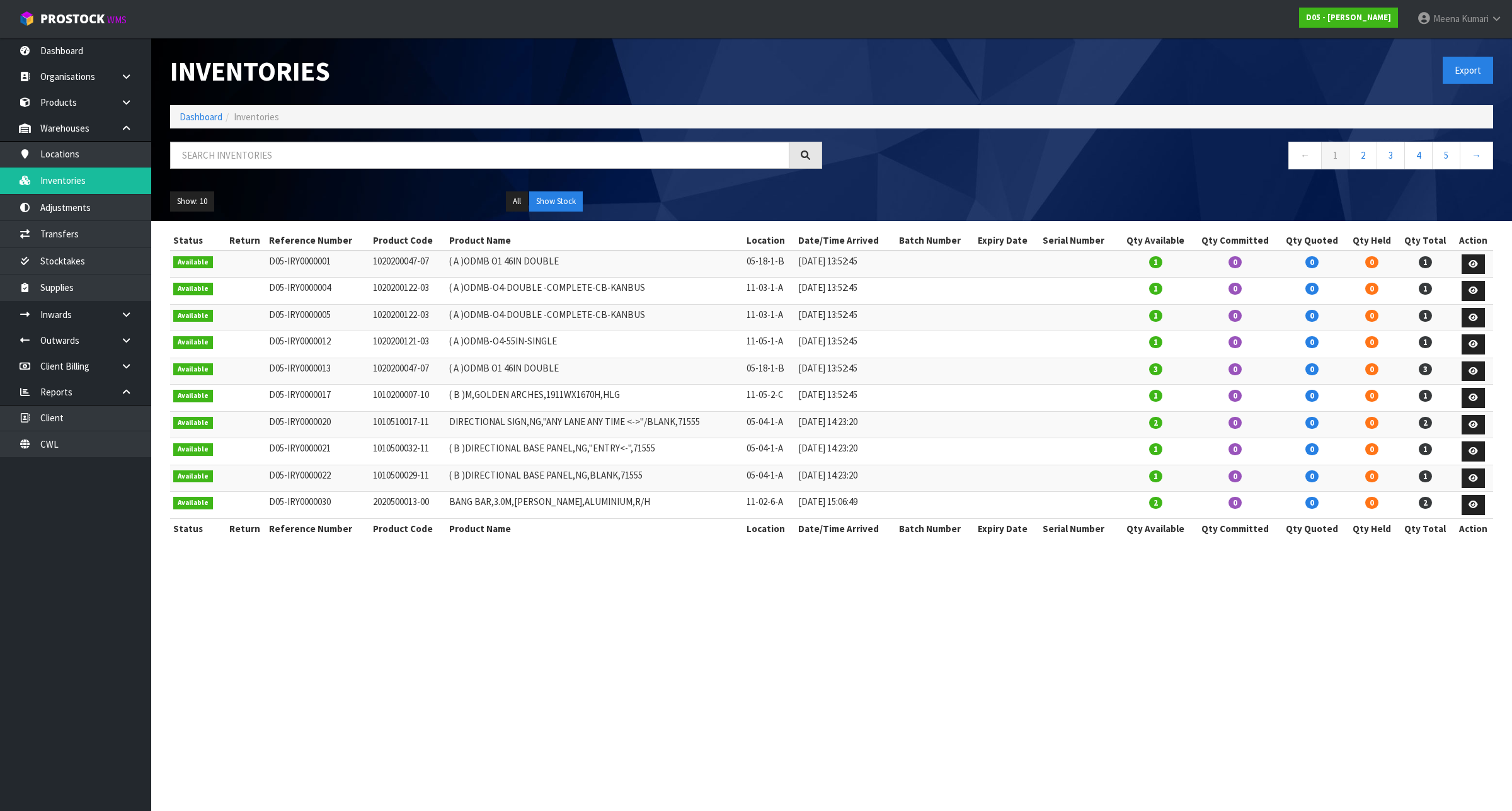
click at [281, 141] on div "Inventories Export Dashboard Inventories ← 1 2 3 4 5 → Show: 10 5 10 25 50 All …" at bounding box center [831, 130] width 1342 height 183
click at [278, 152] on input "text" at bounding box center [480, 155] width 619 height 27
paste input "1011400027-00"
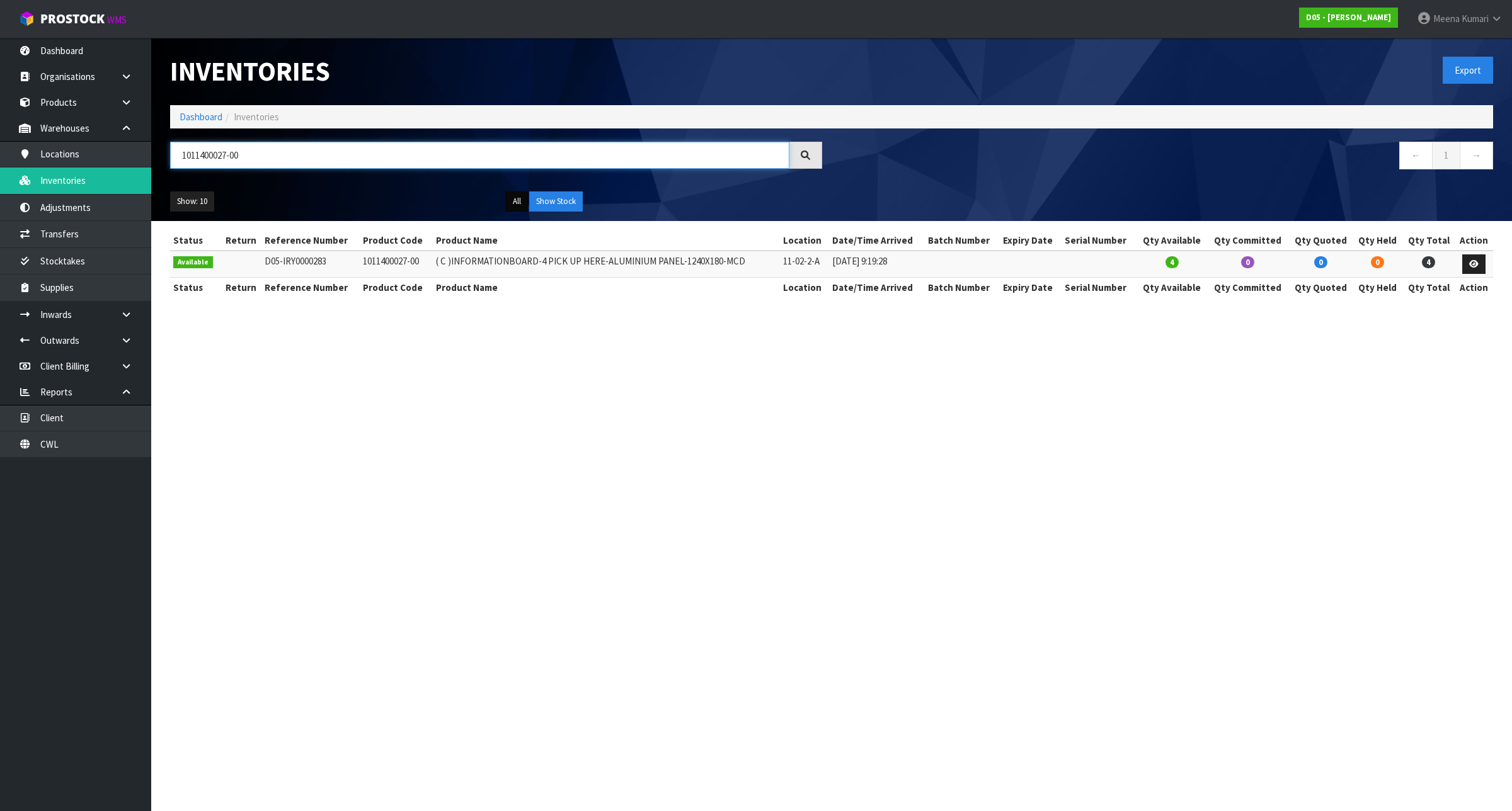
type input "1011400027-00"
click at [518, 197] on button "All" at bounding box center [517, 201] width 22 height 21
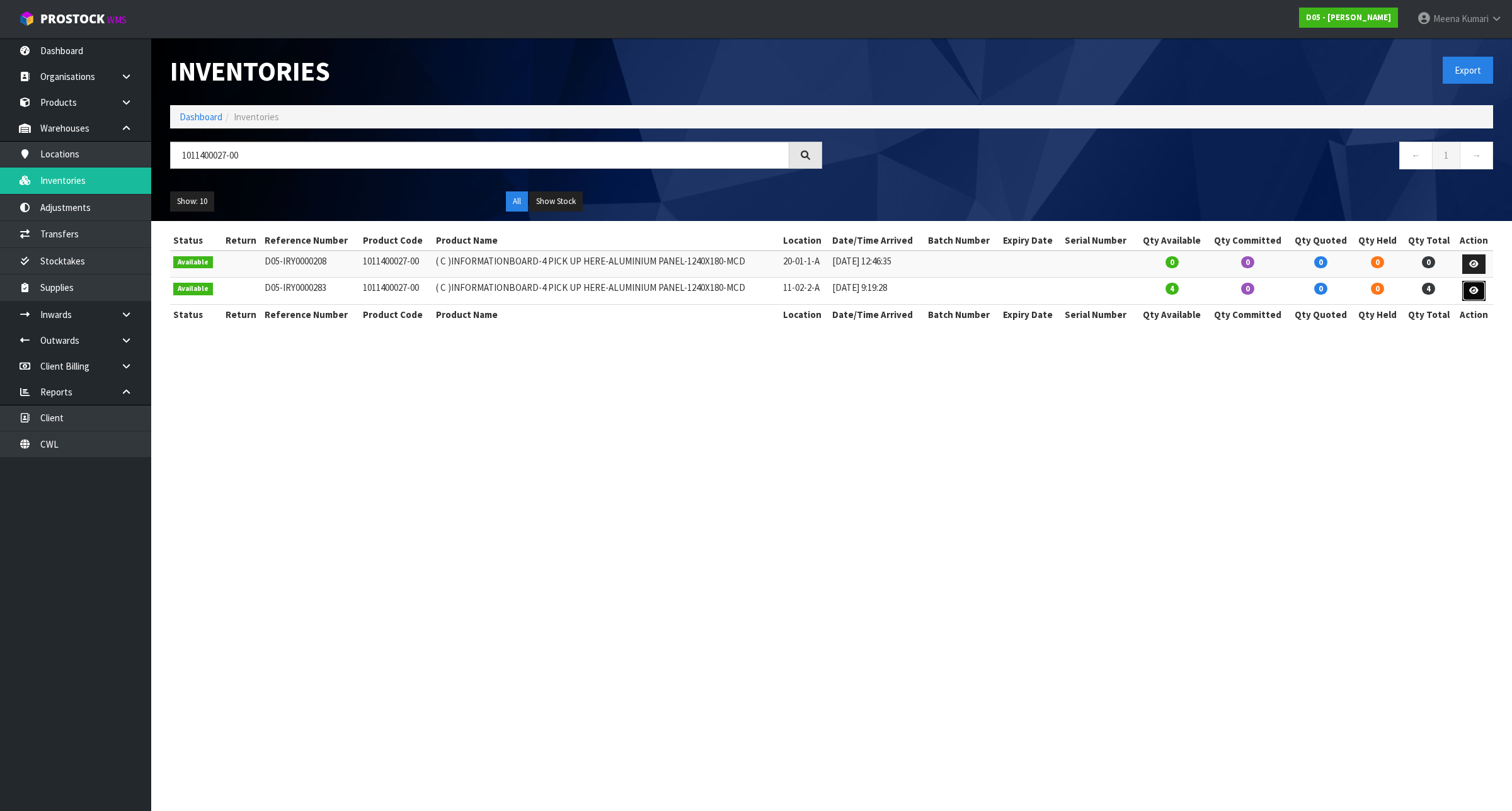
click at [1484, 294] on link at bounding box center [1474, 291] width 24 height 21
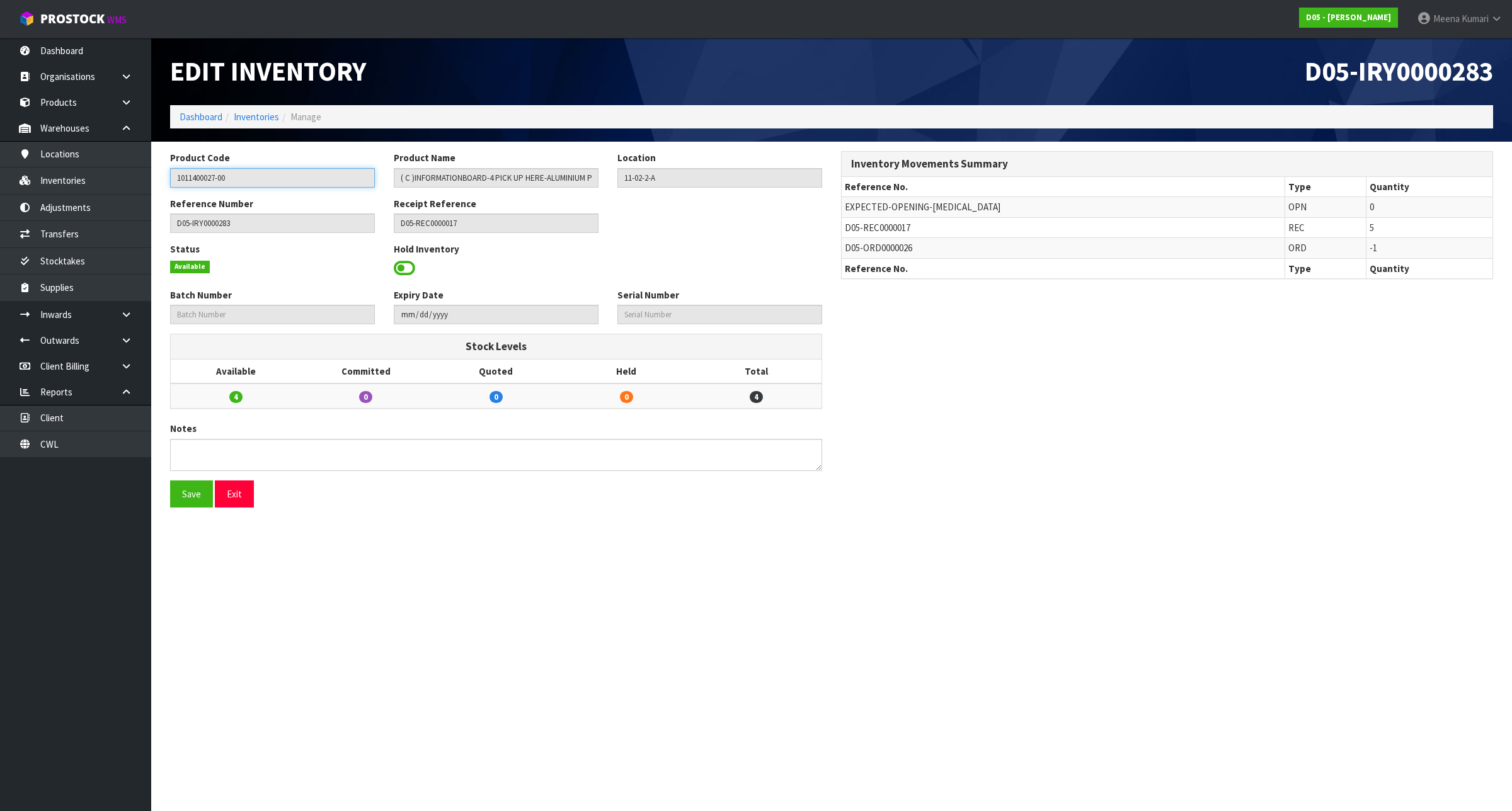
click at [288, 181] on input "1011400027-00" at bounding box center [272, 178] width 205 height 20
click at [266, 115] on link "Inventories" at bounding box center [256, 116] width 45 height 12
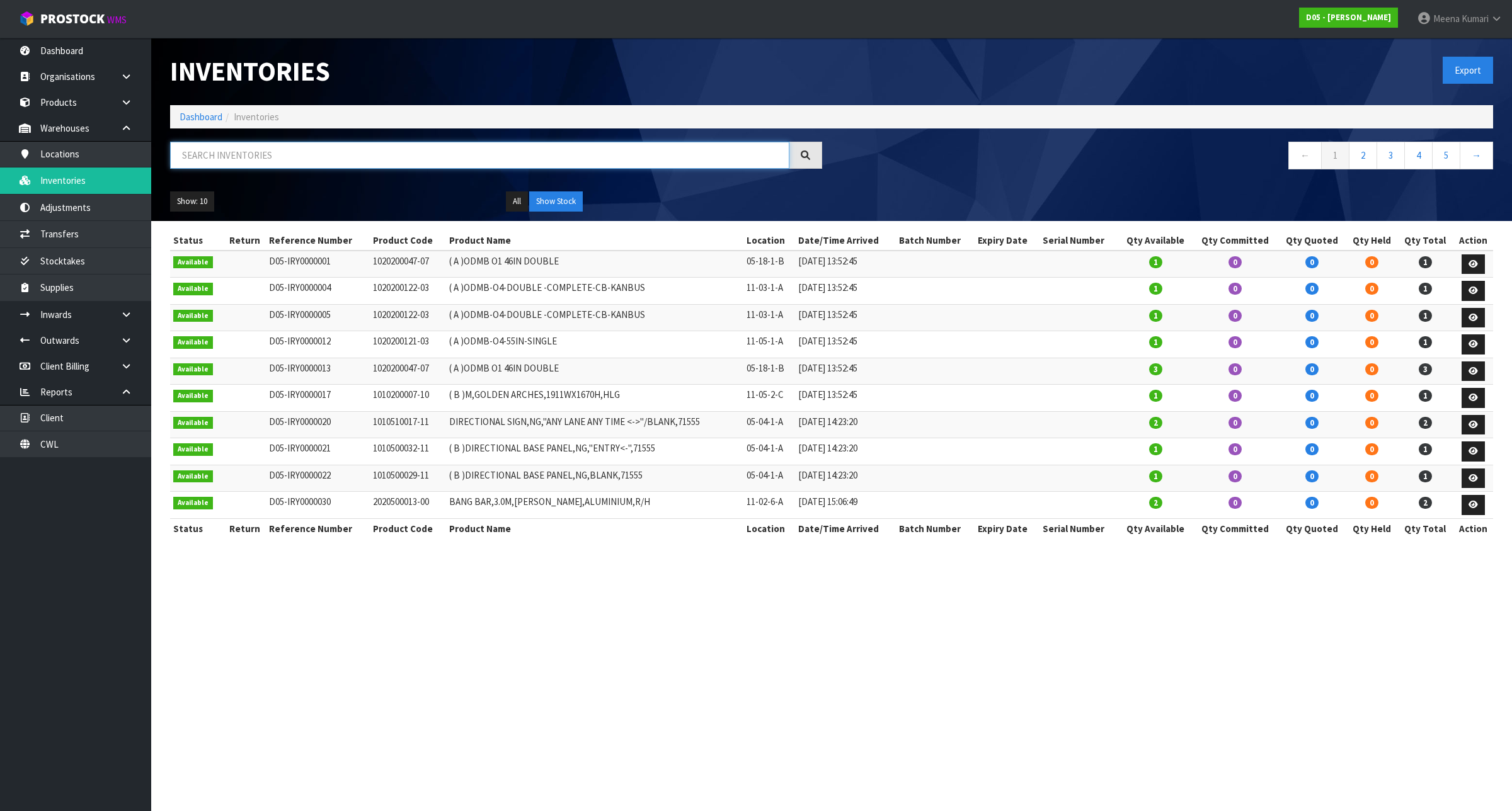
click at [280, 167] on input "text" at bounding box center [480, 155] width 619 height 27
paste input "1011400027-00"
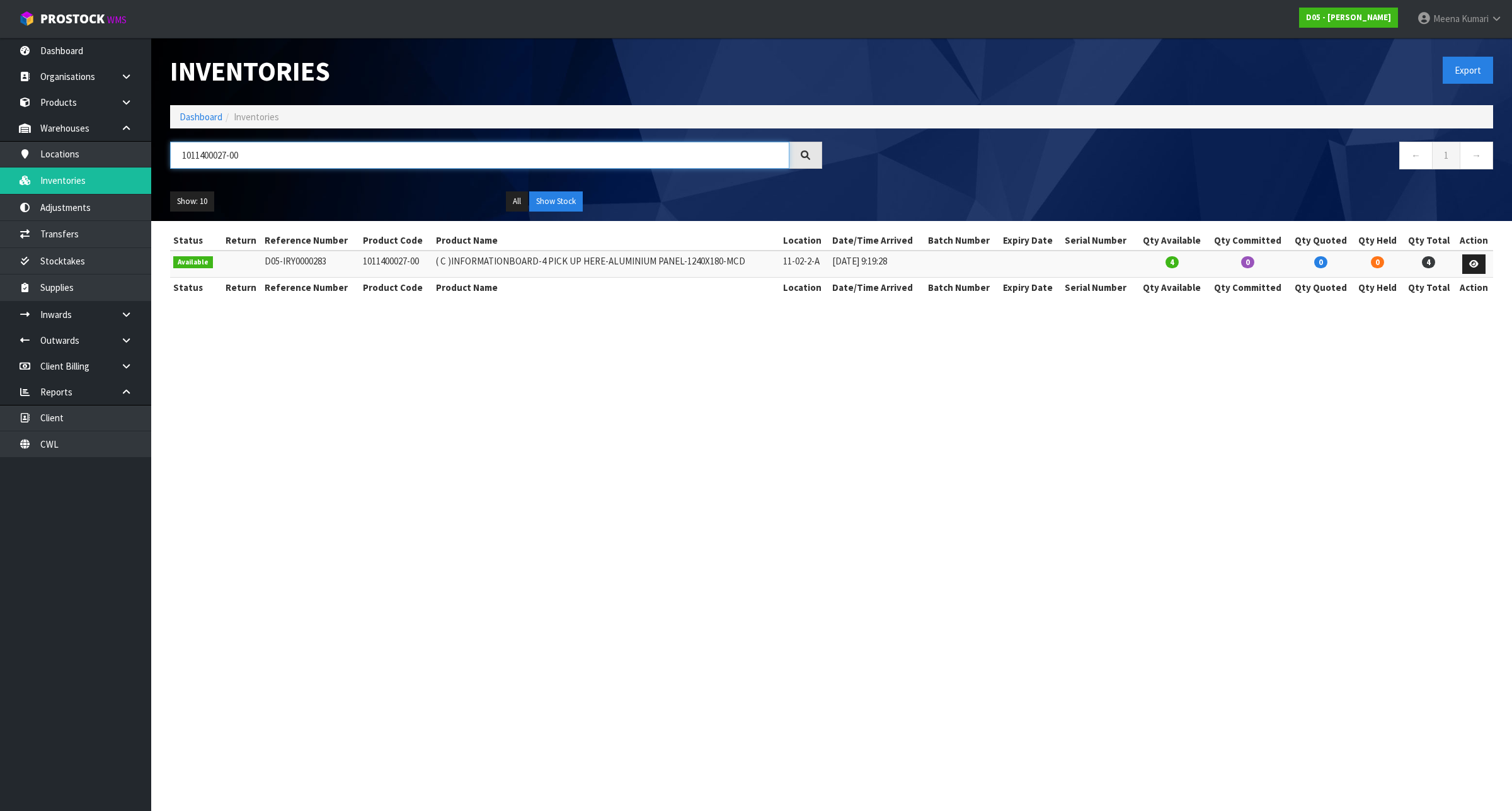
click at [390, 160] on input "1011400027-00" at bounding box center [480, 155] width 619 height 27
click at [389, 160] on input "1011400027-00" at bounding box center [480, 155] width 619 height 27
paste input "010017"
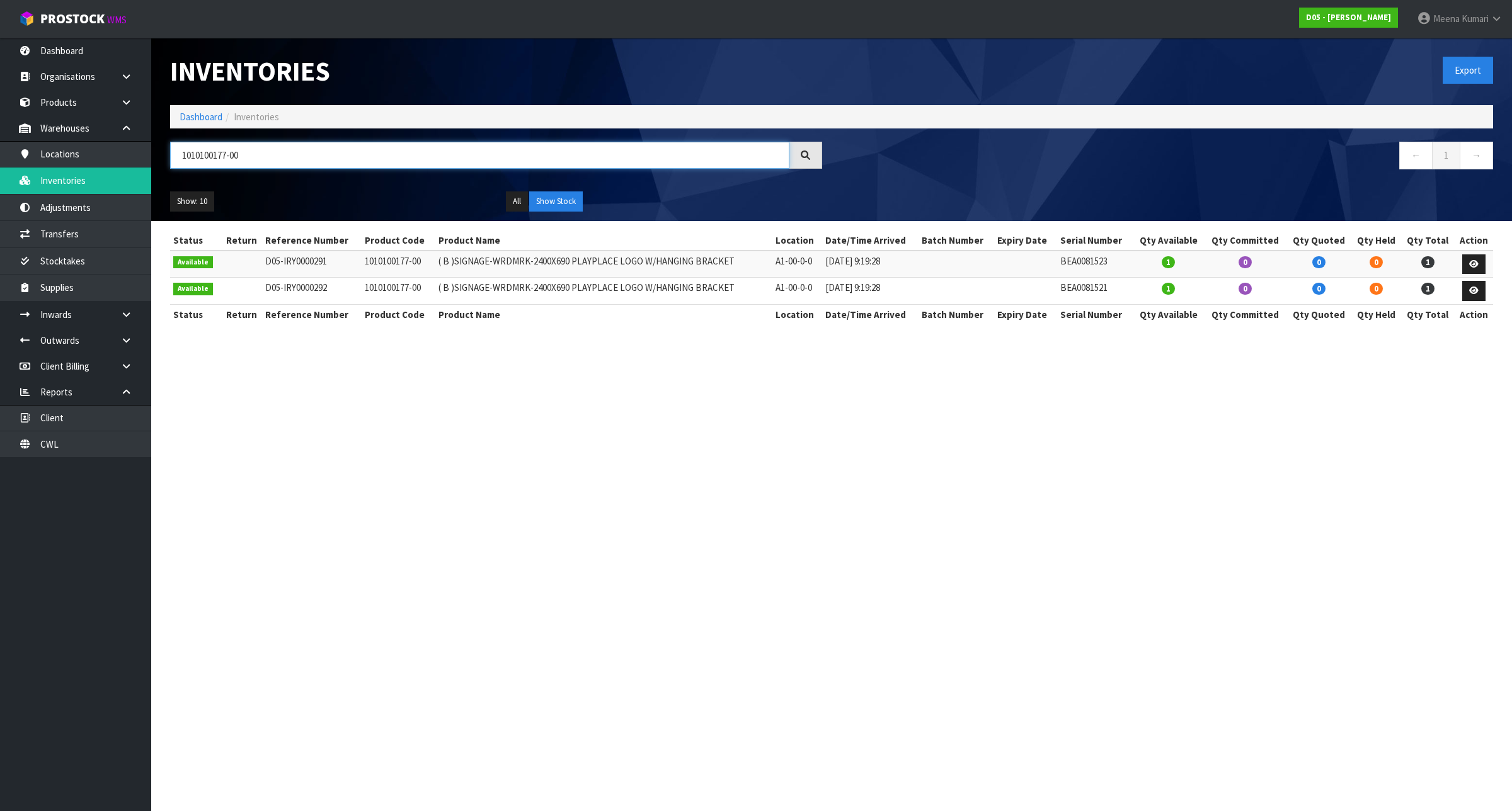
type input "1010100177-00"
click at [1469, 162] on link "→" at bounding box center [1476, 155] width 33 height 27
drag, startPoint x: 1435, startPoint y: 159, endPoint x: 1428, endPoint y: 158, distance: 7.1
click at [1434, 159] on link "1" at bounding box center [1446, 155] width 28 height 27
click at [1420, 155] on link "←" at bounding box center [1416, 155] width 33 height 27
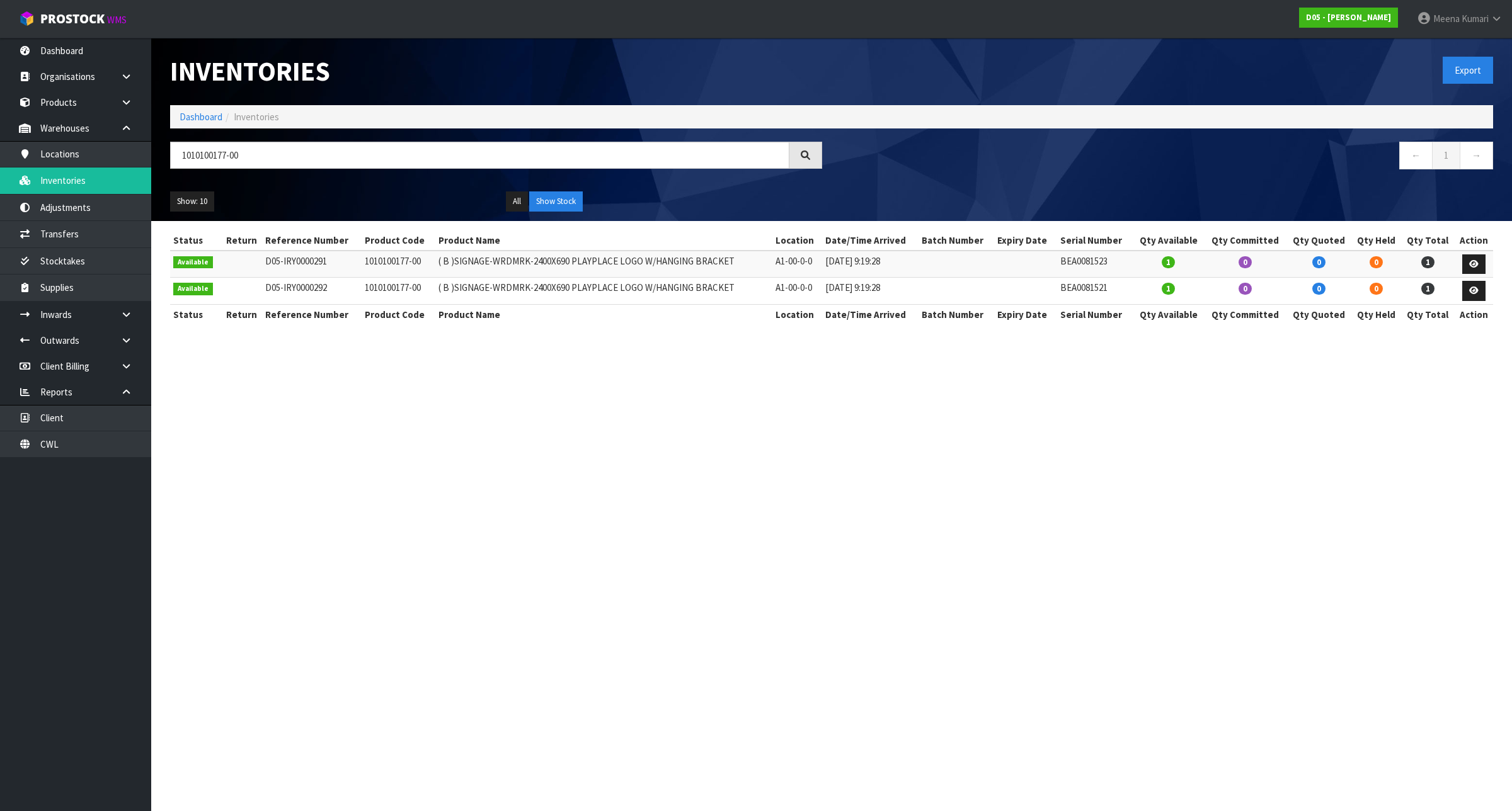
click at [884, 625] on section "Inventories Export Dashboard Inventories 1010100177-00 ← 1 → Show: 10 5 10 25 5…" at bounding box center [756, 405] width 1512 height 811
click at [209, 122] on link "Dashboard" at bounding box center [201, 116] width 43 height 12
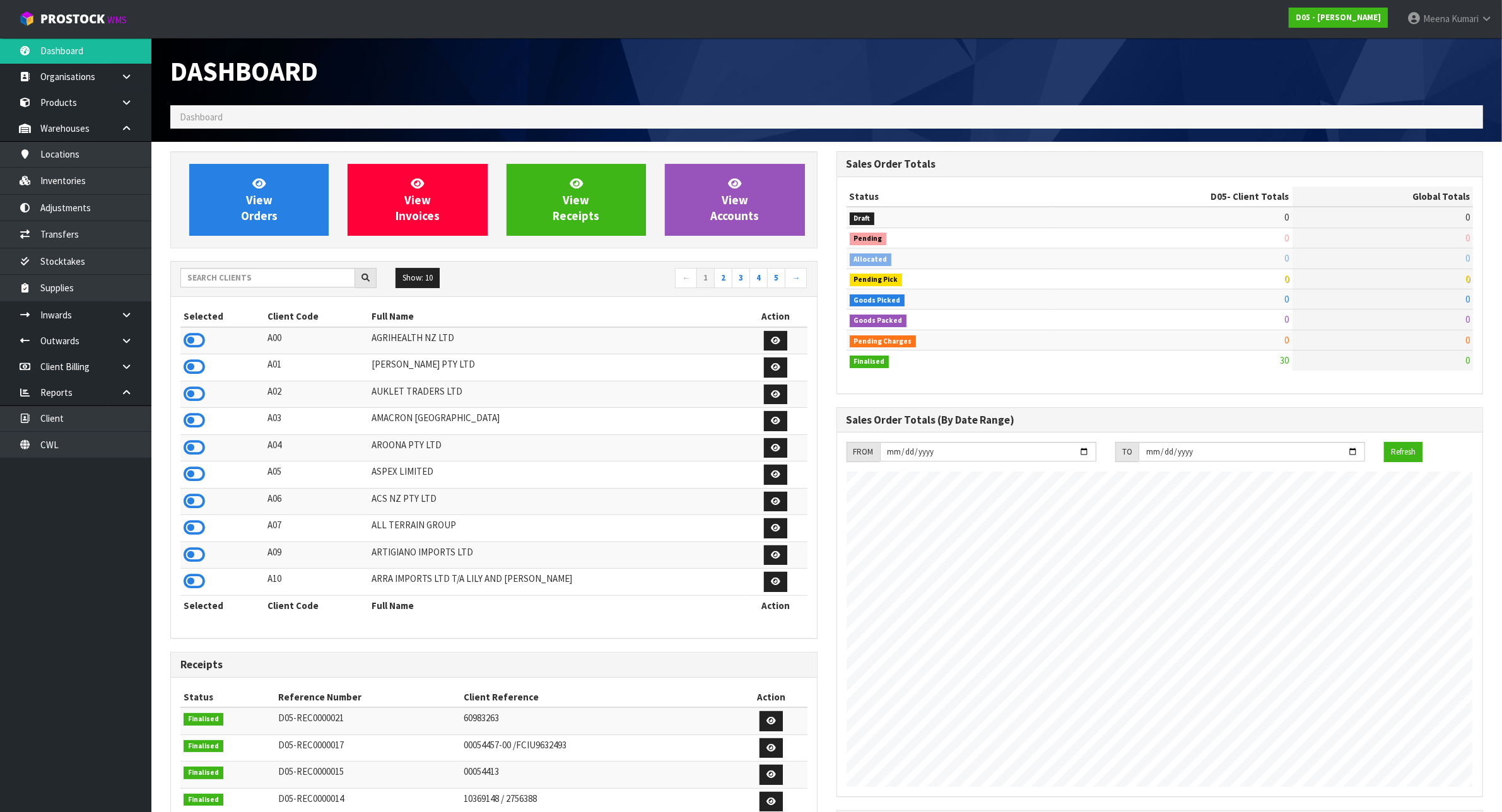
scroll to position [875, 665]
click at [244, 284] on input "text" at bounding box center [267, 278] width 175 height 20
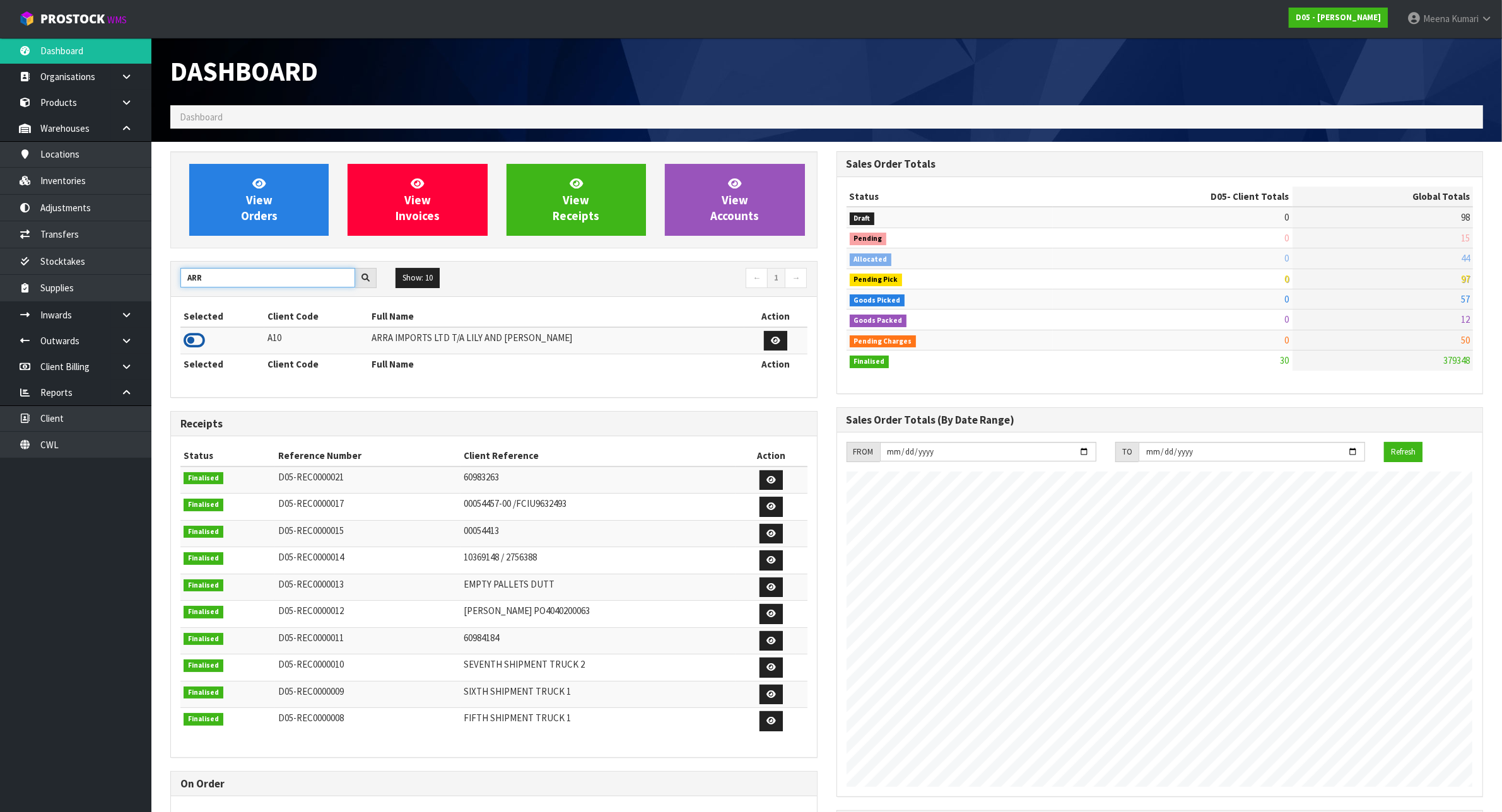
type input "ARR"
click at [201, 342] on icon at bounding box center [194, 341] width 21 height 19
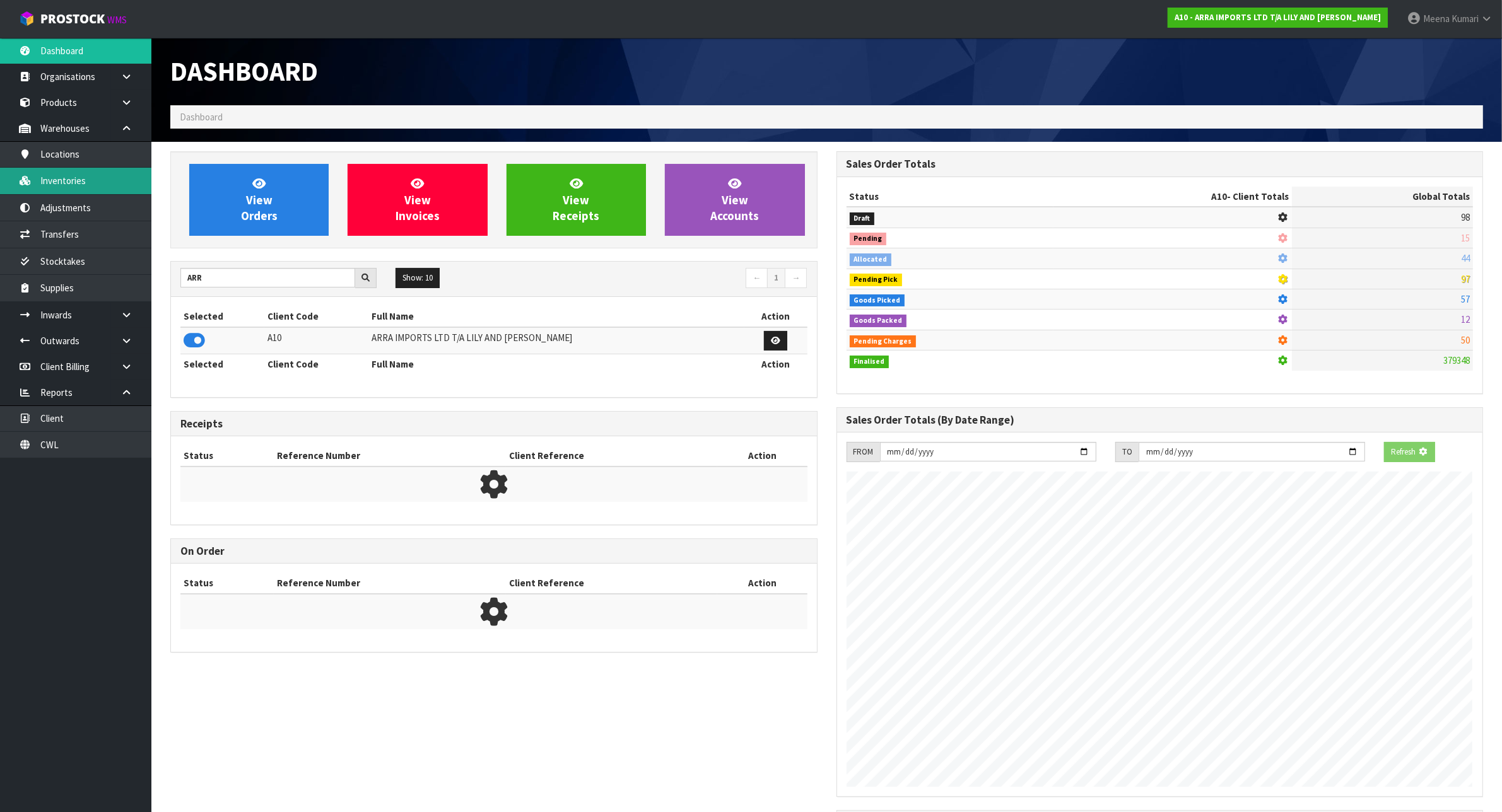
scroll to position [629799, 630138]
click at [98, 184] on link "Inventories" at bounding box center [75, 180] width 151 height 26
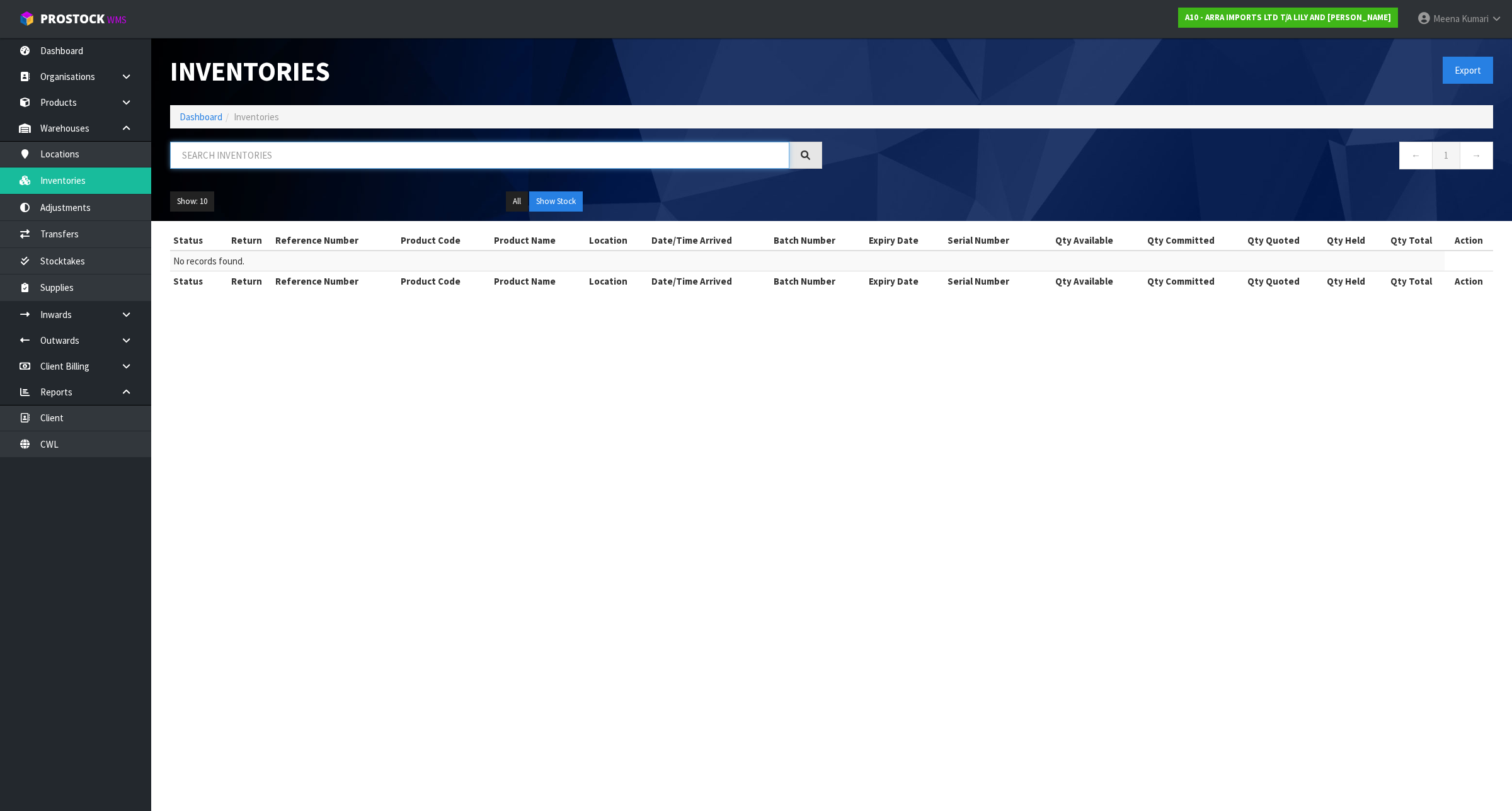
click at [367, 166] on input "text" at bounding box center [480, 155] width 619 height 27
paste input "MFSW-NS0700-22B"
type input "MFSW-NS0700-22B"
click at [211, 111] on link "Dashboard" at bounding box center [201, 116] width 43 height 12
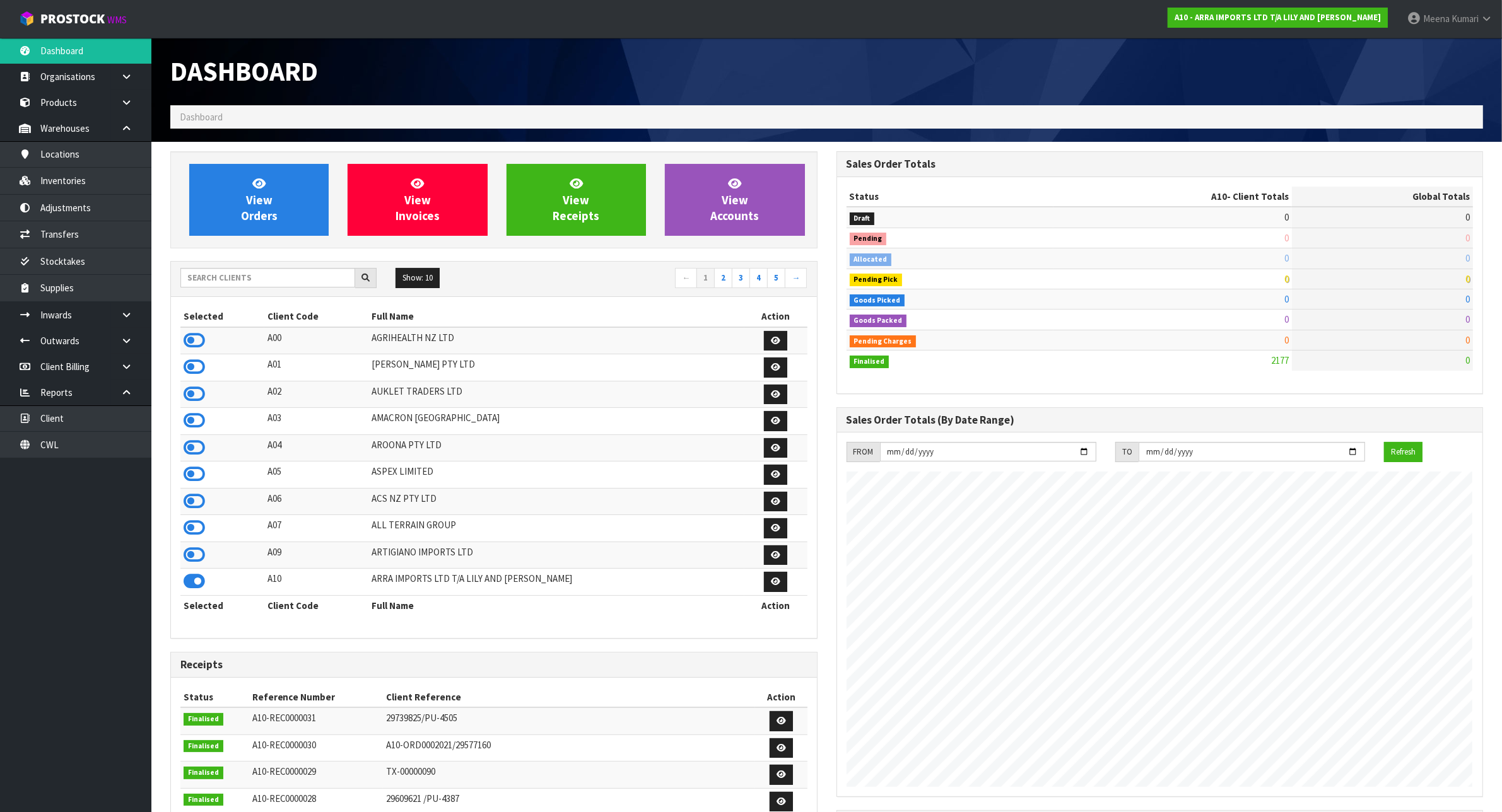
scroll to position [773, 665]
click at [227, 282] on input "text" at bounding box center [267, 278] width 175 height 20
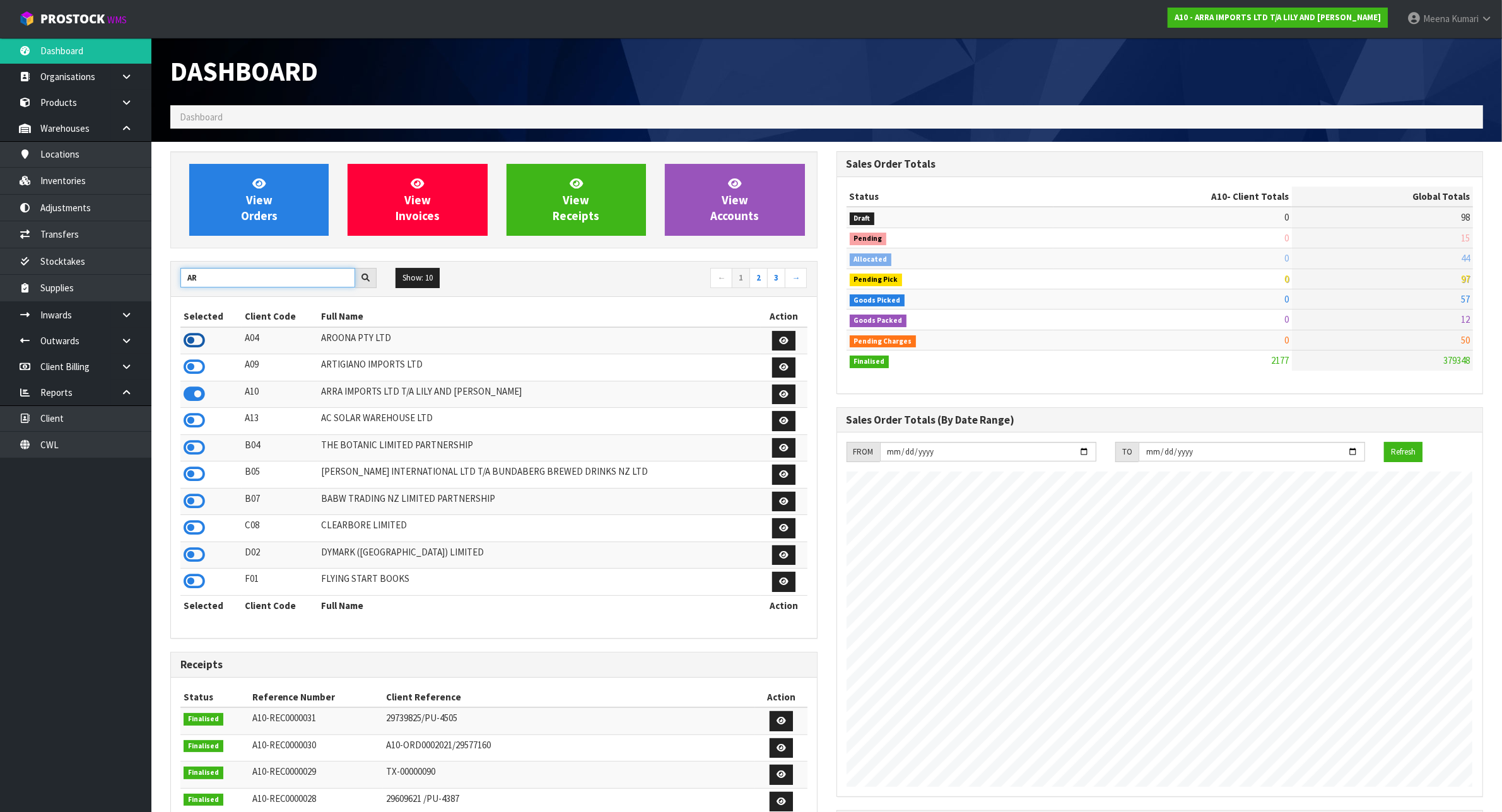
type input "AR"
click at [191, 339] on icon at bounding box center [194, 341] width 21 height 19
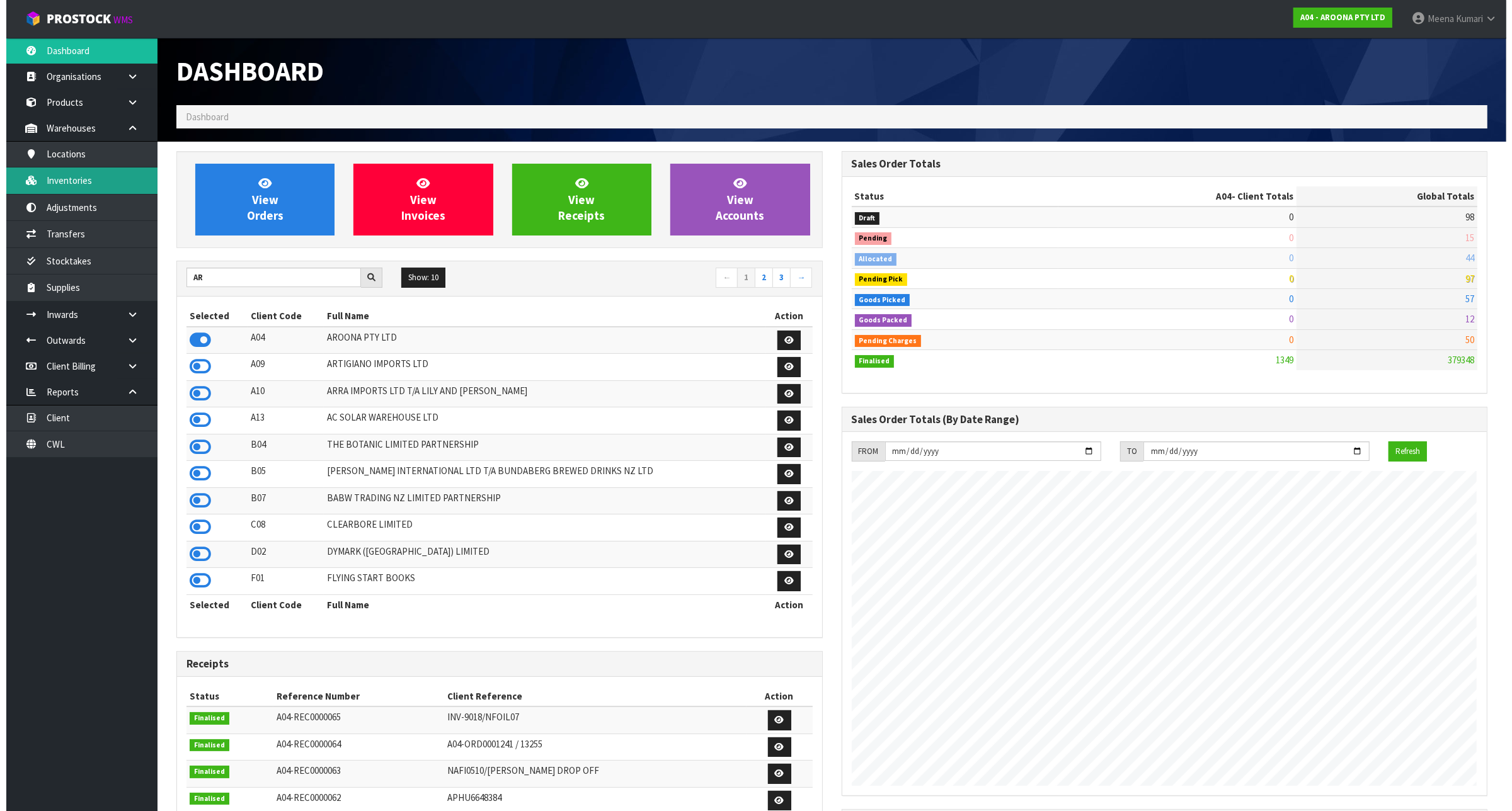
scroll to position [629023, 629362]
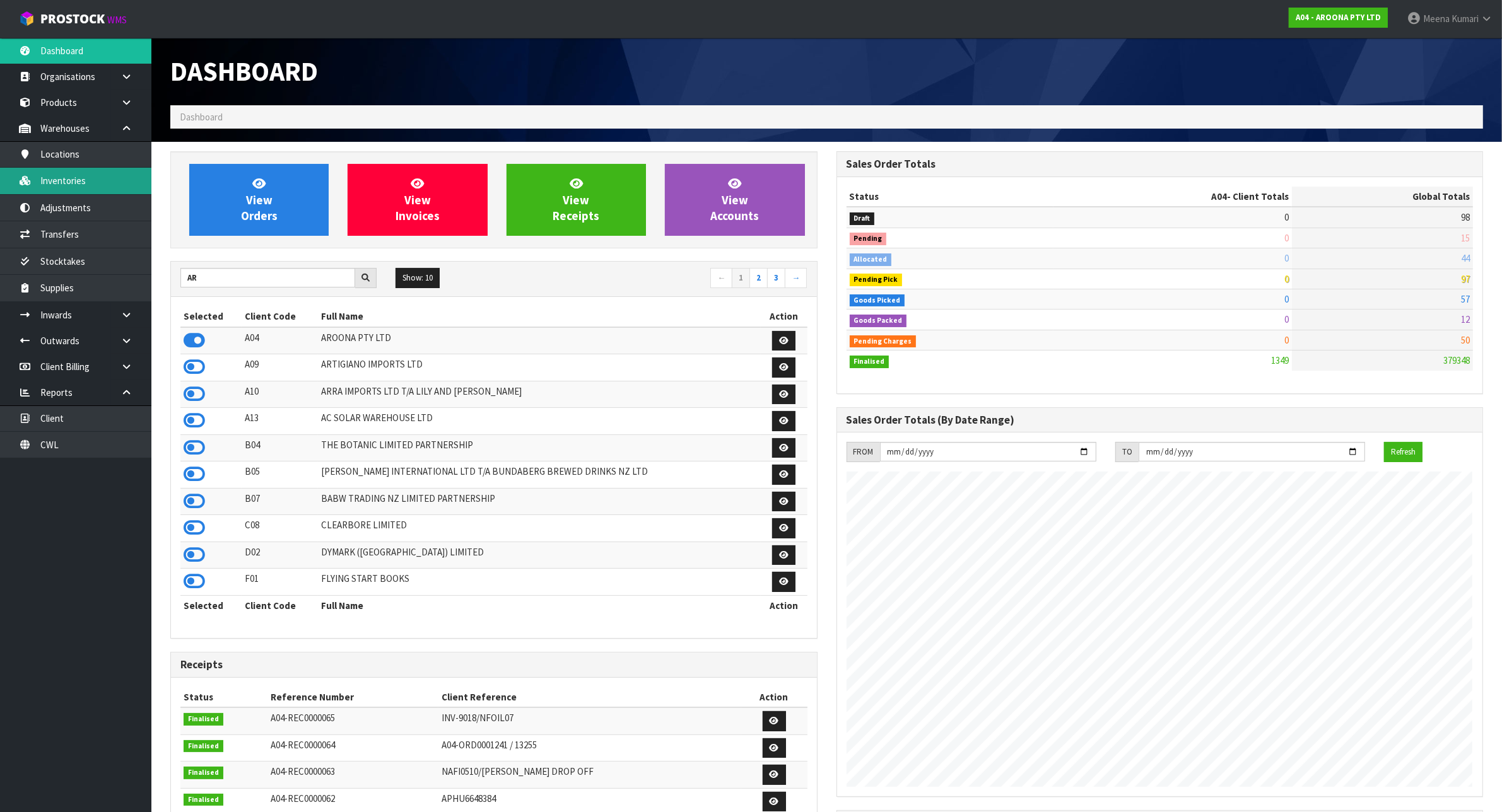
click at [117, 172] on link "Inventories" at bounding box center [75, 180] width 151 height 26
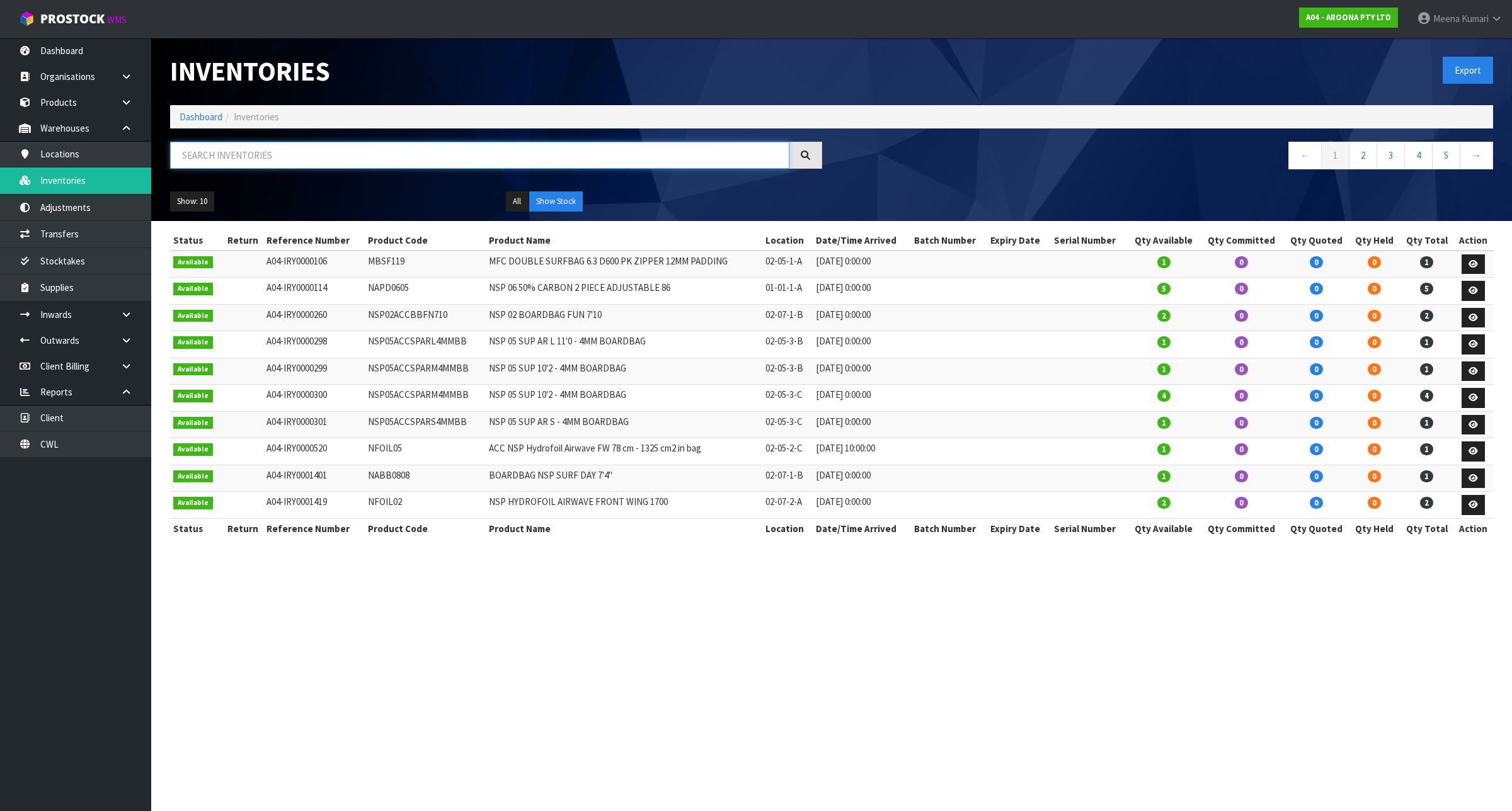
click at [344, 164] on input "text" at bounding box center [480, 155] width 619 height 27
paste input "MFSW-NS0700-22B"
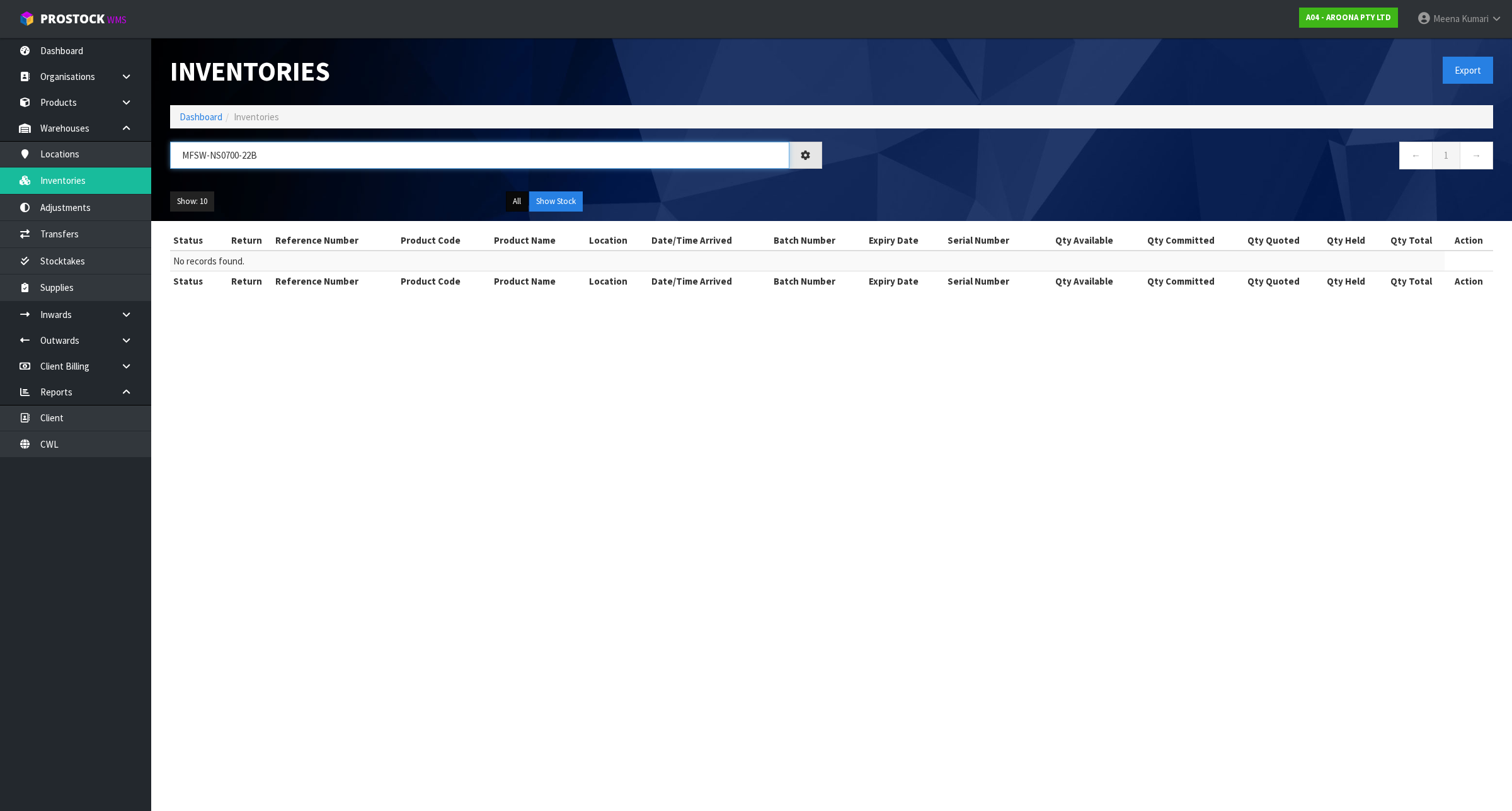
type input "MFSW-NS0700-22B"
click at [517, 205] on button "All" at bounding box center [517, 201] width 22 height 21
